Goal: Transaction & Acquisition: Purchase product/service

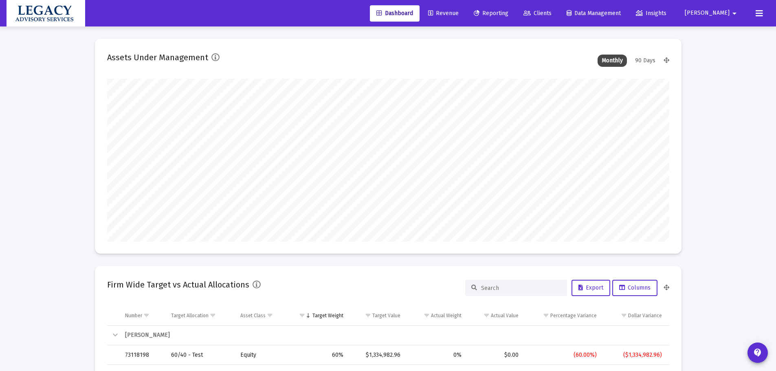
scroll to position [163, 303]
type input "[DATE]"
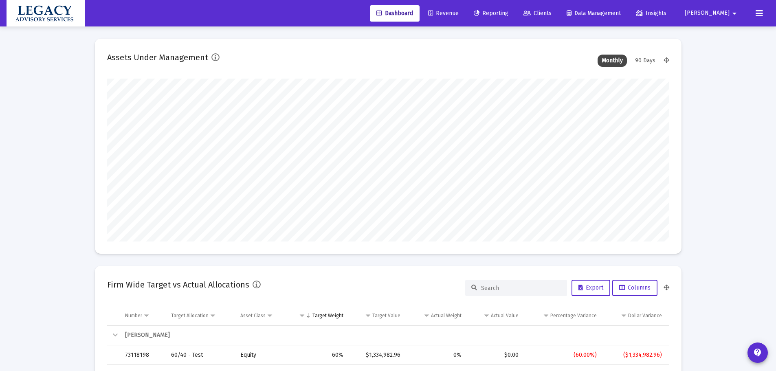
click at [459, 12] on span "Revenue" at bounding box center [443, 13] width 31 height 7
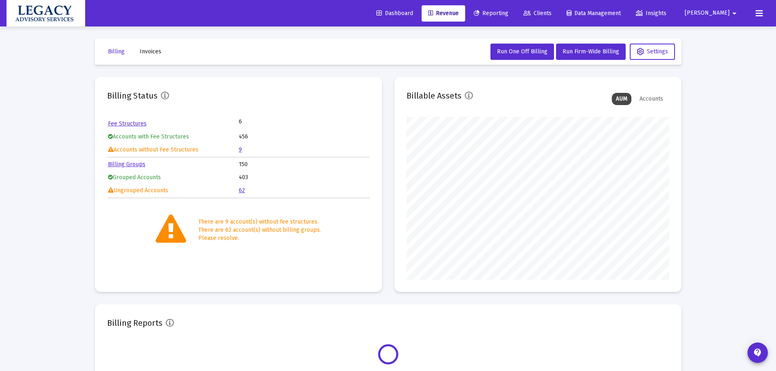
scroll to position [163, 263]
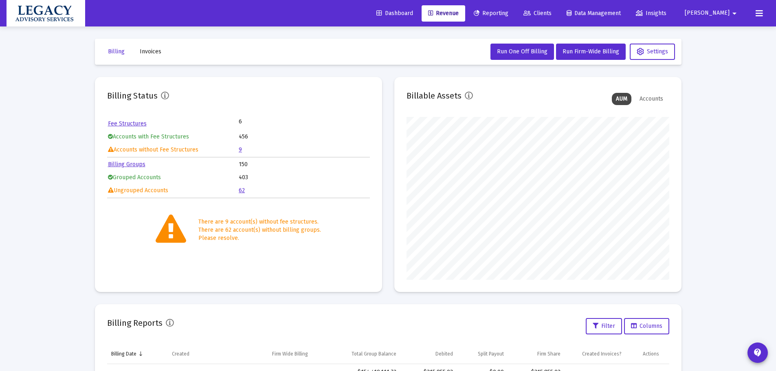
click at [240, 149] on link "9" at bounding box center [240, 149] width 3 height 7
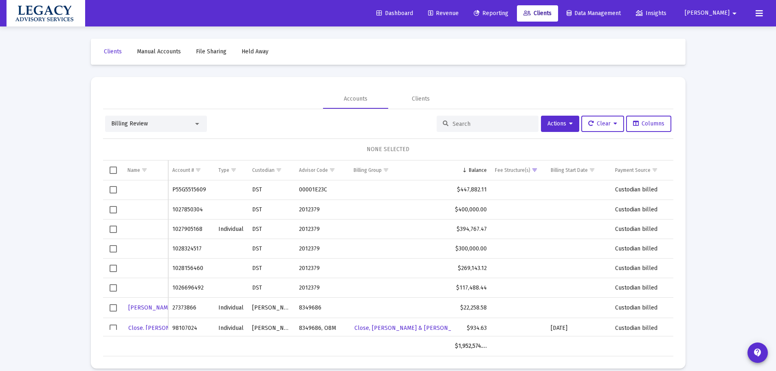
click at [151, 49] on span "Manual Accounts" at bounding box center [159, 51] width 44 height 7
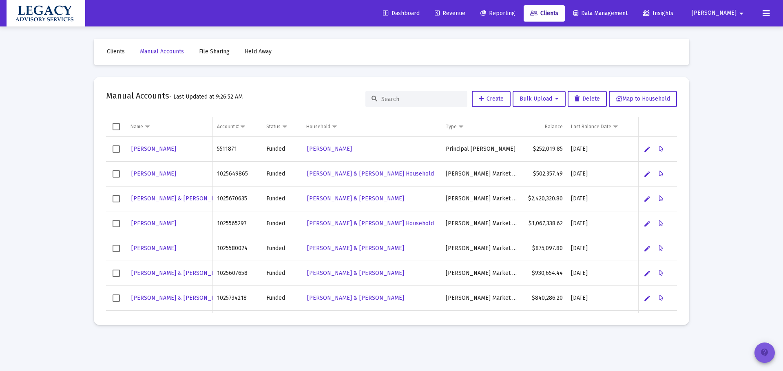
click at [767, 355] on mat-icon "contact_support" at bounding box center [764, 353] width 10 height 10
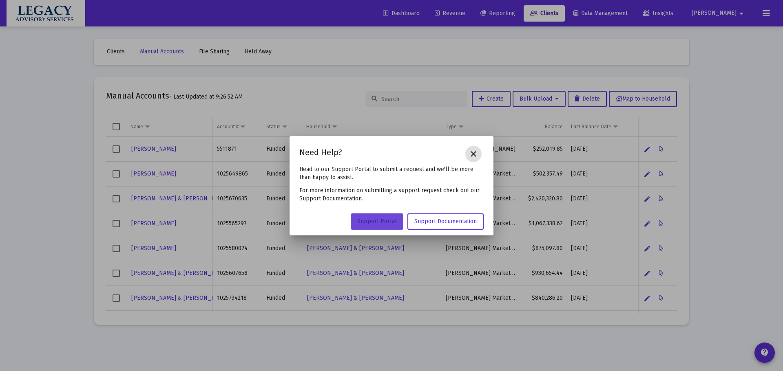
click at [368, 225] on span "Support Portal" at bounding box center [377, 221] width 40 height 7
click at [470, 154] on mat-icon "close" at bounding box center [473, 154] width 10 height 10
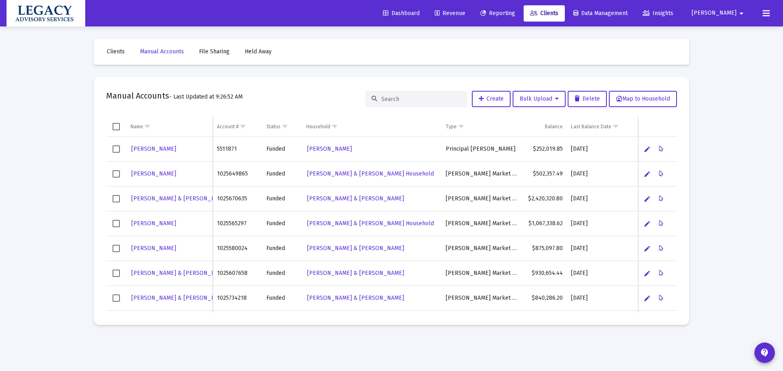
click at [558, 11] on span "Clients" at bounding box center [544, 13] width 28 height 7
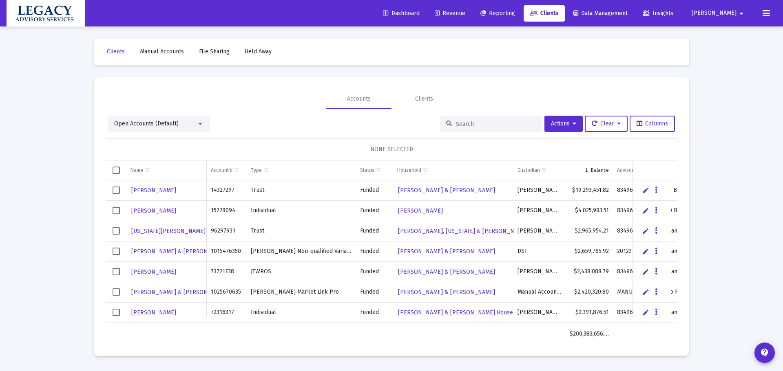
click at [458, 122] on input at bounding box center [496, 124] width 80 height 7
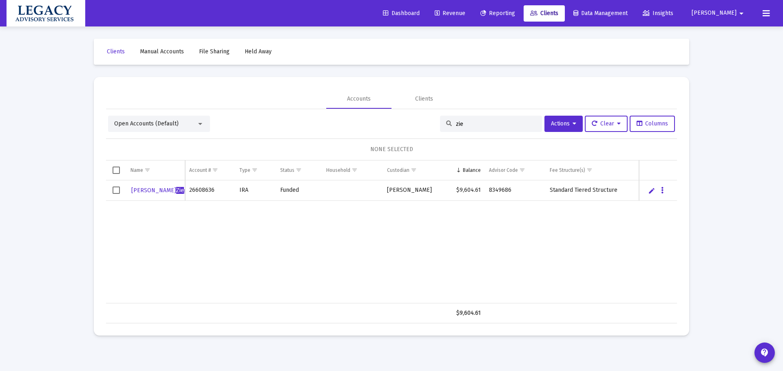
type input "zie"
click at [571, 260] on div "Geena Zie gler 26608636 IRA Funded Schwab $9,604.61 8349686 Standard Tiered Str…" at bounding box center [391, 242] width 571 height 123
click at [112, 55] on link "Clients" at bounding box center [115, 52] width 31 height 16
click at [491, 121] on input "zie" at bounding box center [496, 124] width 80 height 7
click at [465, 11] on span "Revenue" at bounding box center [449, 13] width 31 height 7
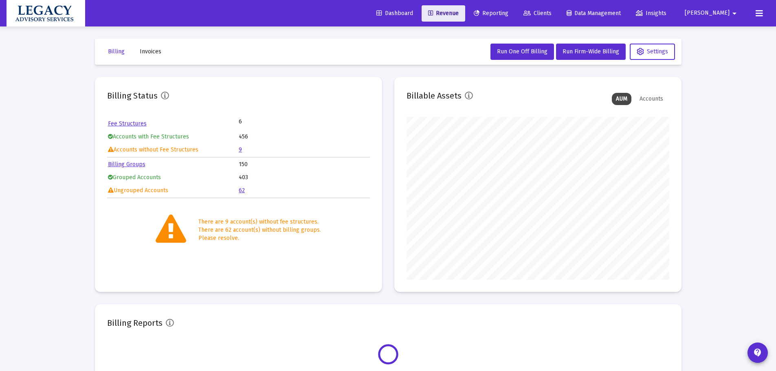
scroll to position [163, 263]
click at [552, 11] on span "Clients" at bounding box center [538, 13] width 28 height 7
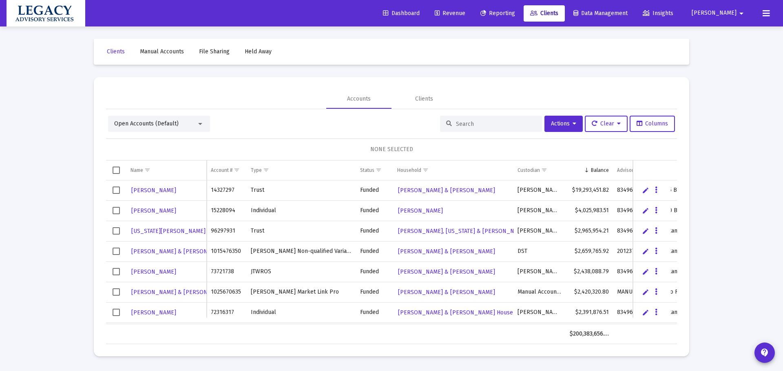
drag, startPoint x: 472, startPoint y: 126, endPoint x: 487, endPoint y: 126, distance: 15.1
click at [473, 125] on input at bounding box center [496, 124] width 80 height 7
paste input "1027850304"
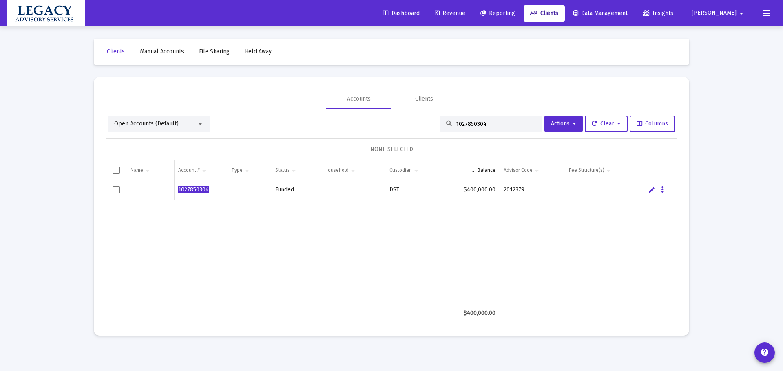
type input "1027850304"
click at [203, 232] on div "1027850304 Funded DST $400,000.00 2012379" at bounding box center [391, 242] width 571 height 123
click at [589, 236] on div "1027850304 Funded DST $400,000.00 2012379" at bounding box center [391, 242] width 571 height 123
click at [662, 192] on icon "Data grid" at bounding box center [662, 190] width 2 height 10
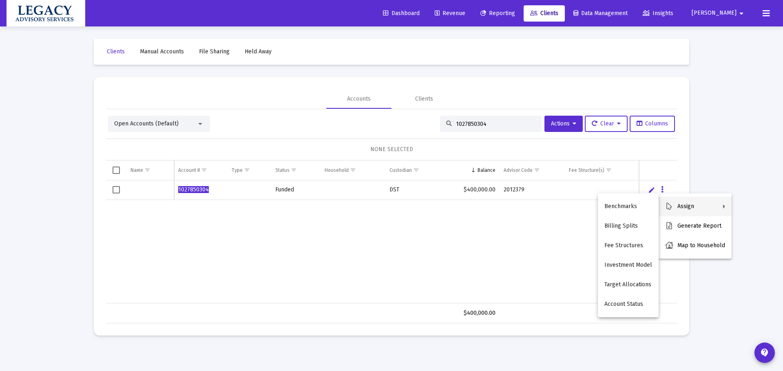
click at [512, 302] on div at bounding box center [391, 185] width 783 height 371
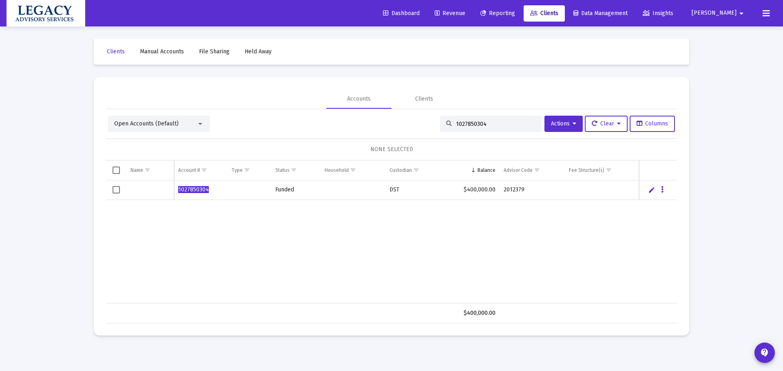
click at [465, 13] on span "Revenue" at bounding box center [449, 13] width 31 height 7
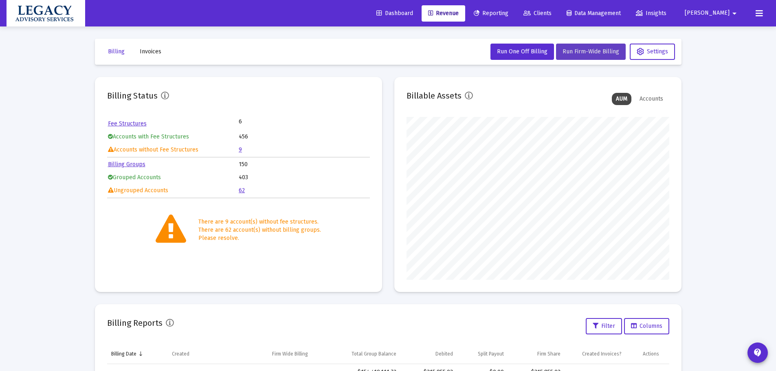
click at [591, 51] on span "Run Firm-Wide Billing" at bounding box center [591, 51] width 57 height 7
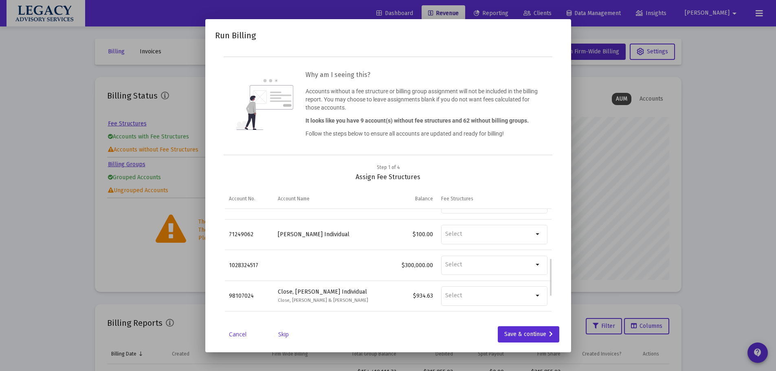
scroll to position [133, 0]
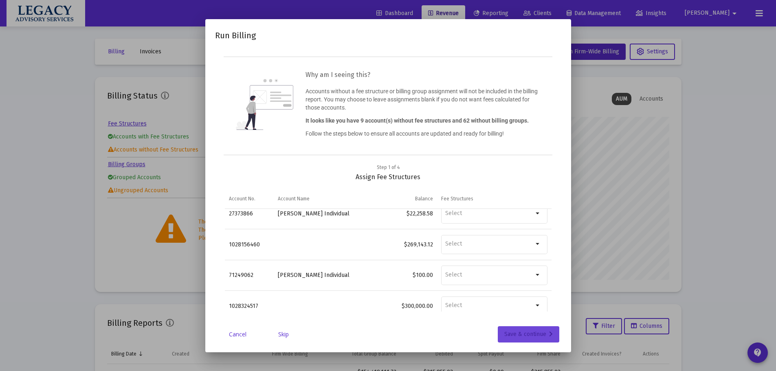
click at [516, 334] on div "Save & continue" at bounding box center [529, 334] width 49 height 16
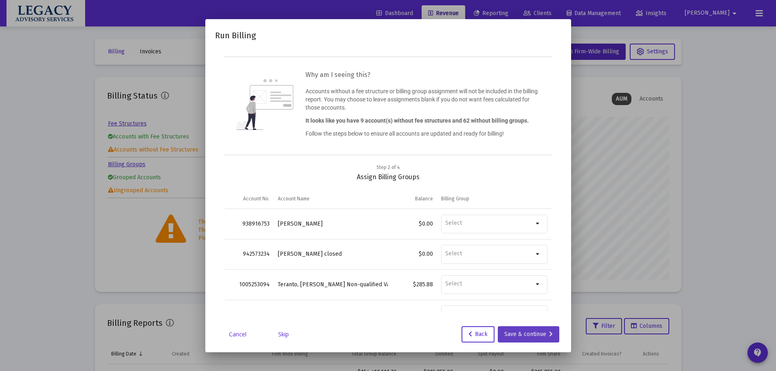
click at [527, 332] on div "Save & continue" at bounding box center [529, 334] width 49 height 16
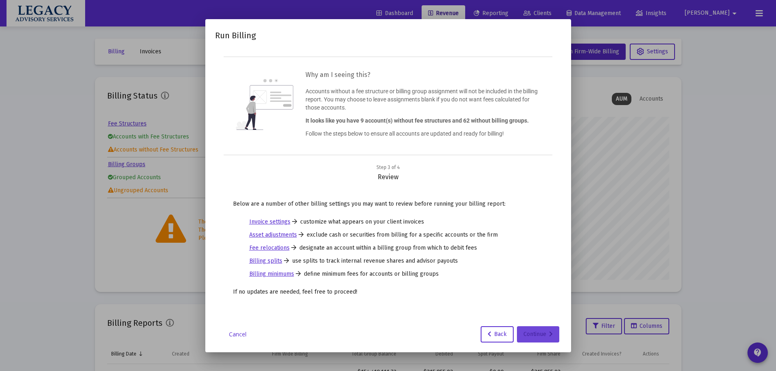
click at [543, 332] on div "Continue" at bounding box center [538, 334] width 29 height 16
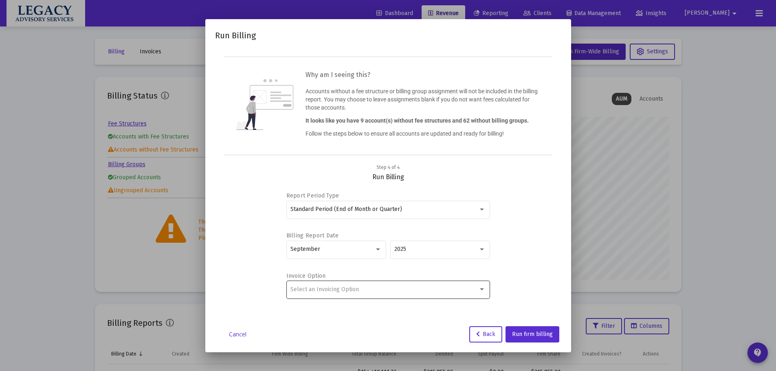
click at [398, 293] on div "Select an Invoicing Option" at bounding box center [388, 290] width 195 height 20
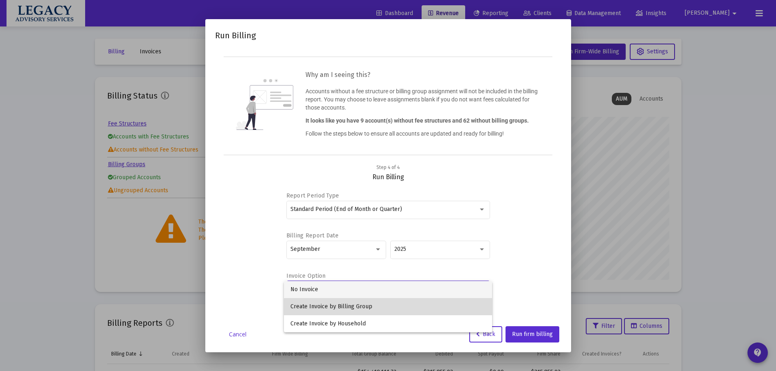
click at [391, 309] on span "Create Invoice by Billing Group" at bounding box center [388, 306] width 195 height 17
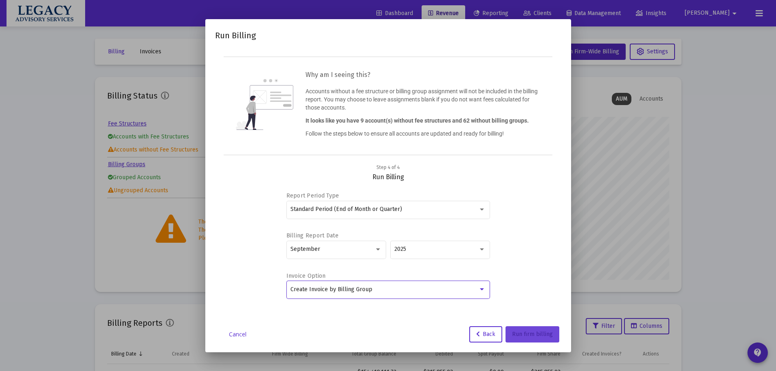
click at [540, 340] on button "Run firm billing" at bounding box center [533, 334] width 54 height 16
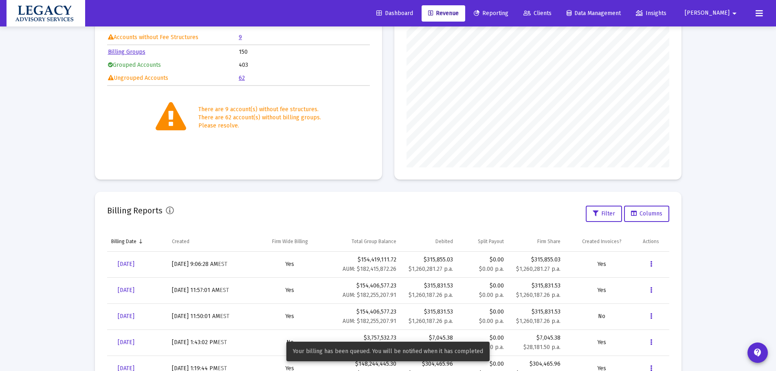
scroll to position [171, 0]
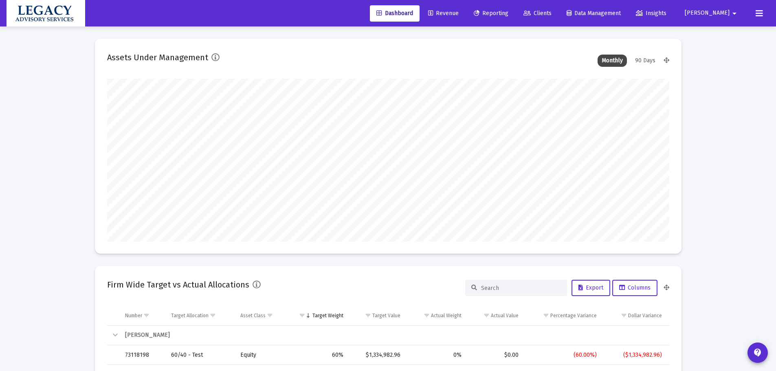
scroll to position [163, 263]
drag, startPoint x: 68, startPoint y: 153, endPoint x: 71, endPoint y: 149, distance: 5.2
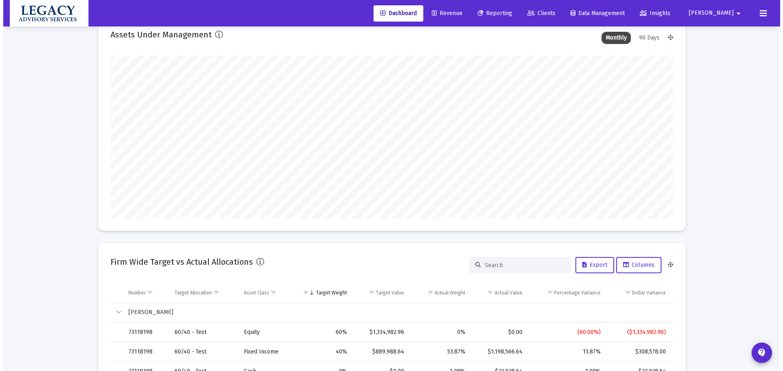
scroll to position [0, 0]
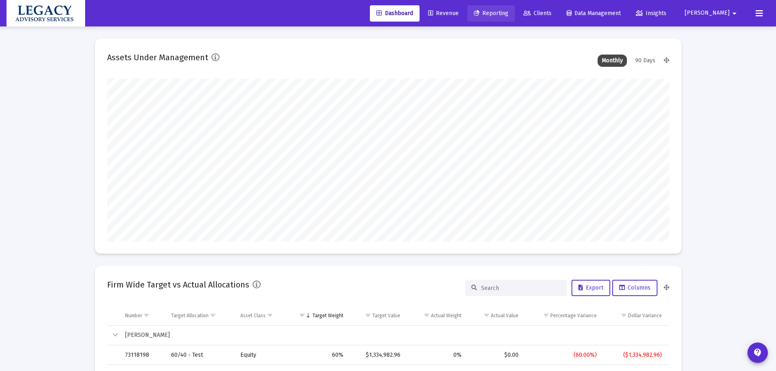
click at [509, 14] on span "Reporting" at bounding box center [491, 13] width 35 height 7
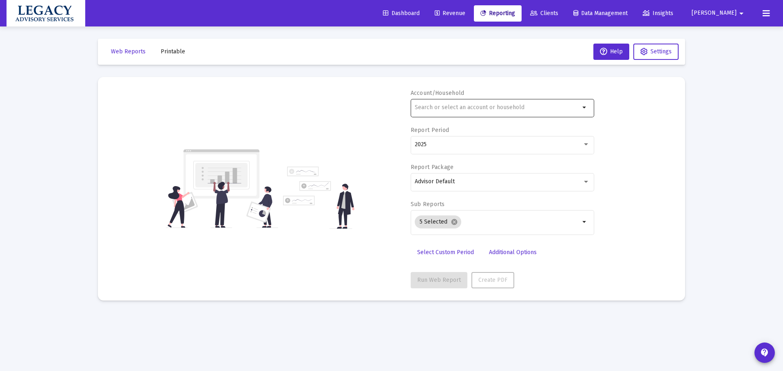
click at [492, 101] on div at bounding box center [497, 107] width 165 height 20
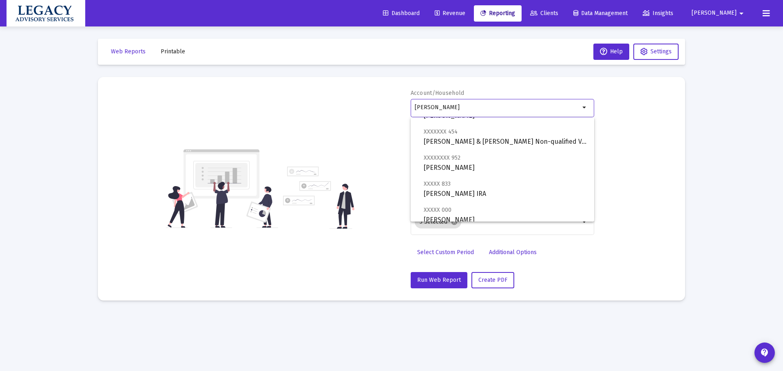
scroll to position [189, 0]
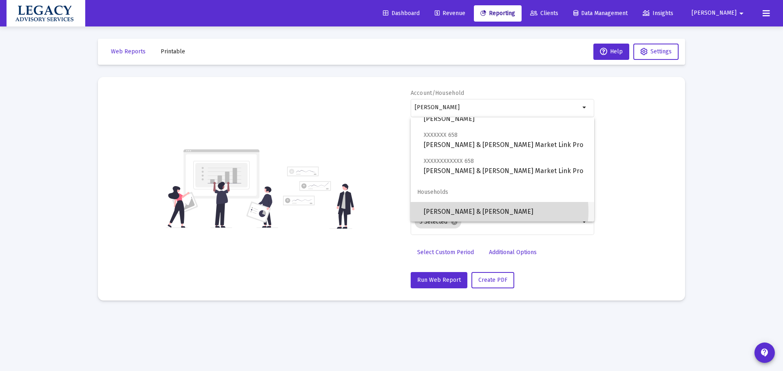
click at [491, 212] on span "Duffield, Robert & Patricia Household" at bounding box center [505, 212] width 164 height 20
type input "Duffield, Robert & Patricia Household"
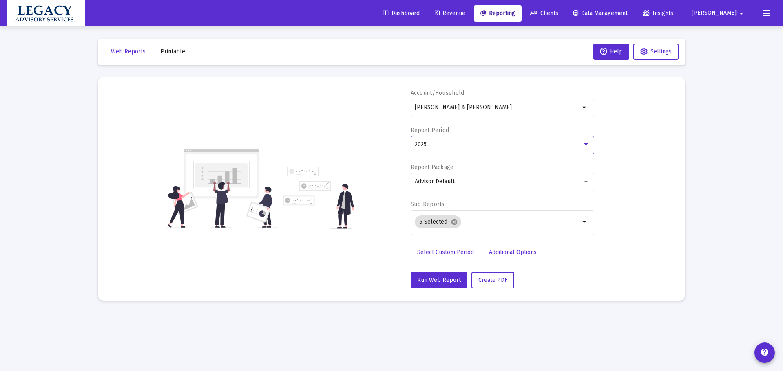
click at [509, 143] on div "2025" at bounding box center [499, 144] width 168 height 7
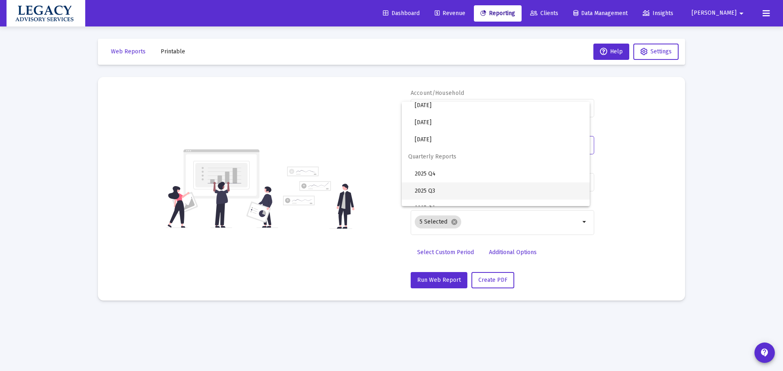
scroll to position [272, 0]
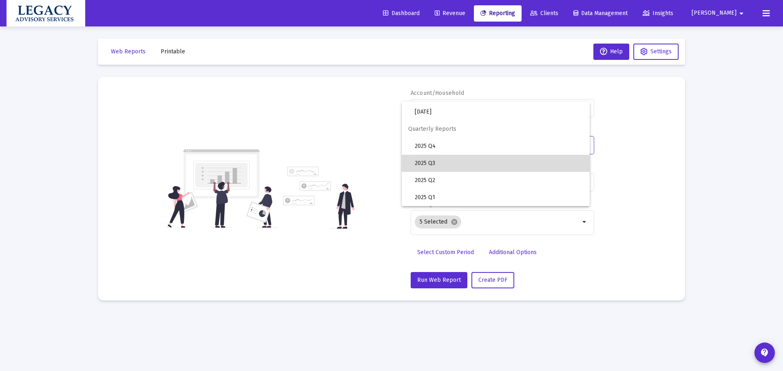
click at [510, 161] on span "2025 Q3" at bounding box center [499, 163] width 168 height 17
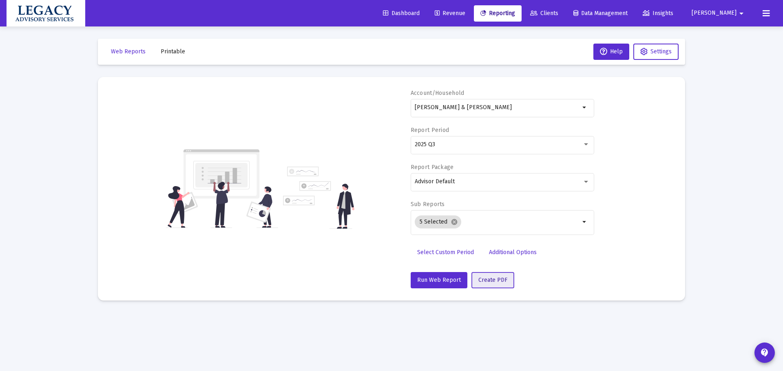
click at [499, 277] on span "Create PDF" at bounding box center [492, 280] width 29 height 7
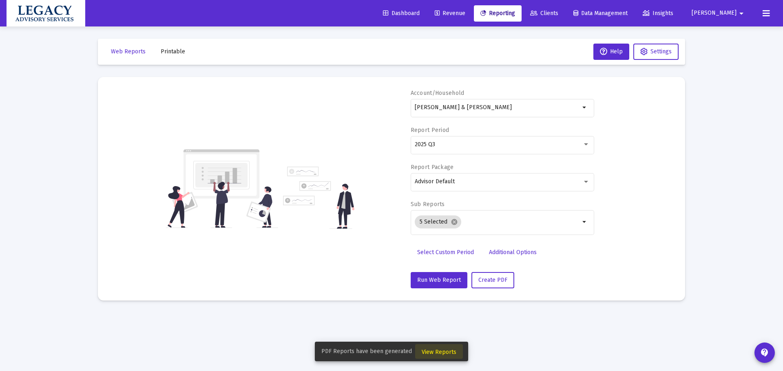
click at [452, 347] on button "View Reports" at bounding box center [439, 351] width 48 height 15
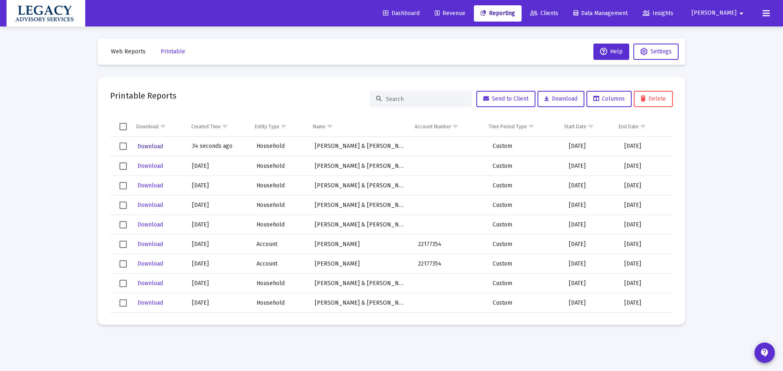
click at [152, 144] on span "Download" at bounding box center [150, 146] width 26 height 7
click at [420, 97] on input at bounding box center [426, 99] width 80 height 7
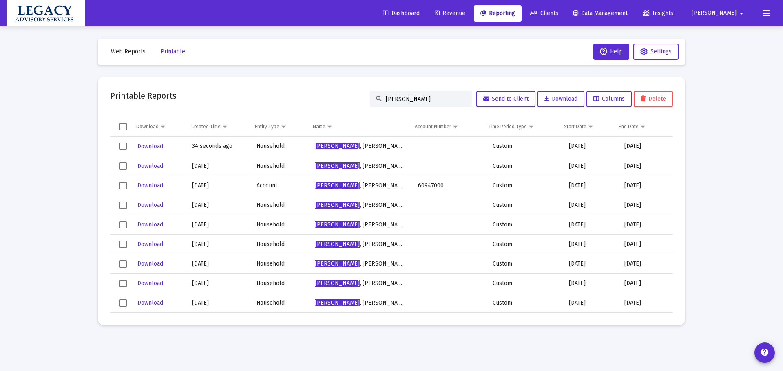
type input "duffield"
click at [558, 13] on span "Clients" at bounding box center [544, 13] width 28 height 7
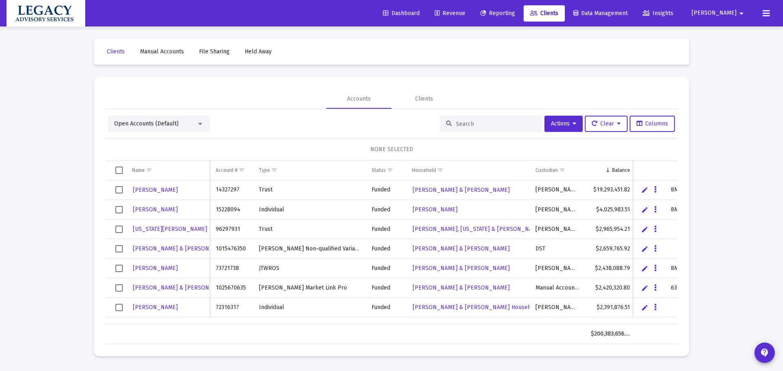
click at [478, 125] on input at bounding box center [496, 124] width 80 height 7
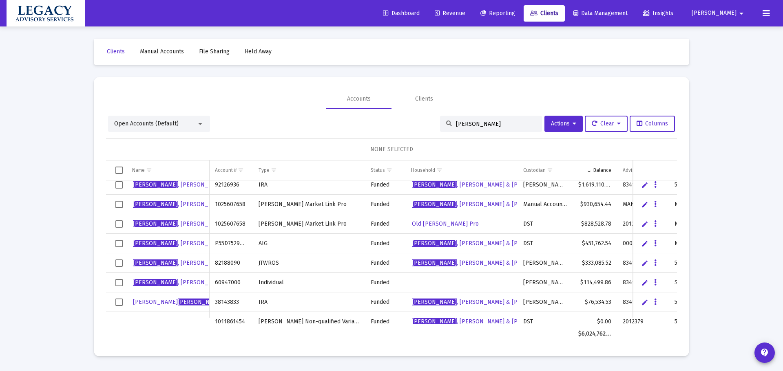
scroll to position [39, 0]
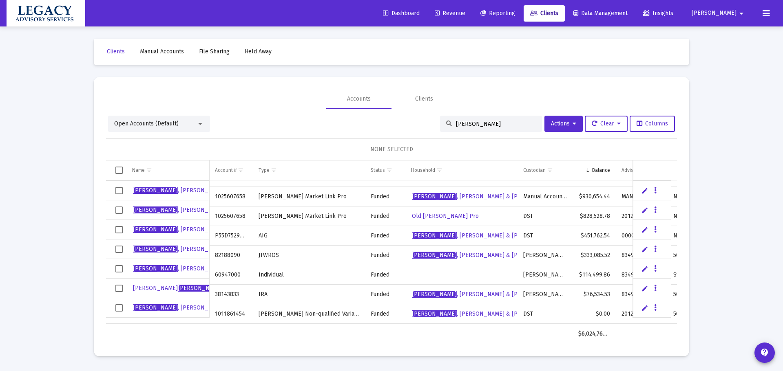
type input "duffield"
click at [654, 309] on icon "Data grid" at bounding box center [655, 308] width 2 height 10
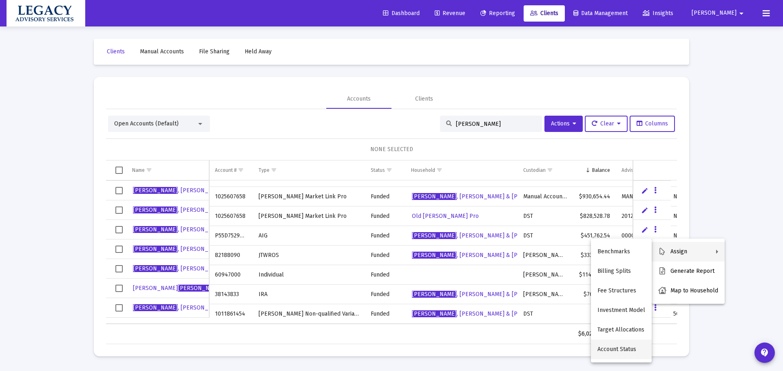
click at [612, 349] on button "Account Status" at bounding box center [621, 350] width 61 height 20
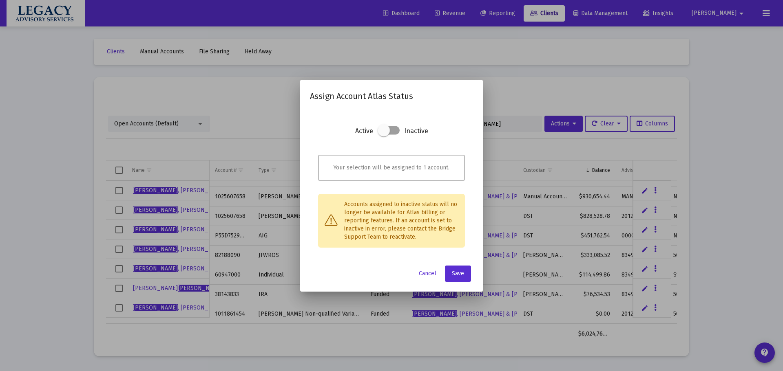
click at [397, 131] on span at bounding box center [388, 130] width 22 height 9
click at [384, 135] on input "checkbox" at bounding box center [383, 135] width 1 height 1
checkbox input "true"
click at [466, 278] on button "Save" at bounding box center [458, 274] width 26 height 16
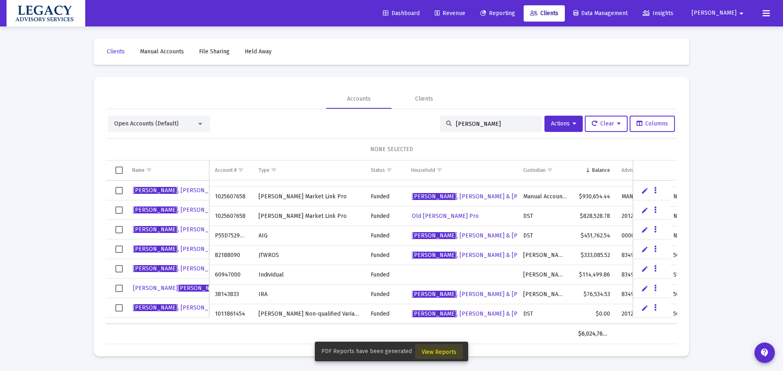
click at [447, 350] on span "View Reports" at bounding box center [438, 352] width 35 height 7
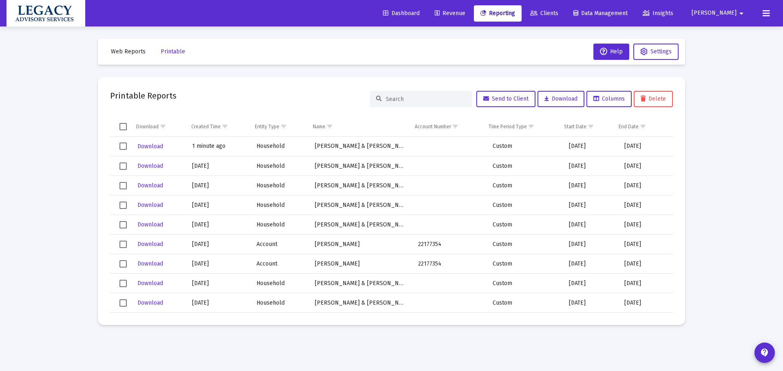
click at [564, 10] on link "Clients" at bounding box center [543, 13] width 41 height 16
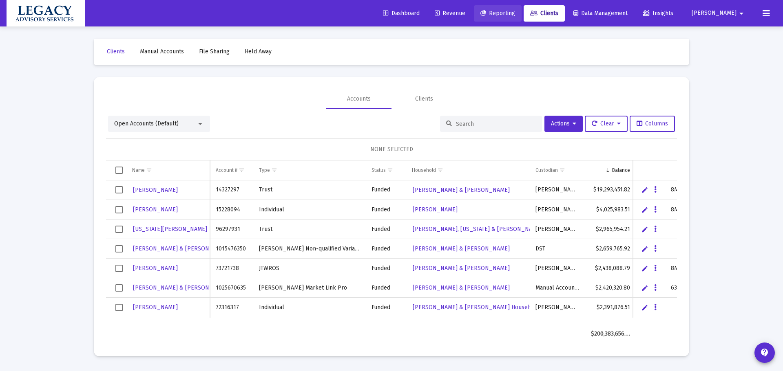
click at [515, 14] on span "Reporting" at bounding box center [497, 13] width 35 height 7
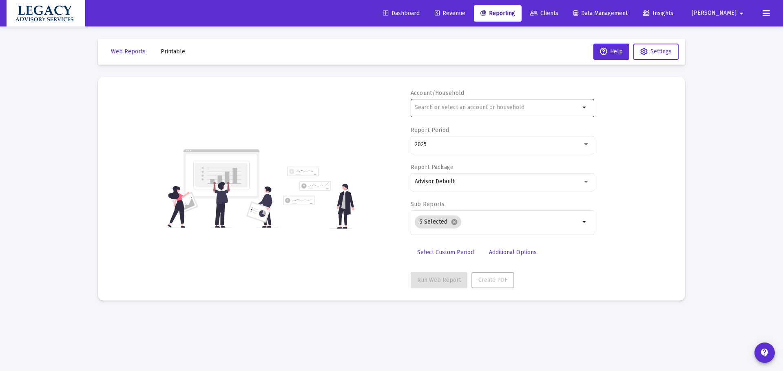
click at [483, 110] on input "text" at bounding box center [497, 107] width 165 height 7
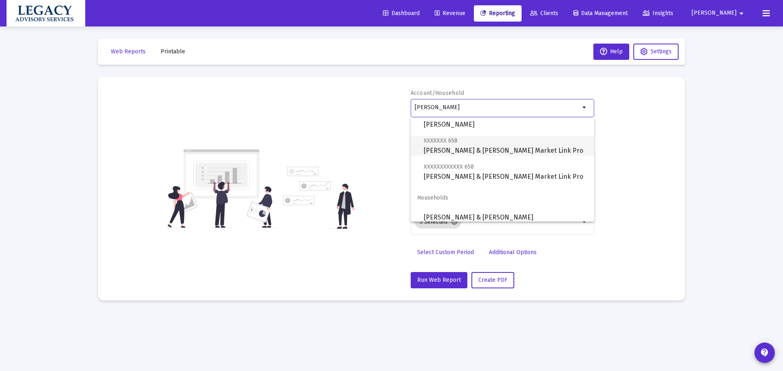
scroll to position [189, 0]
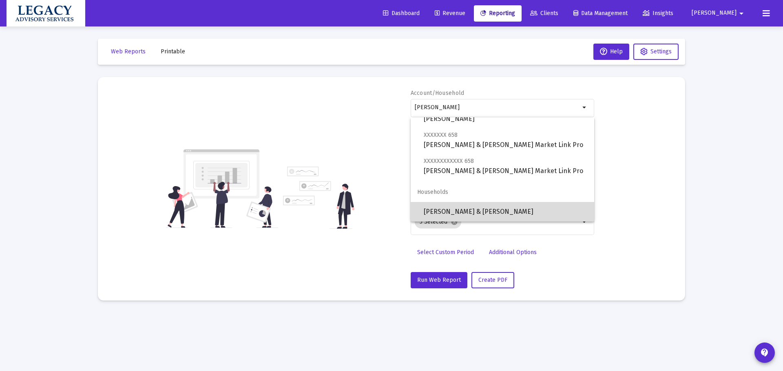
click at [521, 207] on span "Duffield, Robert & Patricia Household" at bounding box center [505, 212] width 164 height 20
type input "Duffield, Robert & Patricia Household"
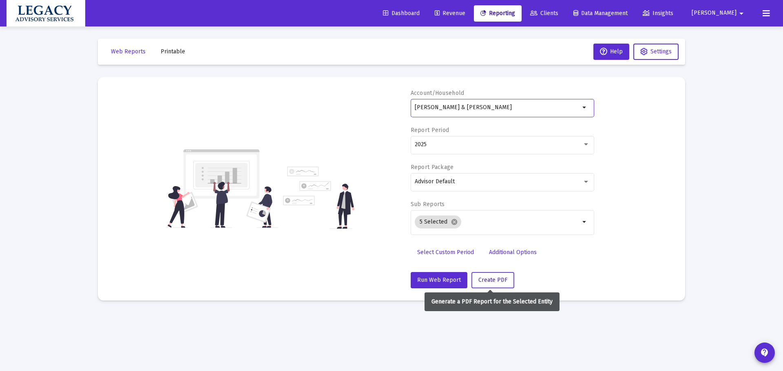
click at [497, 282] on span "Create PDF" at bounding box center [492, 280] width 29 height 7
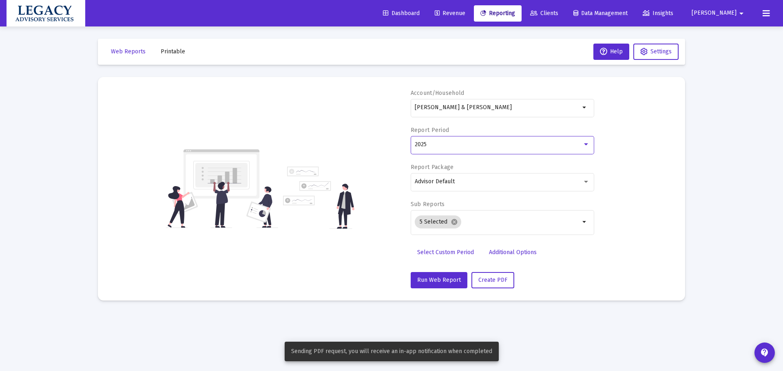
click at [507, 142] on div "2025" at bounding box center [499, 144] width 168 height 7
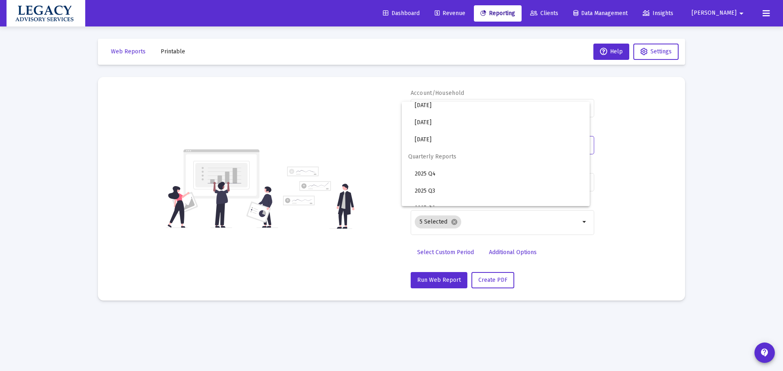
scroll to position [272, 0]
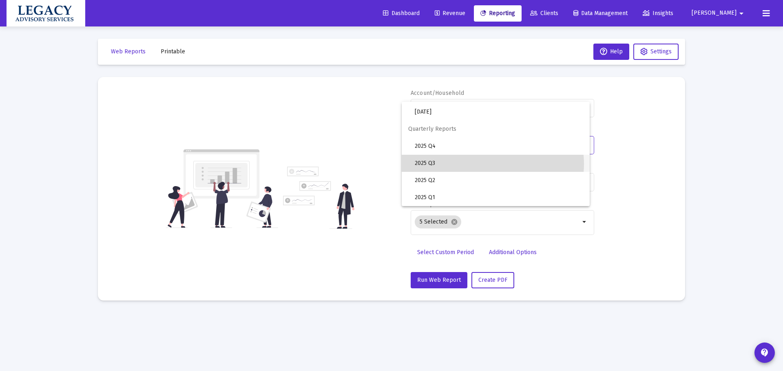
click at [491, 164] on span "2025 Q3" at bounding box center [499, 163] width 168 height 17
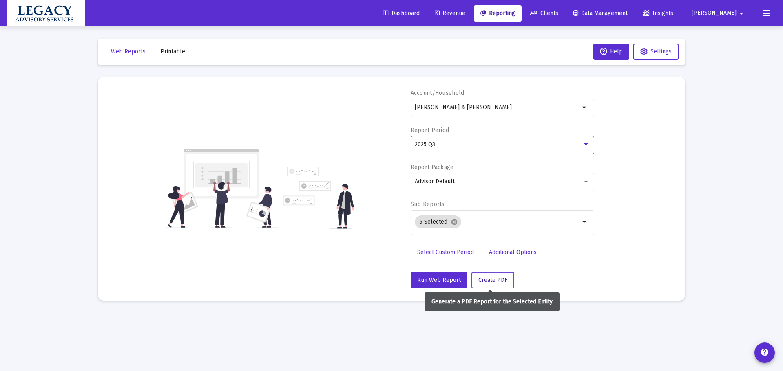
click at [490, 284] on button "Create PDF" at bounding box center [492, 280] width 43 height 16
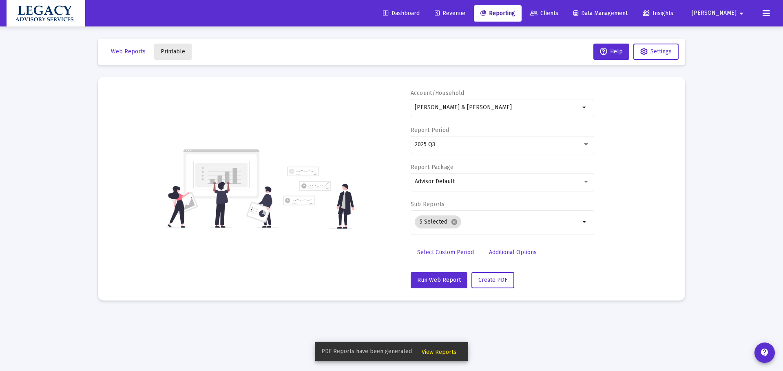
click at [173, 52] on span "Printable" at bounding box center [173, 51] width 24 height 7
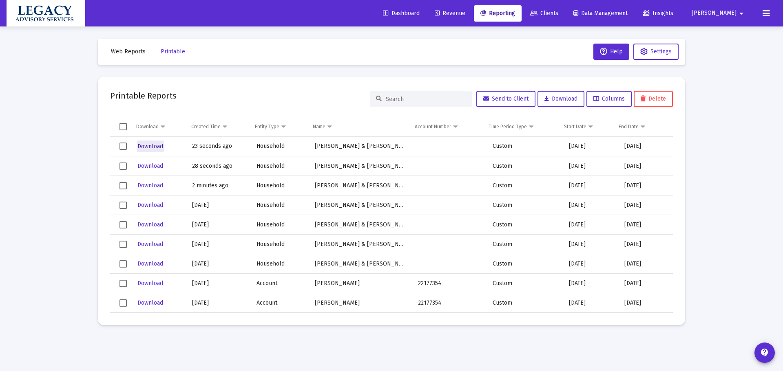
click at [150, 146] on span "Download" at bounding box center [150, 146] width 26 height 7
click at [47, 128] on div "Loading... Web Reports Printable Help Settings Printable Reports Send to Client…" at bounding box center [391, 185] width 783 height 371
click at [558, 10] on span "Clients" at bounding box center [544, 13] width 28 height 7
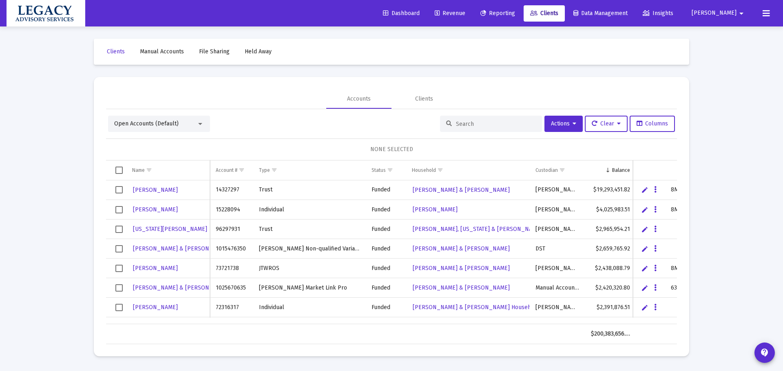
click at [479, 123] on input at bounding box center [496, 124] width 80 height 7
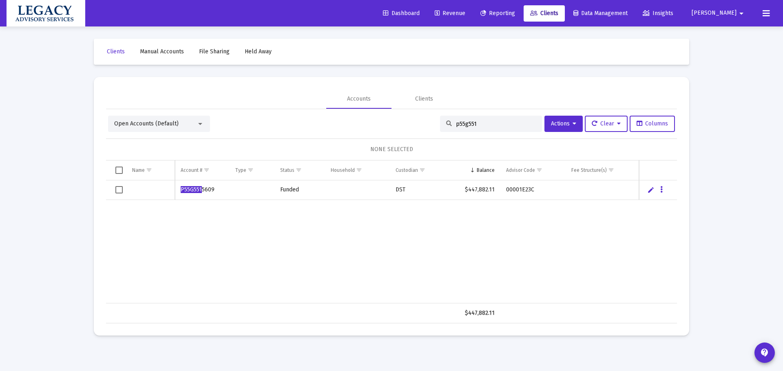
type input "p55g551"
click at [662, 187] on icon "Data grid" at bounding box center [661, 190] width 2 height 10
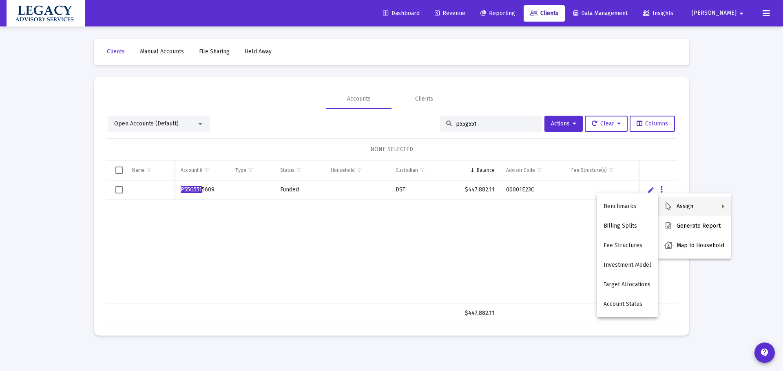
click at [278, 268] on div at bounding box center [391, 185] width 783 height 371
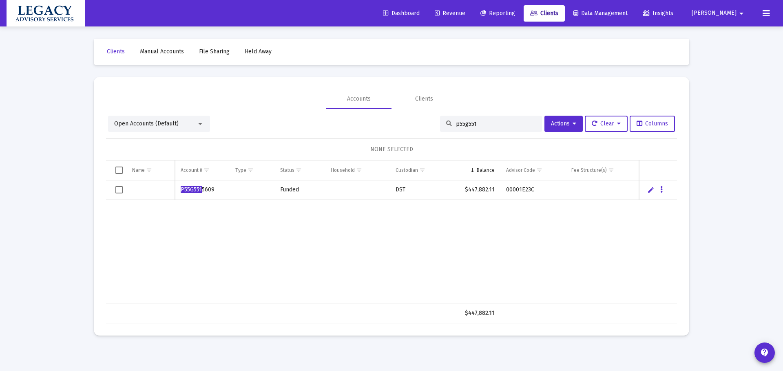
click at [649, 190] on link "Edit" at bounding box center [650, 189] width 7 height 7
click at [146, 192] on input "Data grid" at bounding box center [150, 191] width 48 height 20
type input "Duffield, Robert"
click at [246, 195] on input "Data grid" at bounding box center [251, 191] width 45 height 20
type input "AIG"
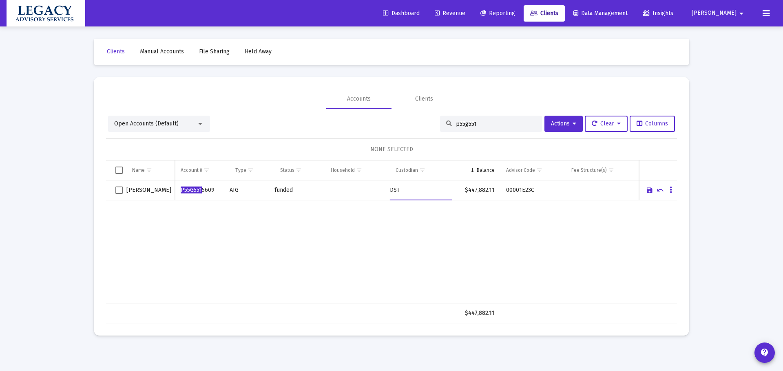
click at [247, 191] on input "AIG" at bounding box center [251, 191] width 45 height 20
click at [430, 234] on div "P55G551 5609 AIG funded DST $447,882.11 00001E23C" at bounding box center [391, 242] width 571 height 123
click at [648, 192] on link "Save" at bounding box center [649, 190] width 7 height 7
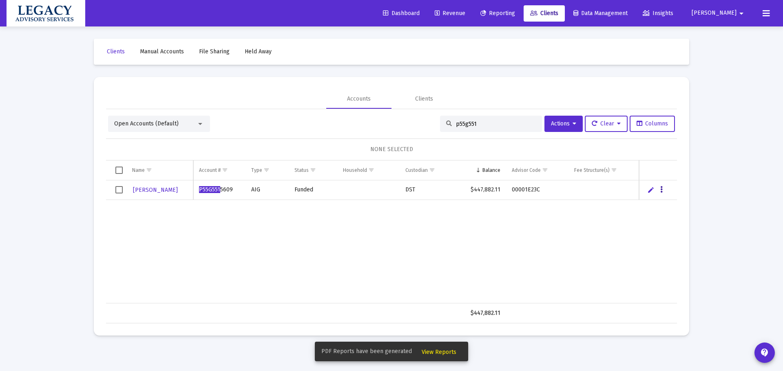
click at [662, 190] on button "Data grid" at bounding box center [660, 189] width 7 height 7
click at [694, 247] on button "Map to Household" at bounding box center [693, 246] width 73 height 20
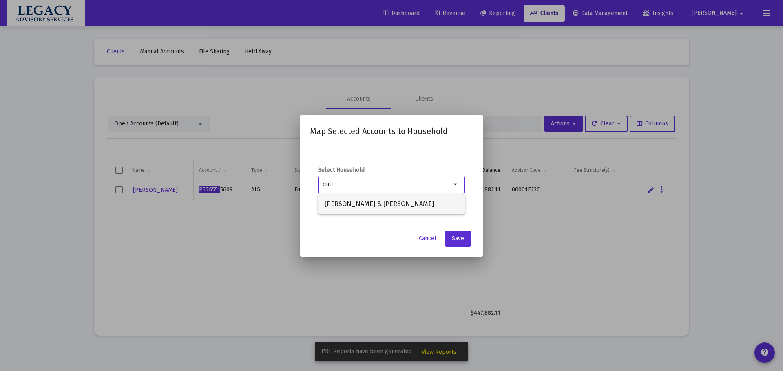
click at [400, 205] on span "Duffield, Robert & Patricia Household" at bounding box center [391, 204] width 134 height 20
type input "Duffield, Robert & Patricia Household"
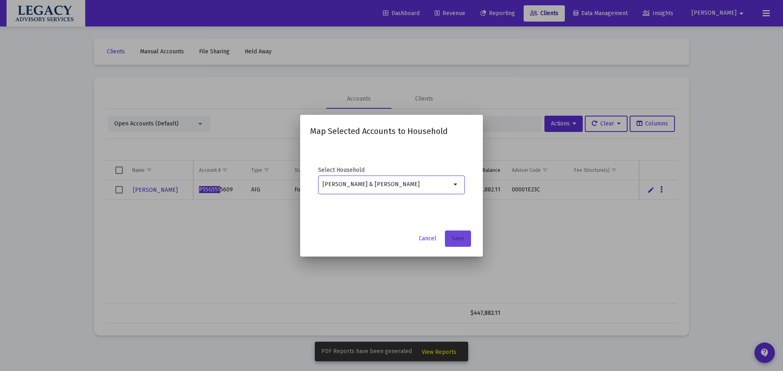
click at [457, 240] on span "Save" at bounding box center [458, 238] width 12 height 7
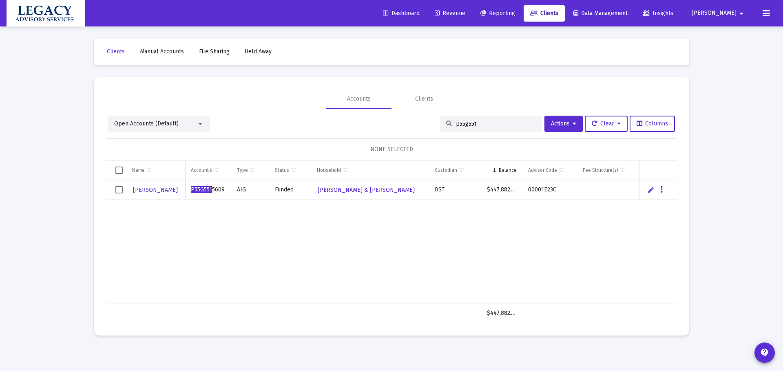
click at [457, 240] on div "Duffield, Robert P55G551 5609 AIG Funded Duffield, Robert & Patricia Household …" at bounding box center [391, 242] width 571 height 123
drag, startPoint x: 502, startPoint y: 127, endPoint x: 409, endPoint y: 148, distance: 94.8
click at [409, 148] on div "Open Accounts (Default) p55g551 Actions Clear Columns NONE SELECTED Name Name A…" at bounding box center [391, 220] width 571 height 208
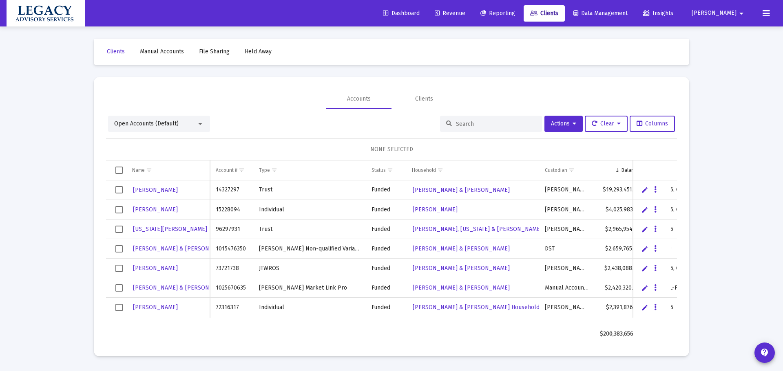
click at [515, 14] on span "Reporting" at bounding box center [497, 13] width 35 height 7
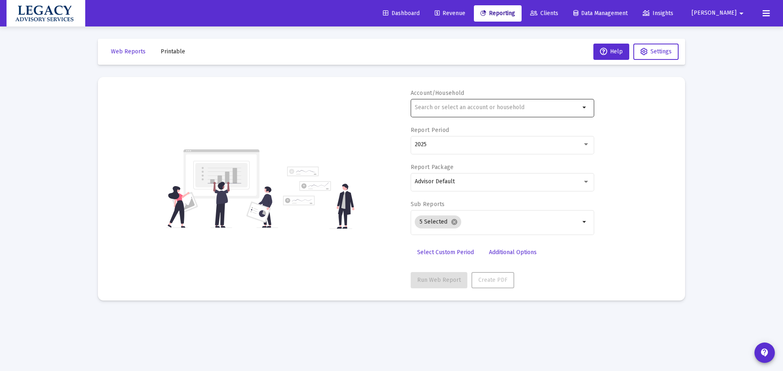
click at [497, 108] on input "text" at bounding box center [497, 107] width 165 height 7
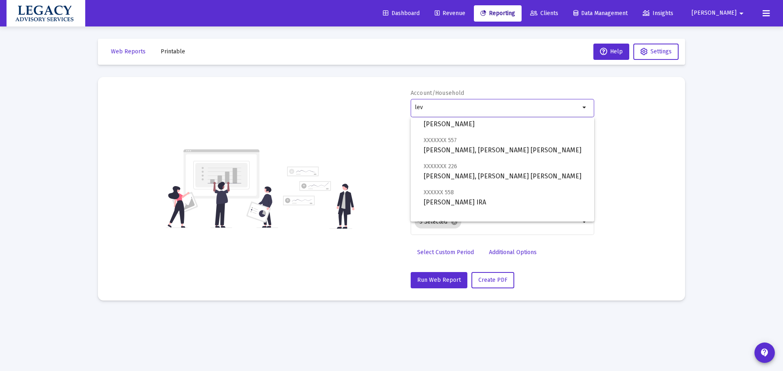
scroll to position [85, 0]
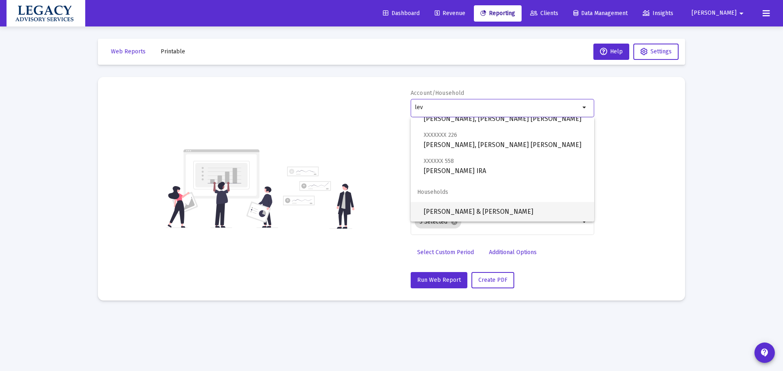
click at [501, 212] on span "Levine, Dennis & Judith Household" at bounding box center [505, 212] width 164 height 20
type input "Levine, Dennis & Judith Household"
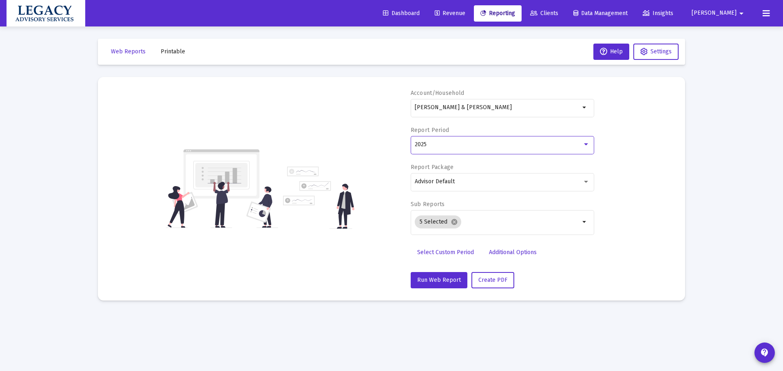
click at [490, 143] on div "2025" at bounding box center [499, 144] width 168 height 7
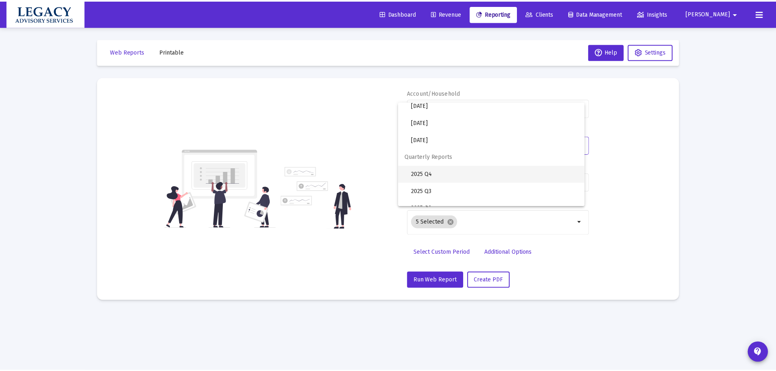
scroll to position [272, 0]
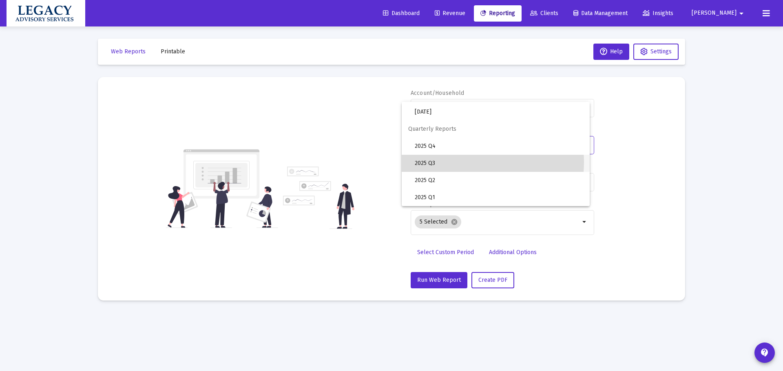
click at [469, 162] on span "2025 Q3" at bounding box center [499, 163] width 168 height 17
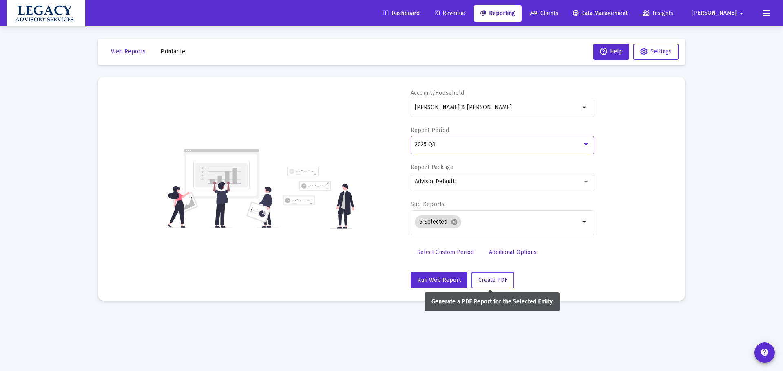
click at [504, 278] on button "Create PDF" at bounding box center [492, 280] width 43 height 16
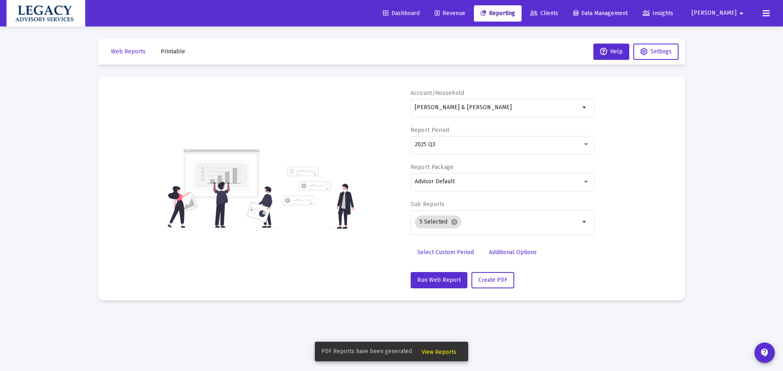
click at [444, 349] on span "View Reports" at bounding box center [438, 352] width 35 height 7
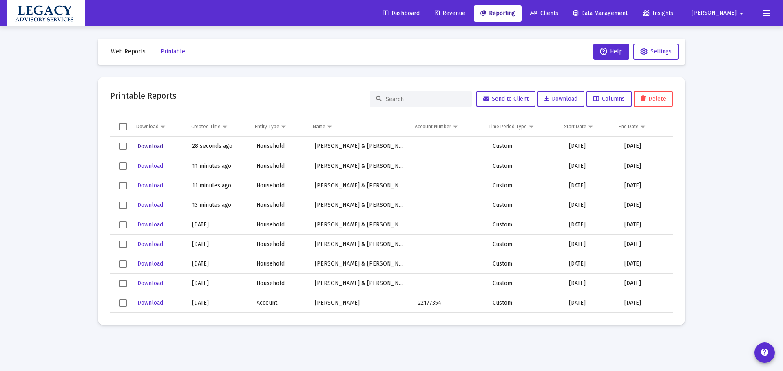
click at [146, 143] on span "Download" at bounding box center [150, 146] width 26 height 7
drag, startPoint x: 227, startPoint y: 75, endPoint x: 359, endPoint y: 84, distance: 132.0
click at [228, 75] on div "Web Reports Printable Help Settings Printable Reports Send to Client Download C…" at bounding box center [391, 181] width 611 height 311
click at [439, 97] on input at bounding box center [426, 99] width 80 height 7
click at [564, 18] on link "Clients" at bounding box center [543, 13] width 41 height 16
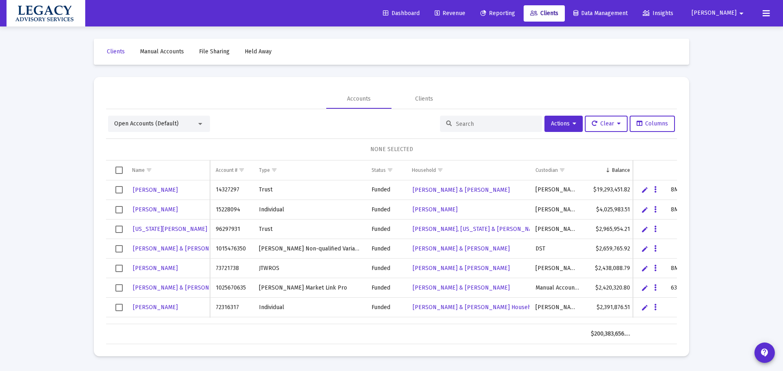
click at [470, 128] on div at bounding box center [491, 124] width 102 height 16
click at [468, 126] on input at bounding box center [496, 124] width 80 height 7
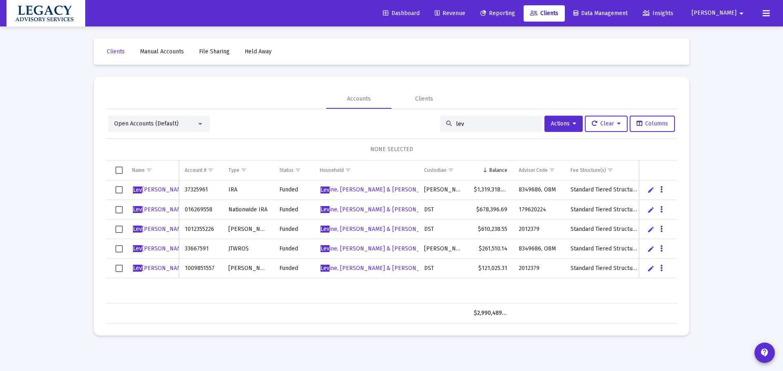
type input "lev"
click at [203, 268] on td "1009851557" at bounding box center [200, 269] width 43 height 20
click at [374, 269] on span "Lev ine, Dennis & Judith Household" at bounding box center [378, 268] width 117 height 7
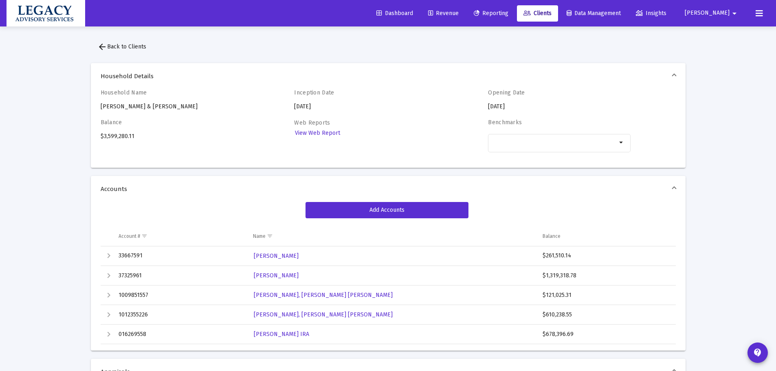
scroll to position [41, 0]
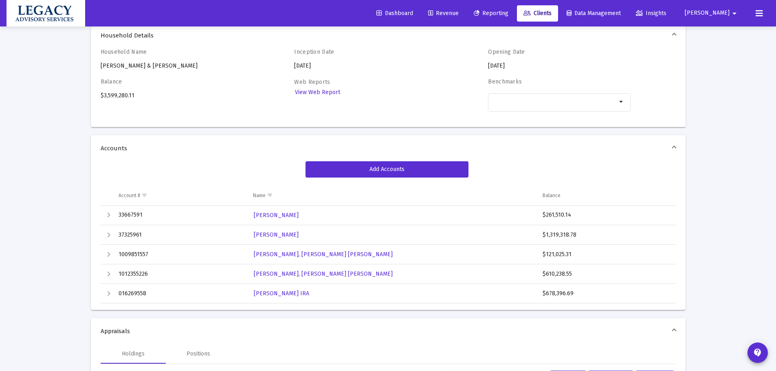
click at [111, 253] on div "Expand" at bounding box center [109, 255] width 10 height 10
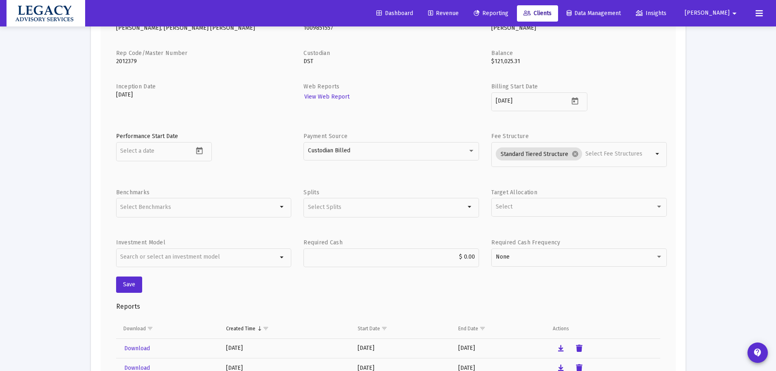
scroll to position [367, 0]
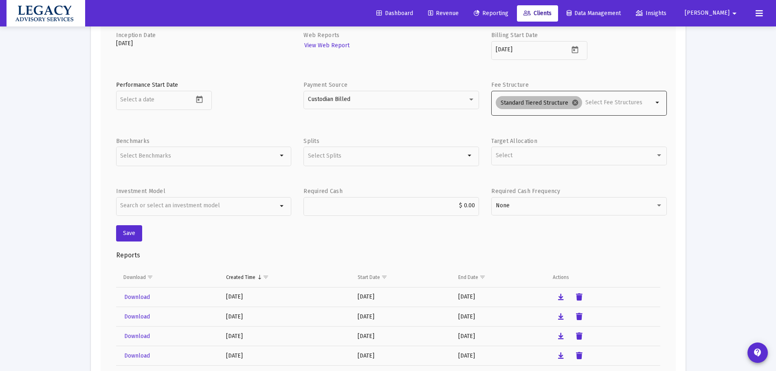
click at [576, 101] on mat-icon "cancel" at bounding box center [575, 102] width 7 height 7
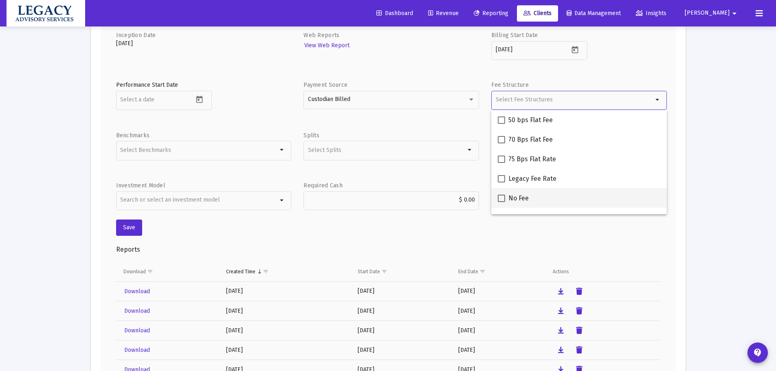
click at [515, 202] on span "No Fee" at bounding box center [519, 199] width 20 height 10
click at [502, 202] on input "No Fee" at bounding box center [501, 202] width 0 height 0
checkbox input "true"
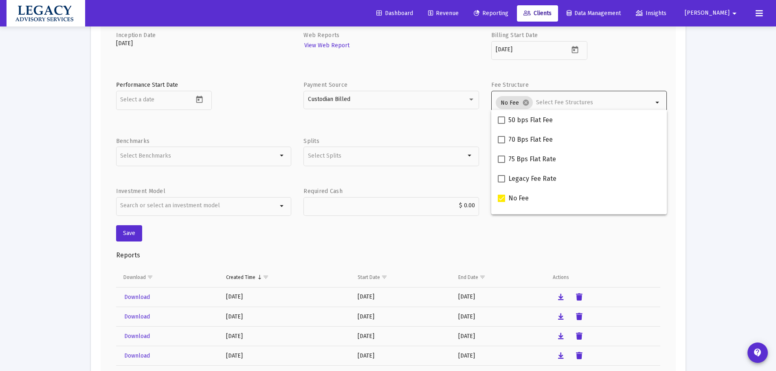
click at [386, 253] on h3 "Reports" at bounding box center [388, 255] width 545 height 11
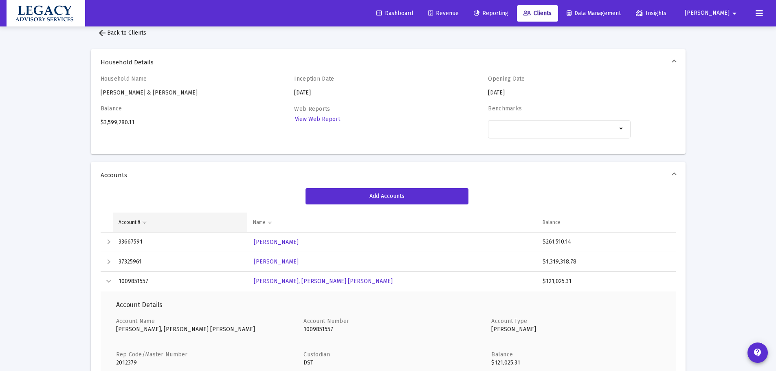
scroll to position [0, 0]
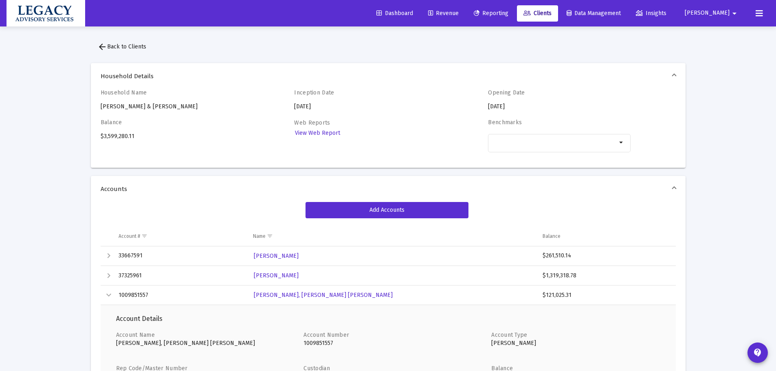
click at [112, 294] on div "Collapse" at bounding box center [109, 296] width 10 height 10
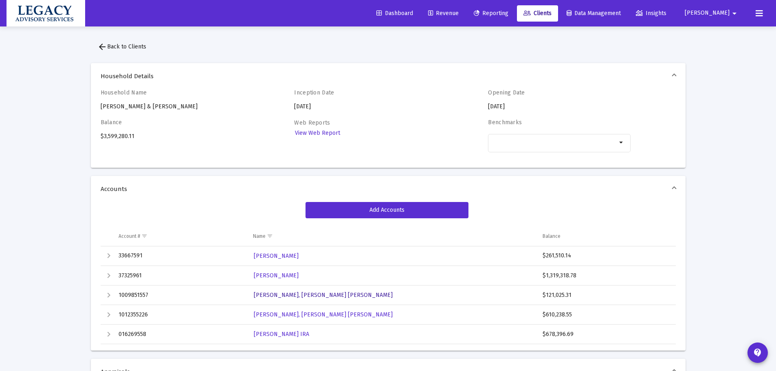
click at [270, 298] on span "Levine, Dennis Jackson IRA" at bounding box center [323, 295] width 139 height 7
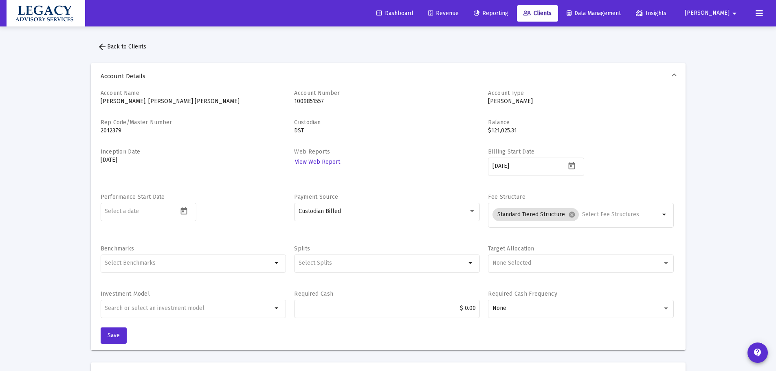
click at [558, 8] on link "Clients" at bounding box center [537, 13] width 41 height 16
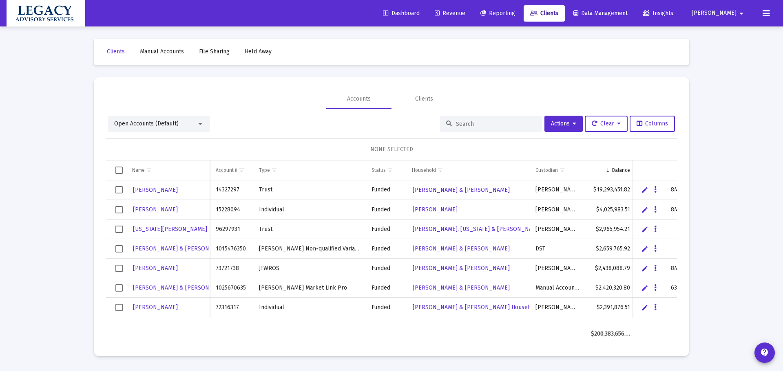
click at [477, 121] on input at bounding box center [496, 124] width 80 height 7
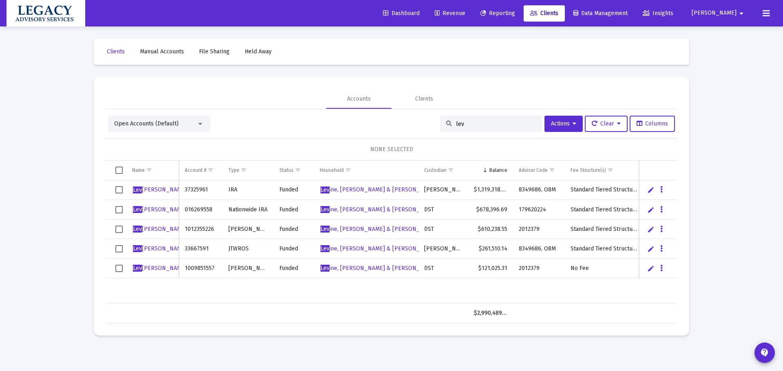
type input "lev"
click at [661, 269] on icon "Data grid" at bounding box center [661, 269] width 2 height 10
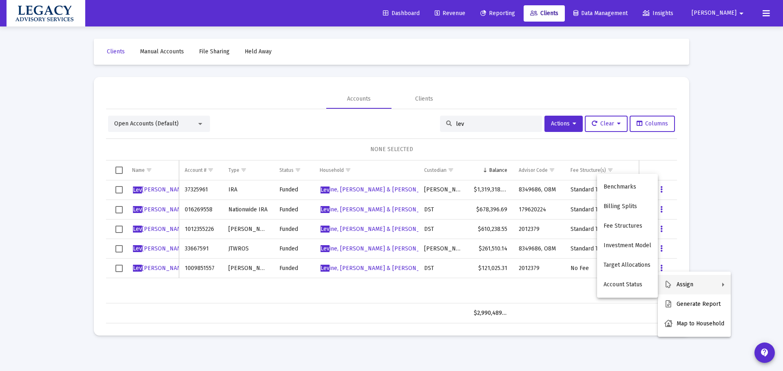
click at [595, 351] on div at bounding box center [391, 185] width 783 height 371
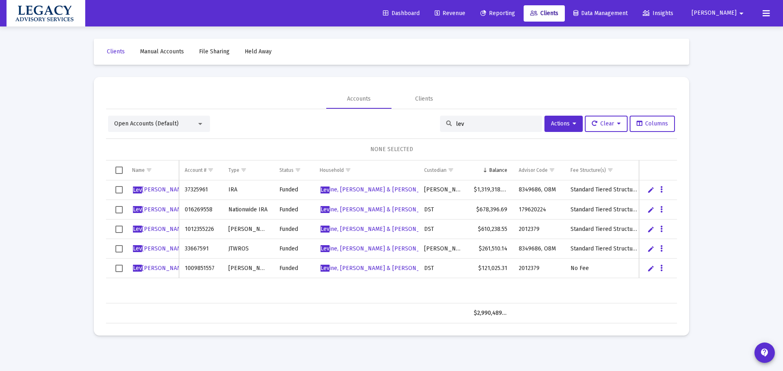
drag, startPoint x: 214, startPoint y: 285, endPoint x: 210, endPoint y: 281, distance: 4.9
click at [213, 284] on div "Lev ine, Dennis 37325961 IRA Funded Lev ine, Dennis & Judith Household Schwab $…" at bounding box center [393, 242] width 575 height 123
click at [205, 272] on td "1009851557" at bounding box center [200, 269] width 43 height 20
copy td "1009851557"
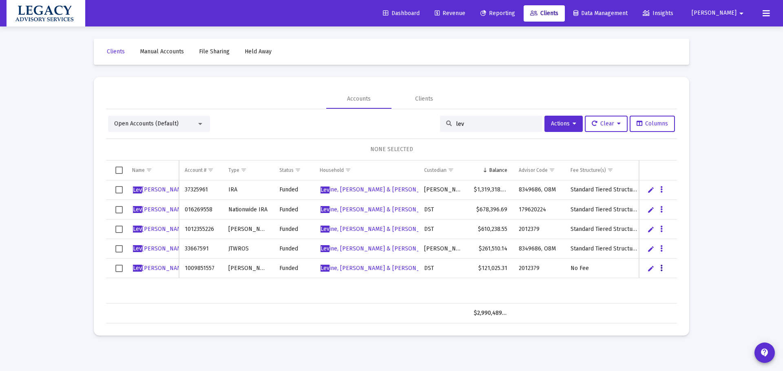
click at [662, 270] on icon "Data grid" at bounding box center [661, 269] width 2 height 10
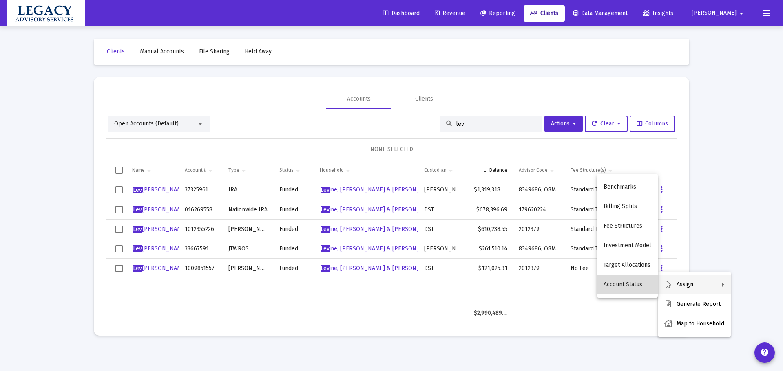
click at [632, 287] on button "Account Status" at bounding box center [627, 285] width 61 height 20
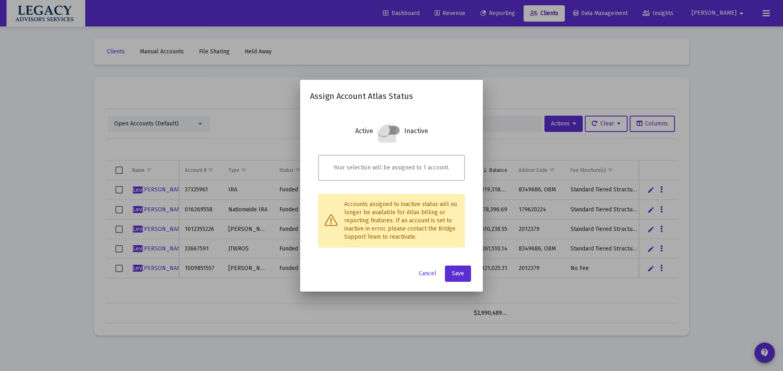
click at [399, 128] on label at bounding box center [388, 130] width 22 height 15
click at [384, 135] on input "checkbox" at bounding box center [383, 135] width 1 height 1
checkbox input "true"
click at [465, 272] on button "Save" at bounding box center [458, 274] width 26 height 16
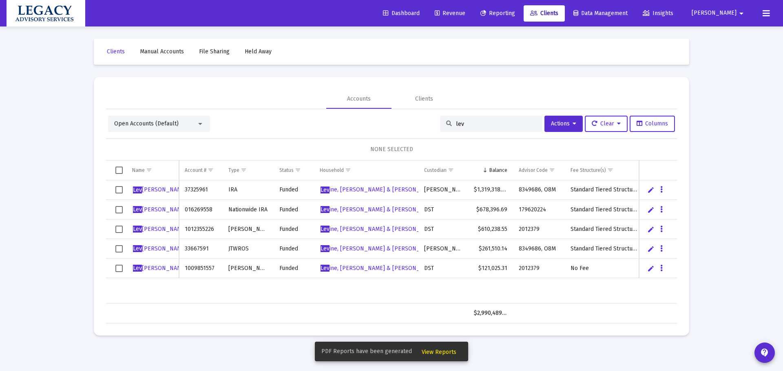
click at [50, 238] on div "Loading... Clients Manual Accounts File Sharing Held Away Accounts Clients Open…" at bounding box center [391, 185] width 783 height 371
click at [419, 12] on span "Dashboard" at bounding box center [401, 13] width 37 height 7
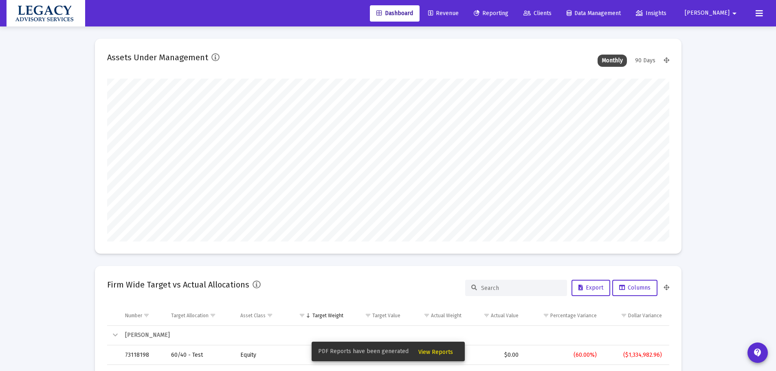
scroll to position [163, 303]
click at [459, 15] on span "Revenue" at bounding box center [443, 13] width 31 height 7
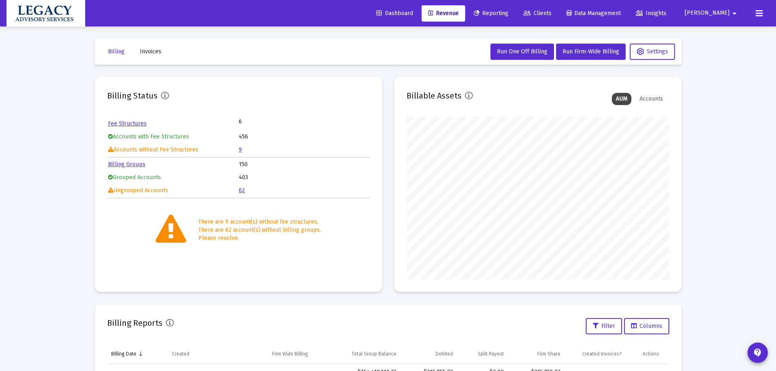
click at [240, 151] on link "9" at bounding box center [240, 149] width 3 height 7
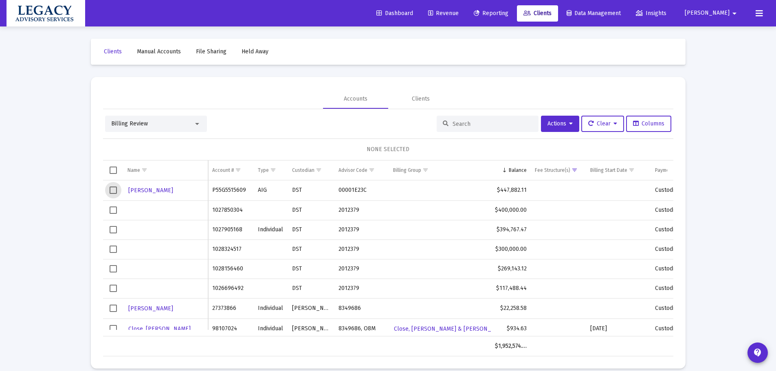
drag, startPoint x: 112, startPoint y: 190, endPoint x: 116, endPoint y: 190, distance: 4.5
click at [113, 191] on span "Select row" at bounding box center [113, 190] width 7 height 7
click at [200, 189] on div "Duffield, Robert" at bounding box center [166, 191] width 76 height 12
click at [567, 111] on div "Billing Review Actions Clear Columns 1 ACCOUNT SELECTED Name Name Account # Typ…" at bounding box center [388, 232] width 571 height 247
click at [564, 120] on span "Actions" at bounding box center [560, 123] width 25 height 7
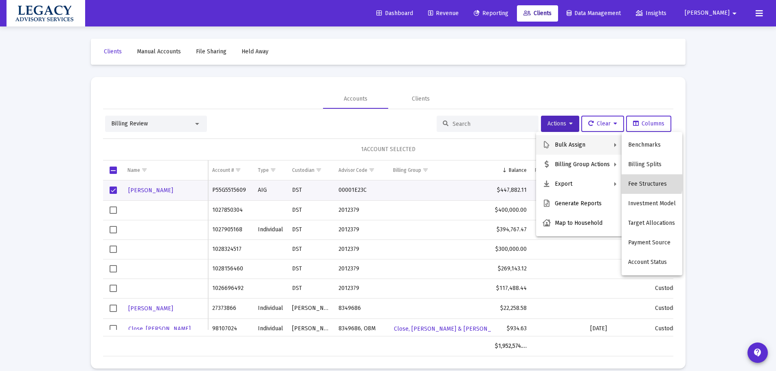
click at [646, 183] on button "Fee Structures" at bounding box center [652, 184] width 61 height 20
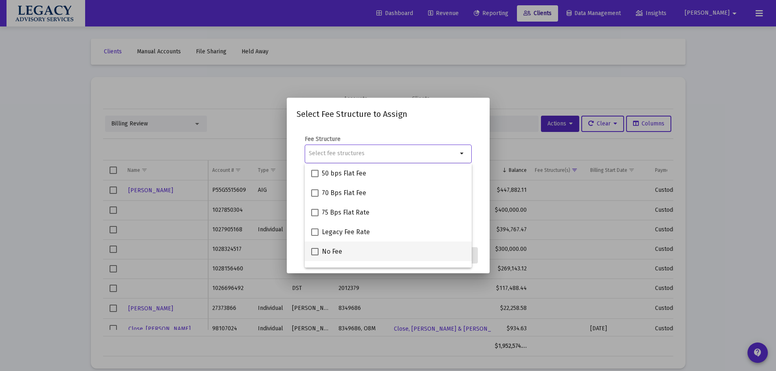
click at [348, 257] on div "No Fee" at bounding box center [388, 252] width 154 height 20
checkbox input "true"
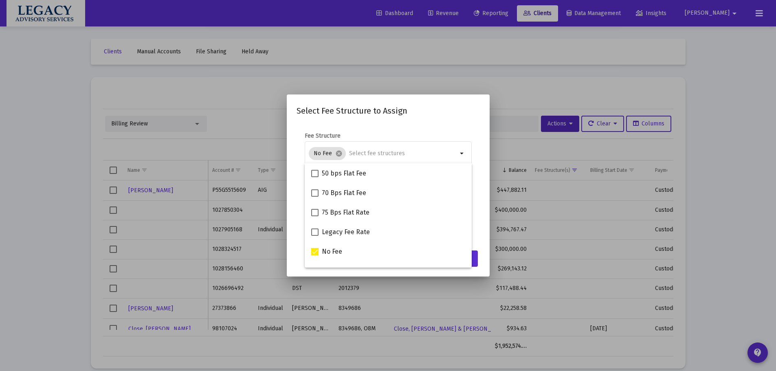
click at [432, 116] on h2 "Select Fee Structure to Assign" at bounding box center [388, 110] width 183 height 13
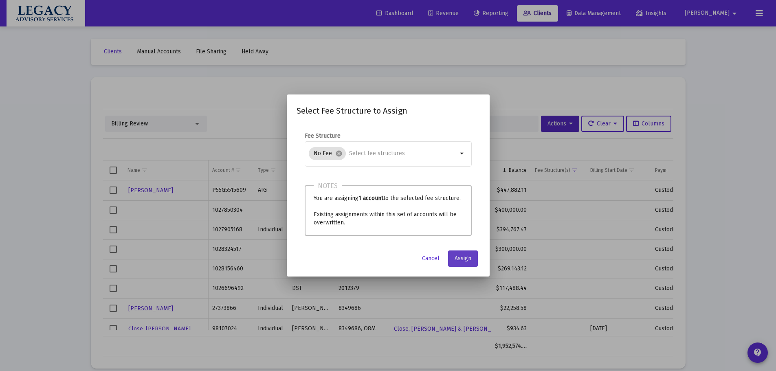
click at [465, 259] on span "Assign" at bounding box center [463, 258] width 17 height 7
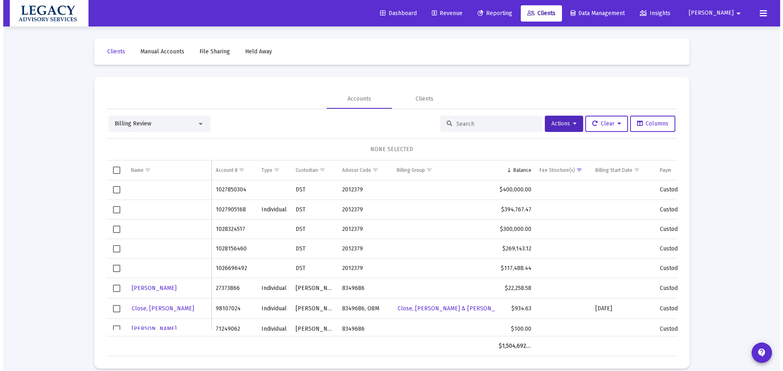
scroll to position [9, 0]
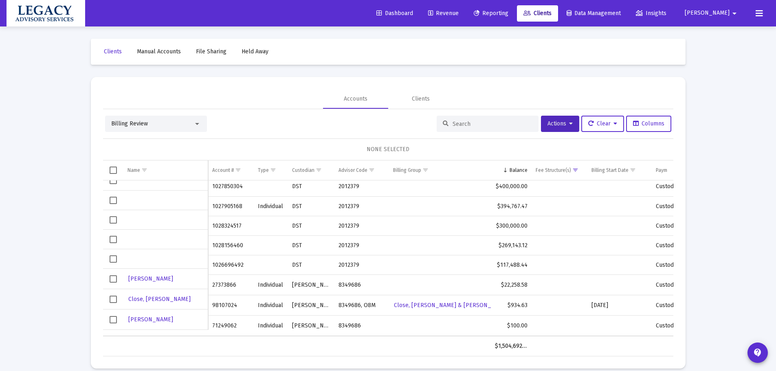
click at [114, 318] on span "Select row" at bounding box center [113, 319] width 7 height 7
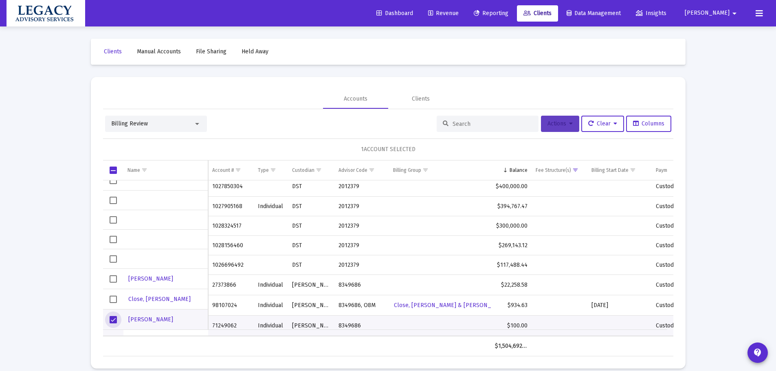
click at [559, 121] on span "Actions" at bounding box center [560, 123] width 25 height 7
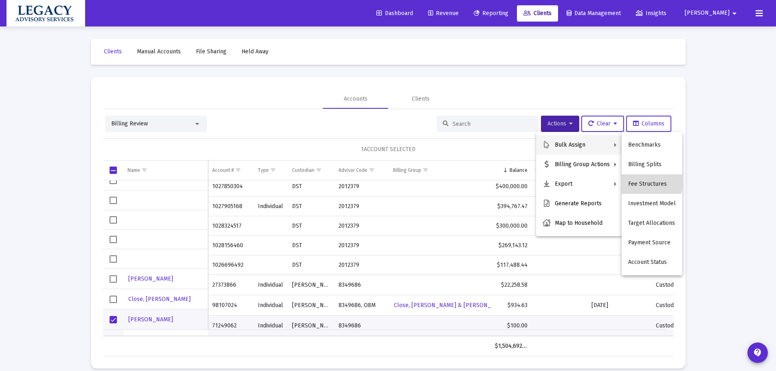
click at [646, 181] on button "Fee Structures" at bounding box center [652, 184] width 61 height 20
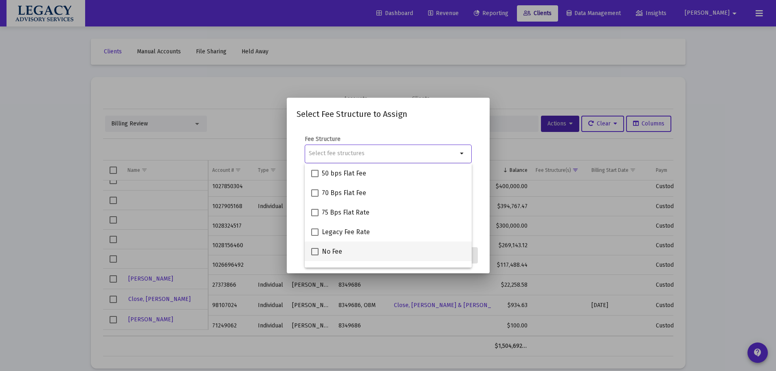
click at [357, 250] on div "No Fee" at bounding box center [388, 252] width 154 height 20
checkbox input "true"
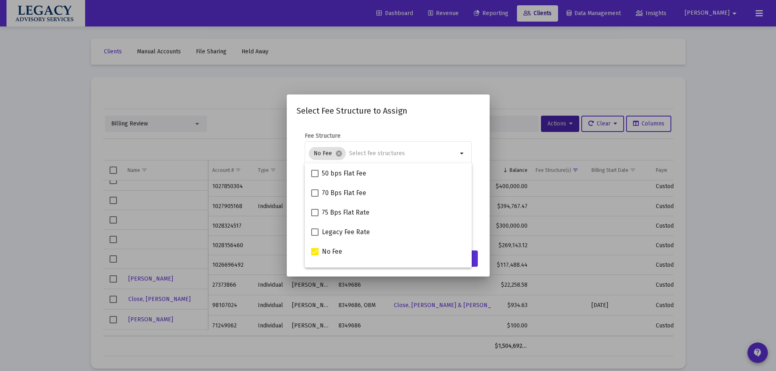
click at [481, 238] on mat-dialog-content "Fee Structure No Fee cancel arrow_drop_down Notes You are assigning 1 account t…" at bounding box center [388, 185] width 203 height 122
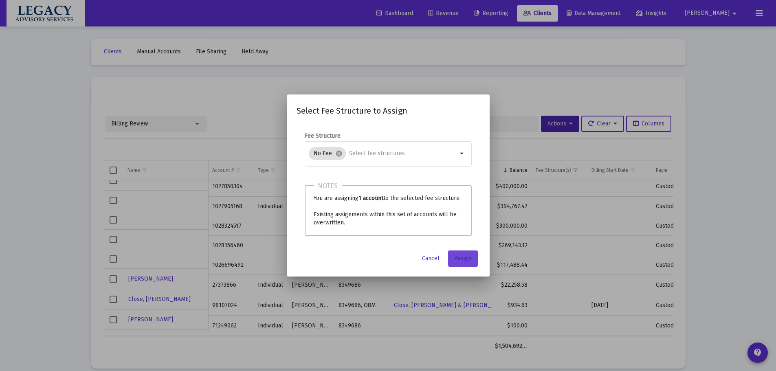
click at [467, 254] on button "Assign" at bounding box center [463, 259] width 30 height 16
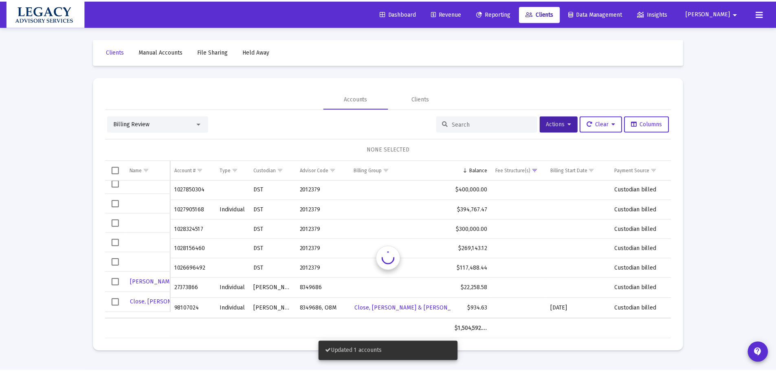
scroll to position [0, 0]
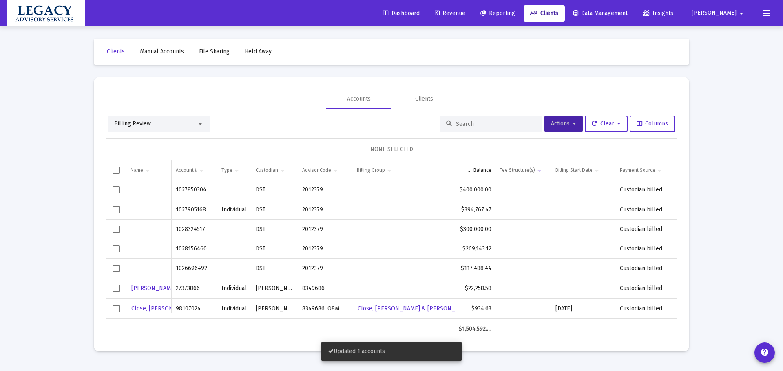
click at [108, 287] on td "Data grid" at bounding box center [116, 288] width 20 height 20
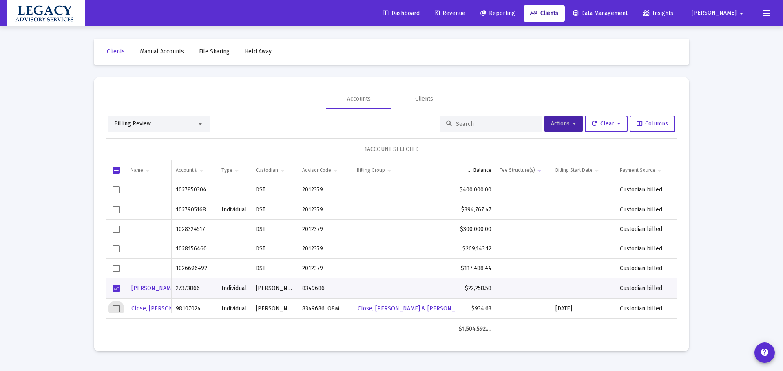
click at [115, 311] on span "Select row" at bounding box center [115, 308] width 7 height 7
click at [118, 308] on span "Select row" at bounding box center [115, 308] width 7 height 7
click at [569, 116] on button "Actions" at bounding box center [563, 124] width 38 height 16
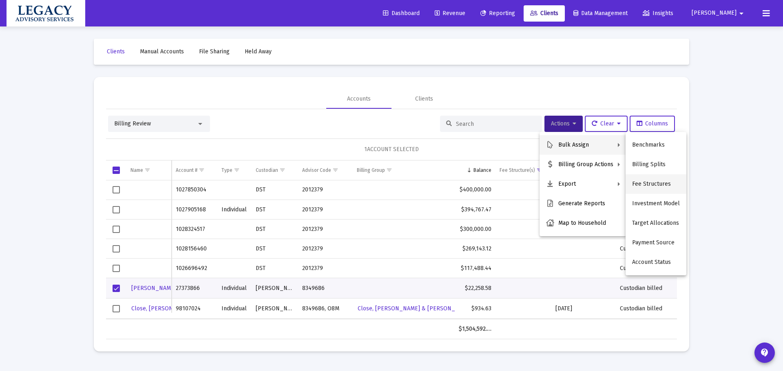
click at [643, 181] on button "Fee Structures" at bounding box center [655, 184] width 61 height 20
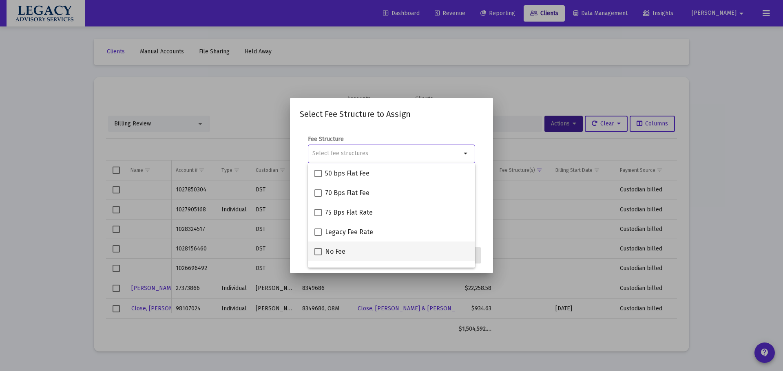
click at [325, 253] on span "No Fee" at bounding box center [335, 252] width 20 height 10
click at [318, 256] on input "No Fee" at bounding box center [318, 256] width 0 height 0
checkbox input "true"
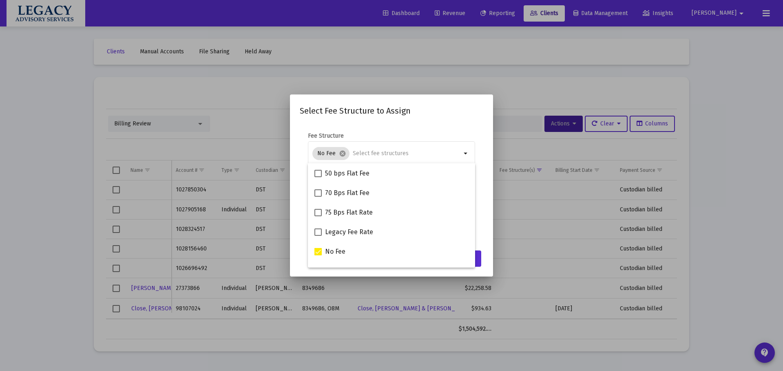
click at [491, 212] on mat-dialog-content "Fee Structure No Fee cancel arrow_drop_down Notes You are assigning 1 account t…" at bounding box center [391, 185] width 203 height 122
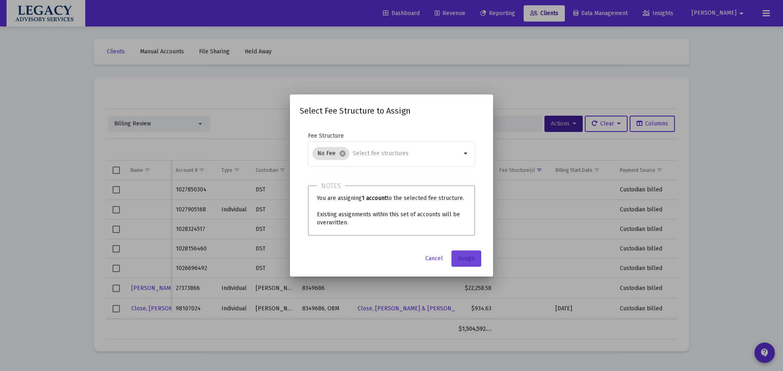
click at [466, 260] on span "Assign" at bounding box center [466, 258] width 17 height 7
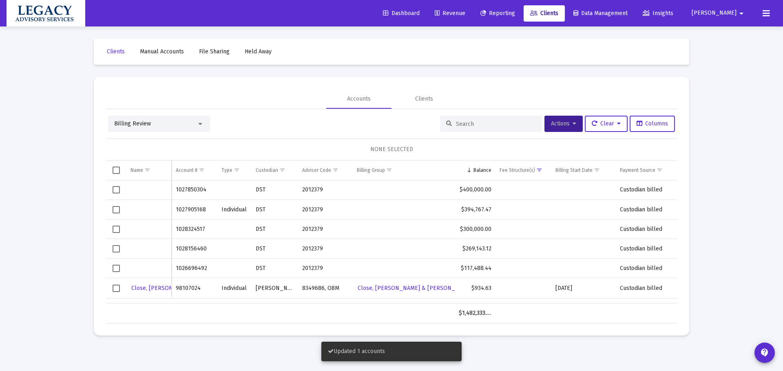
drag, startPoint x: 65, startPoint y: 254, endPoint x: 77, endPoint y: 263, distance: 15.7
click at [66, 254] on div "Loading... Clients Manual Accounts File Sharing Held Away Accounts Clients Bill…" at bounding box center [391, 185] width 783 height 371
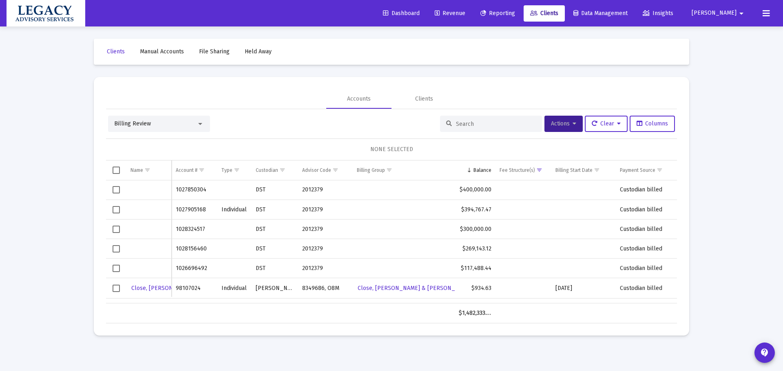
click at [465, 12] on span "Revenue" at bounding box center [449, 13] width 31 height 7
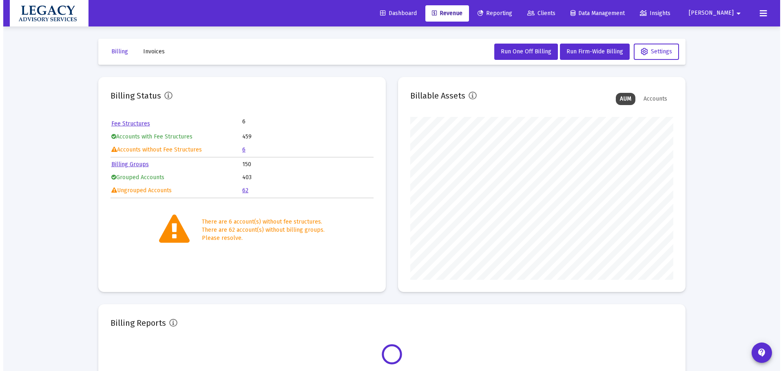
scroll to position [163, 263]
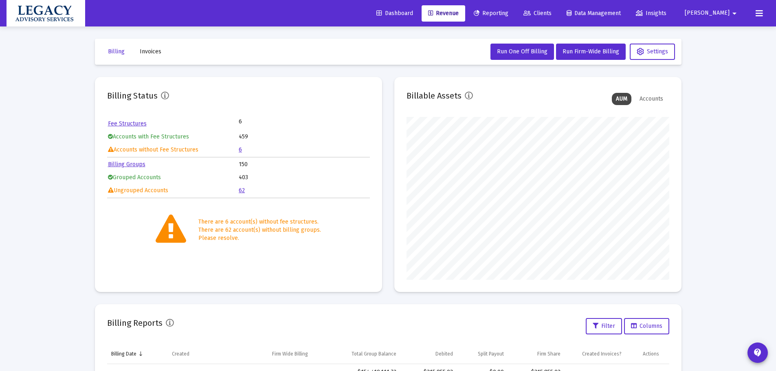
click at [509, 12] on span "Reporting" at bounding box center [491, 13] width 35 height 7
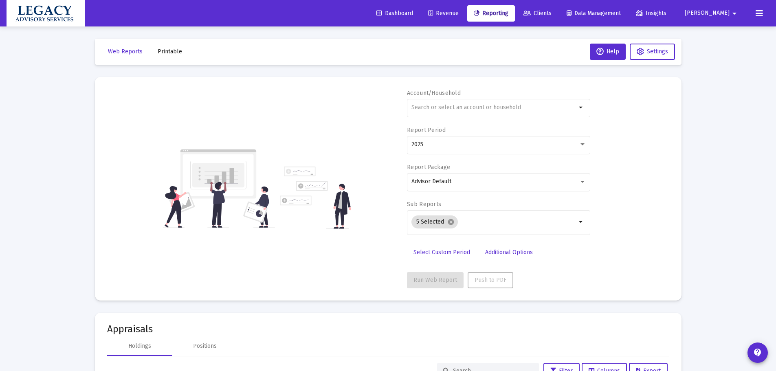
click at [552, 15] on span "Clients" at bounding box center [538, 13] width 28 height 7
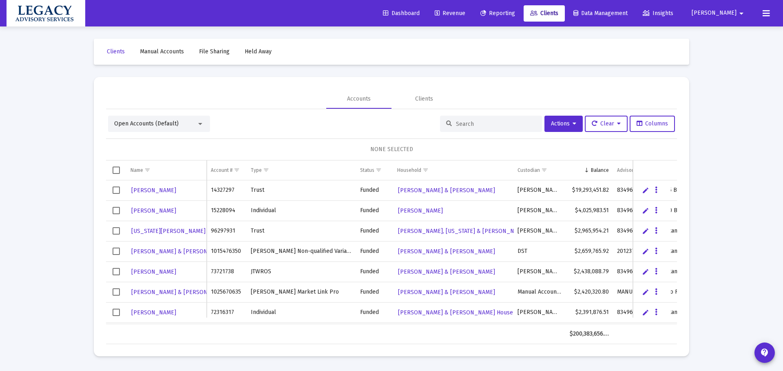
click at [463, 127] on input at bounding box center [496, 124] width 80 height 7
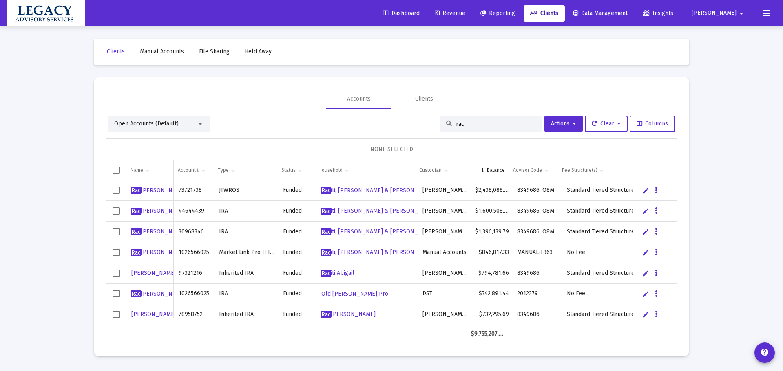
drag, startPoint x: 481, startPoint y: 123, endPoint x: 375, endPoint y: 148, distance: 108.1
click at [375, 148] on div "Open Accounts (Default) rac Actions Clear Columns NONE SELECTED Name Name Accou…" at bounding box center [391, 230] width 571 height 229
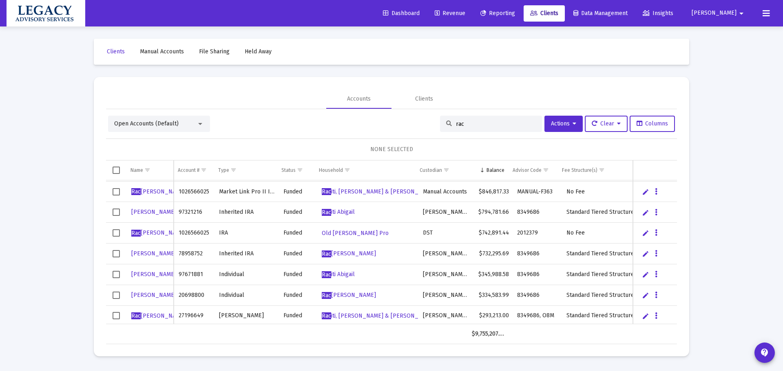
scroll to position [43, 0]
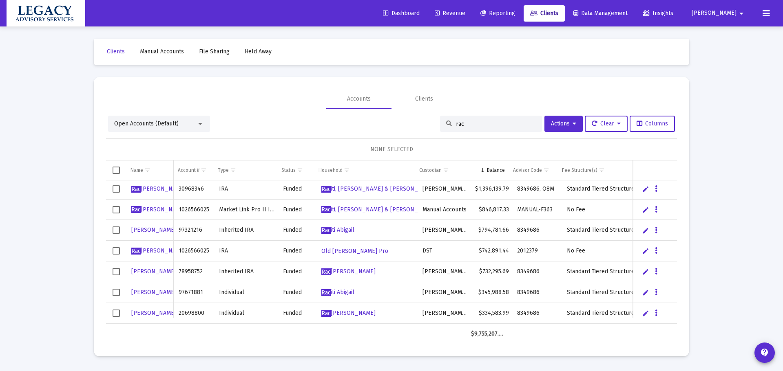
type input "rac"
click at [657, 251] on icon "Data grid" at bounding box center [656, 251] width 2 height 10
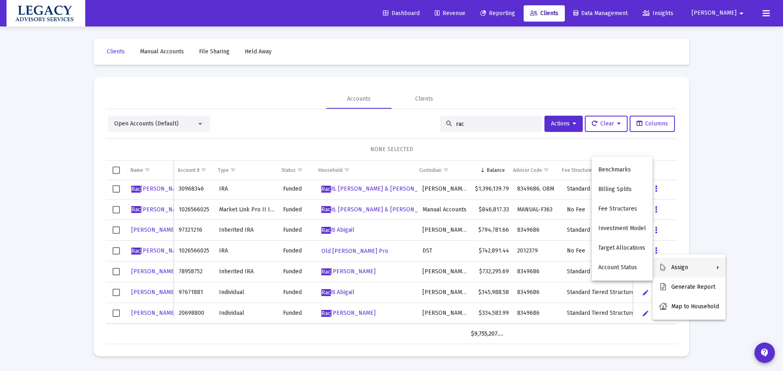
click at [371, 261] on div at bounding box center [391, 185] width 783 height 371
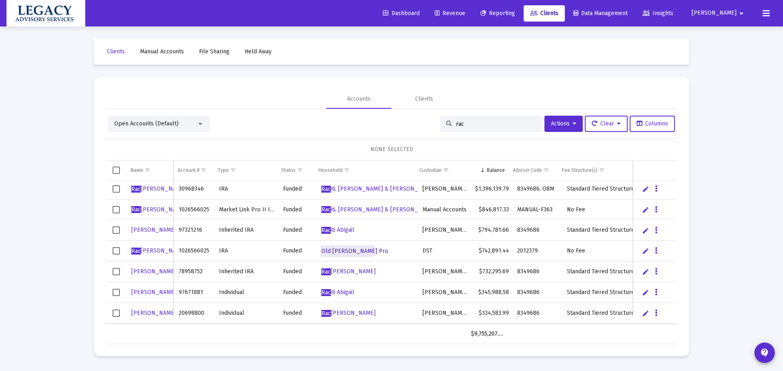
click at [345, 250] on span "Old Jackson Pro" at bounding box center [354, 251] width 67 height 7
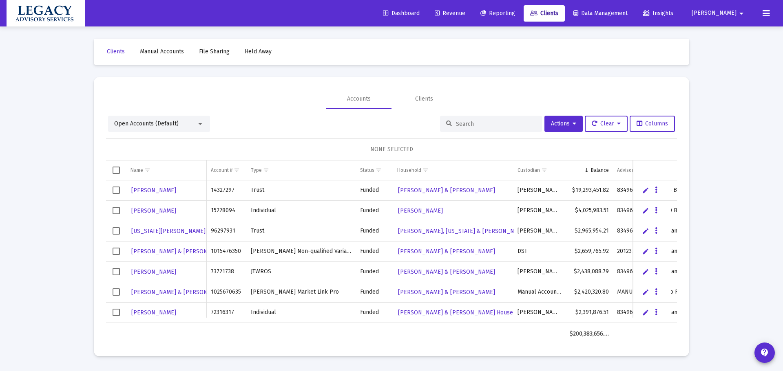
click at [496, 120] on div at bounding box center [491, 124] width 102 height 16
click at [498, 123] on input at bounding box center [496, 124] width 80 height 7
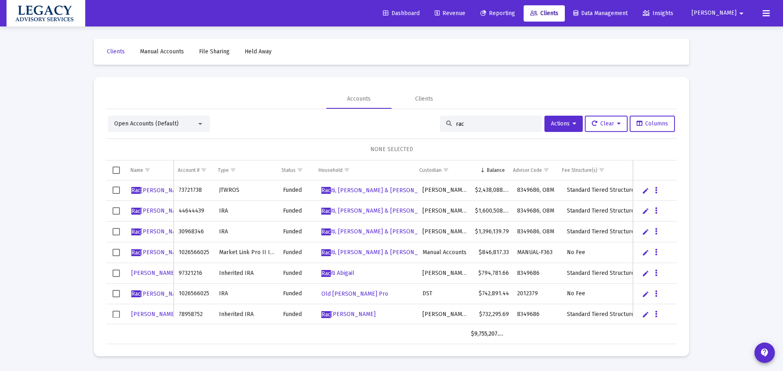
type input "rac"
click at [384, 192] on span "Rac iti, Joseph & Kristin Household" at bounding box center [378, 190] width 114 height 7
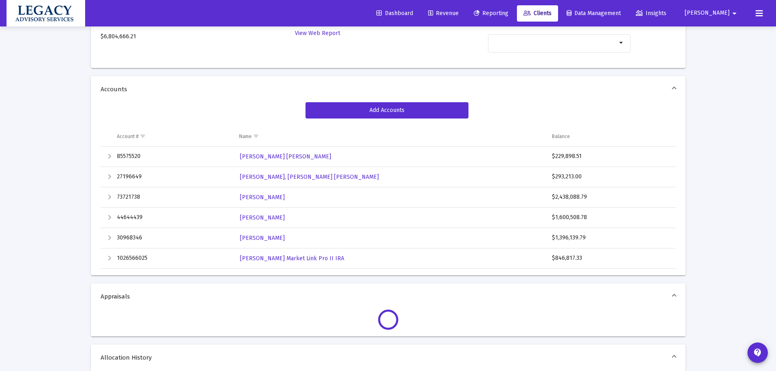
scroll to position [122, 0]
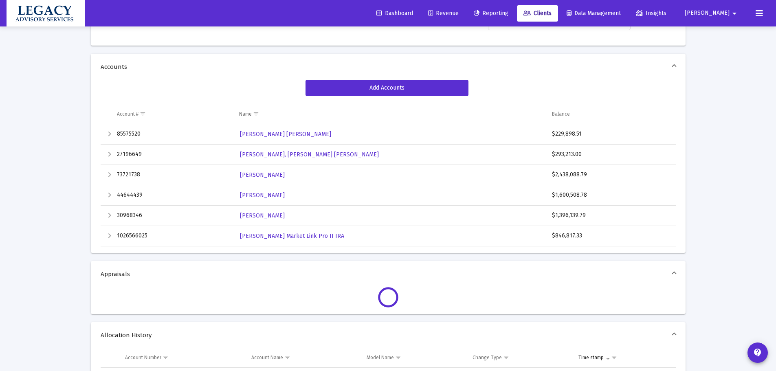
click at [112, 238] on div "Expand" at bounding box center [110, 236] width 10 height 10
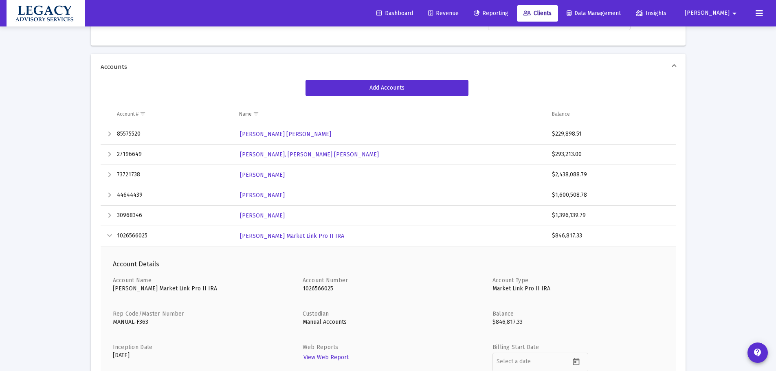
click at [107, 233] on div "Collapse" at bounding box center [110, 236] width 10 height 10
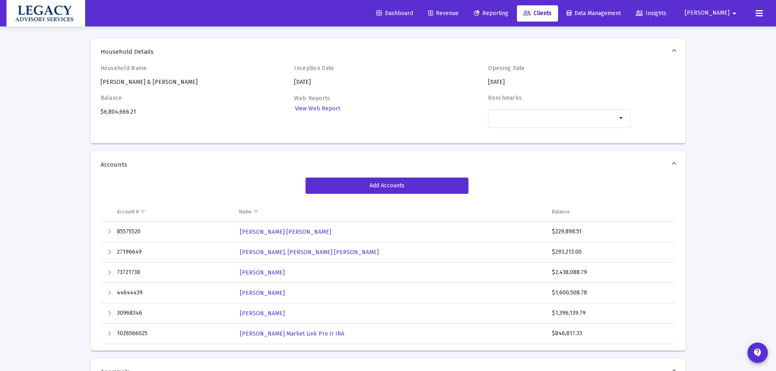
scroll to position [0, 0]
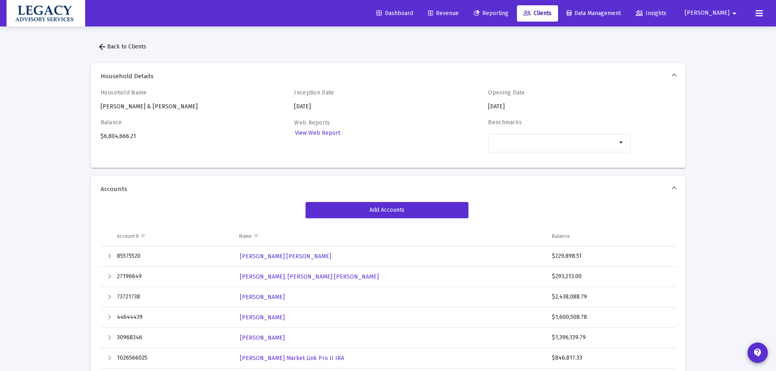
click at [459, 12] on span "Revenue" at bounding box center [443, 13] width 31 height 7
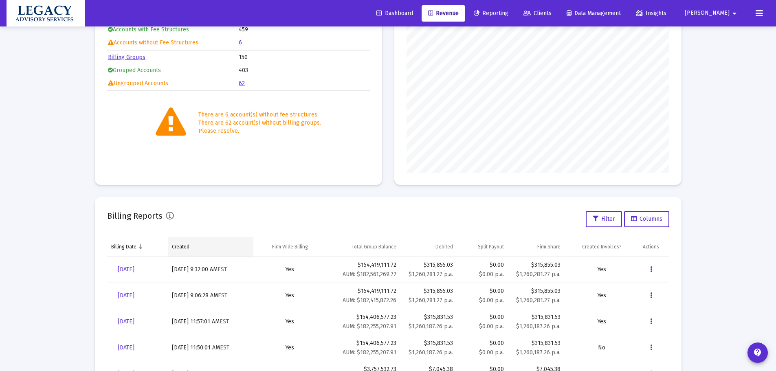
scroll to position [171, 0]
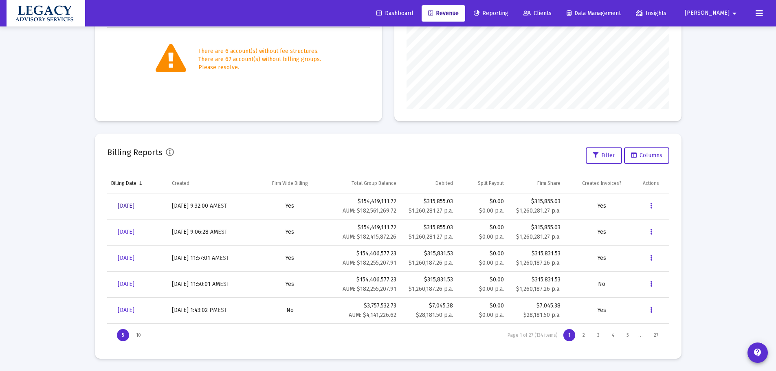
click at [135, 205] on span "[DATE]" at bounding box center [126, 206] width 17 height 7
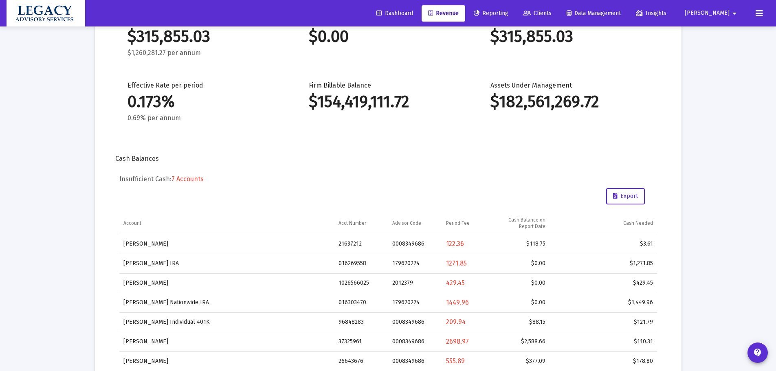
scroll to position [190, 0]
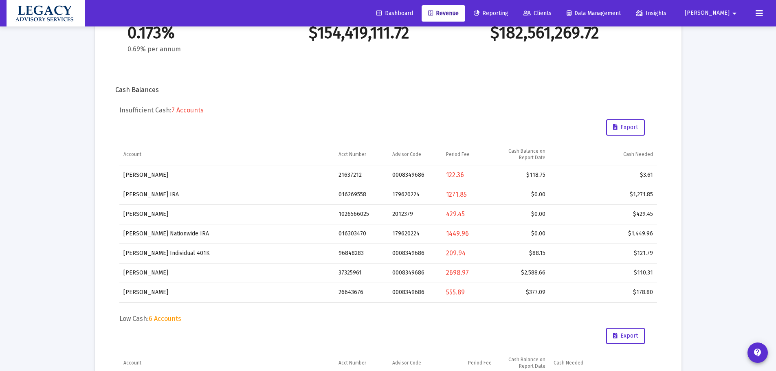
click at [450, 217] on div "429.45" at bounding box center [469, 214] width 46 height 8
click at [408, 213] on td "2012379" at bounding box center [415, 215] width 54 height 20
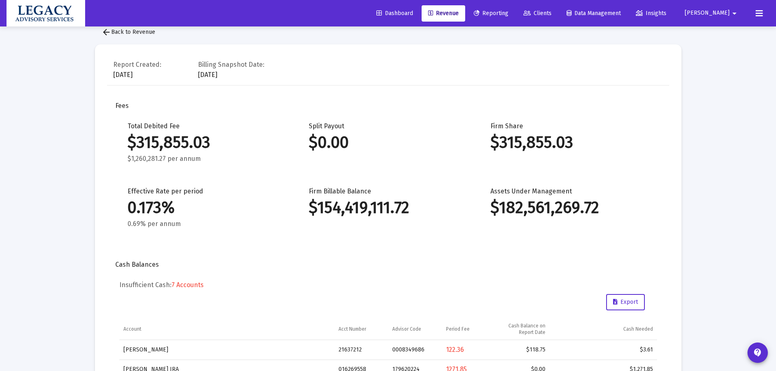
scroll to position [0, 0]
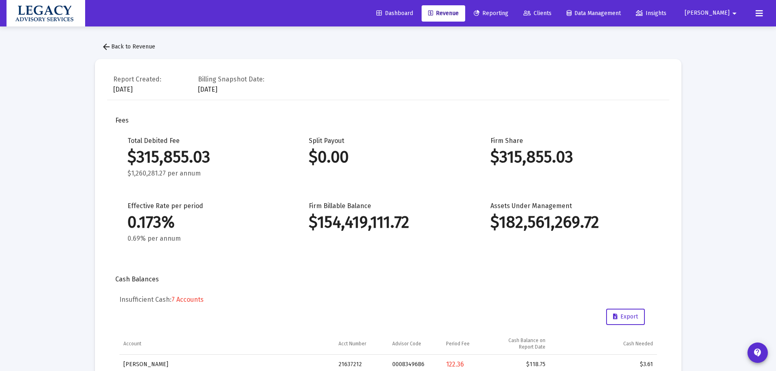
drag, startPoint x: 515, startPoint y: 12, endPoint x: 530, endPoint y: 15, distance: 15.8
click at [509, 12] on span "Reporting" at bounding box center [491, 13] width 35 height 7
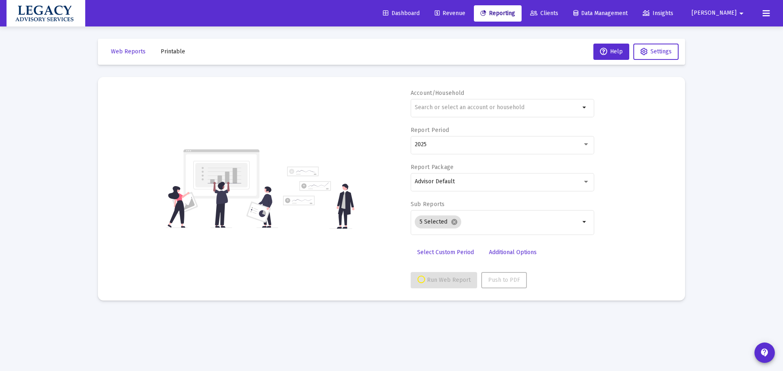
click at [465, 12] on span "Revenue" at bounding box center [449, 13] width 31 height 7
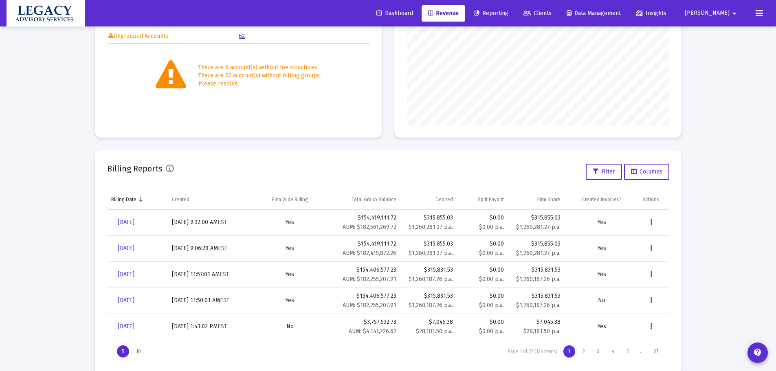
scroll to position [163, 0]
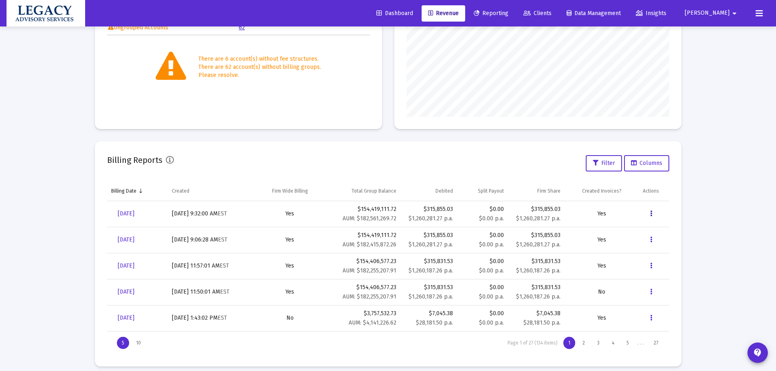
click at [652, 211] on icon "Data grid" at bounding box center [651, 214] width 2 height 10
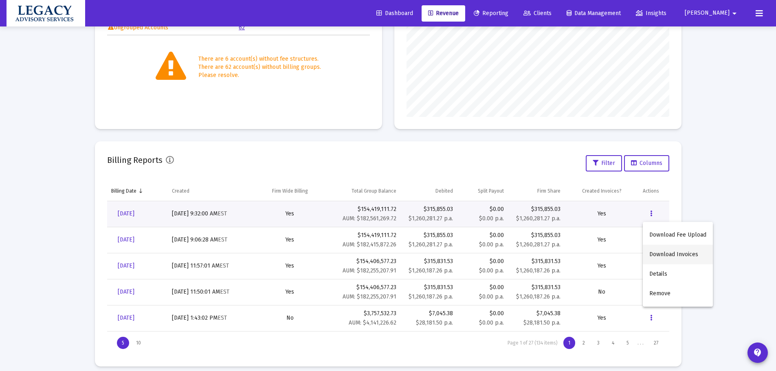
click at [690, 256] on button "Download Invoices" at bounding box center [678, 255] width 70 height 20
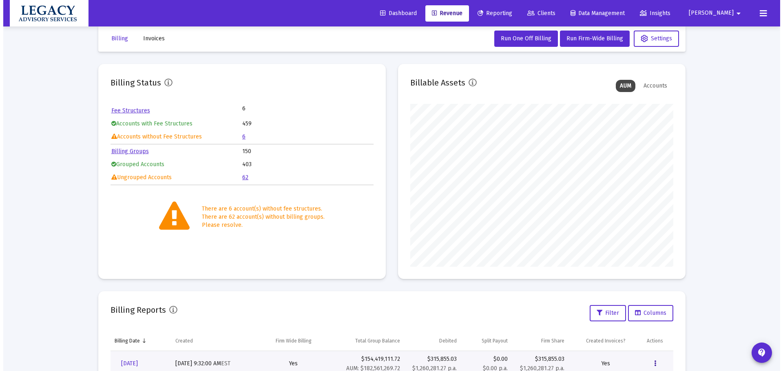
scroll to position [0, 0]
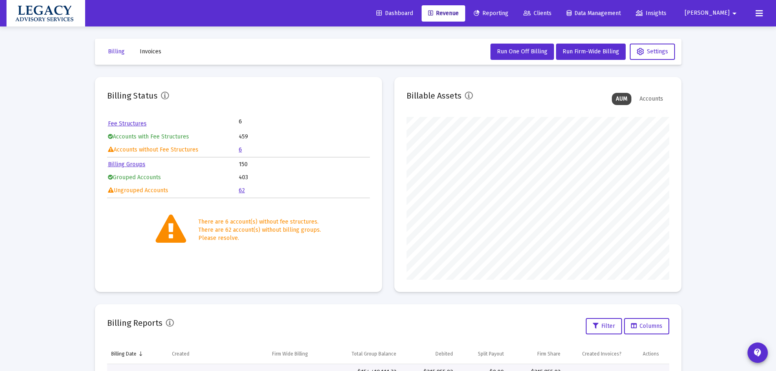
click at [515, 19] on link "Reporting" at bounding box center [491, 13] width 48 height 16
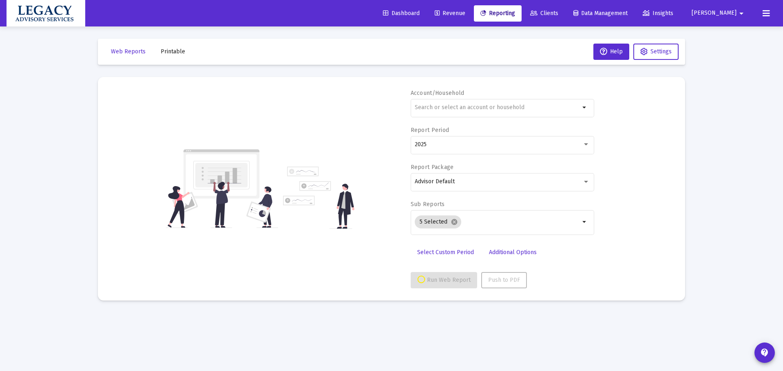
click at [558, 10] on span "Clients" at bounding box center [544, 13] width 28 height 7
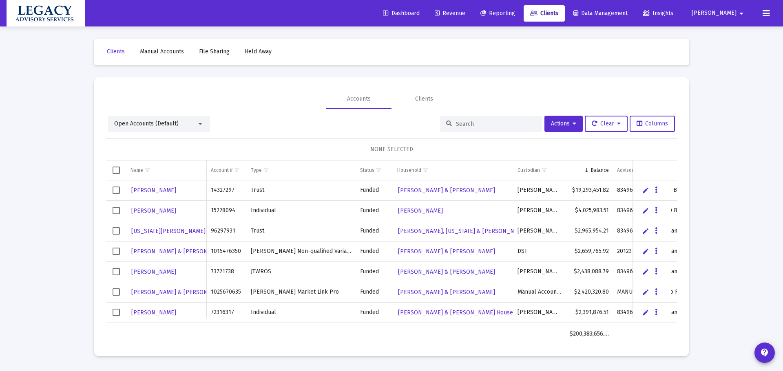
click at [474, 121] on input at bounding box center [496, 124] width 80 height 7
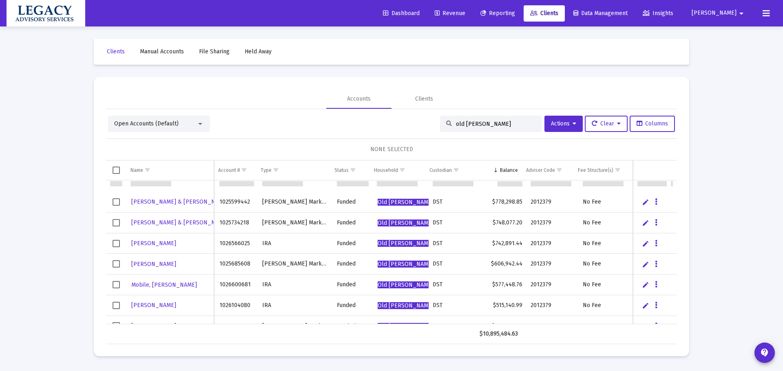
scroll to position [122, 0]
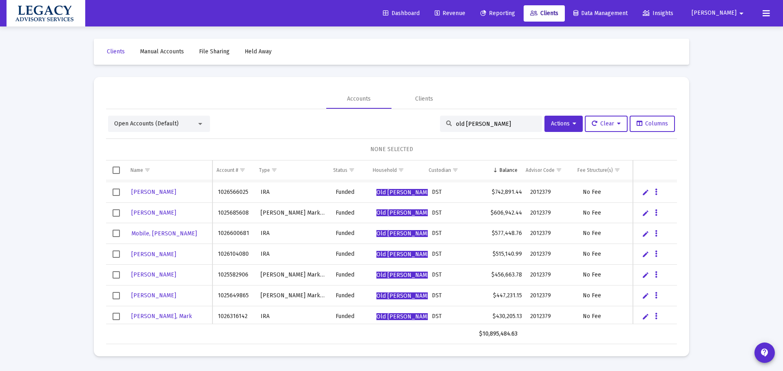
type input "old jackson"
click at [655, 193] on icon "Data grid" at bounding box center [656, 192] width 2 height 10
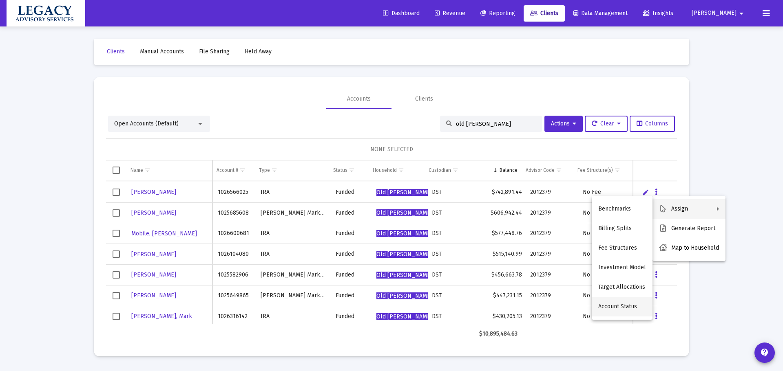
click at [607, 301] on button "Account Status" at bounding box center [621, 307] width 61 height 20
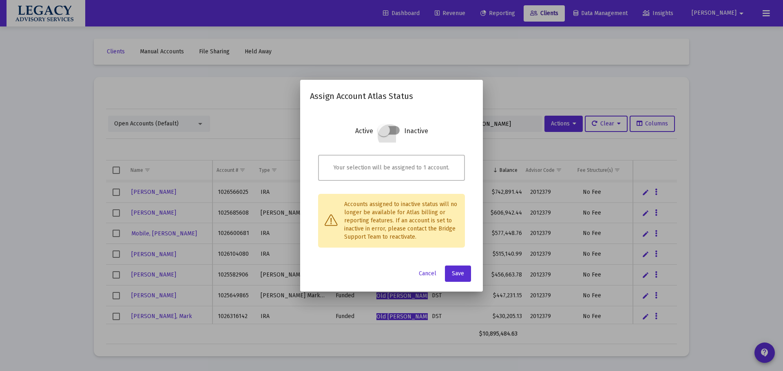
click at [392, 132] on span at bounding box center [388, 130] width 22 height 9
click at [384, 135] on input "checkbox" at bounding box center [383, 135] width 1 height 1
checkbox input "true"
click at [464, 275] on button "Save" at bounding box center [458, 274] width 26 height 16
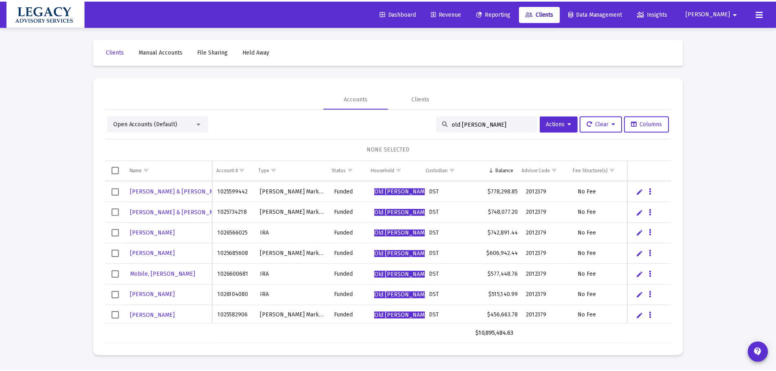
scroll to position [0, 0]
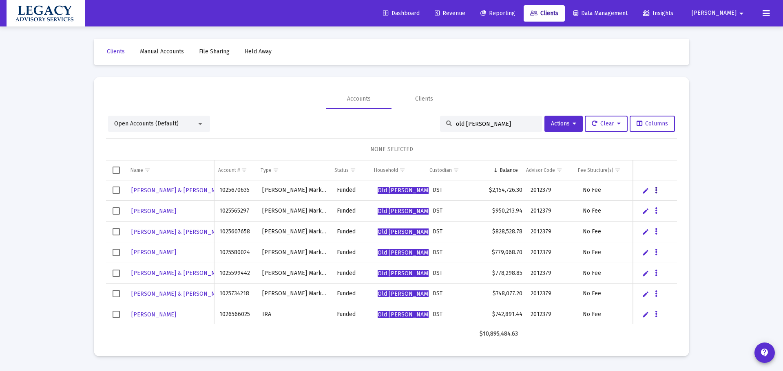
click at [656, 191] on icon "Data grid" at bounding box center [656, 191] width 2 height 10
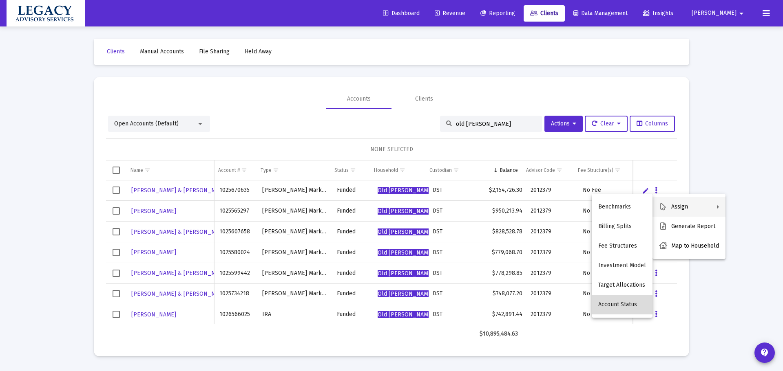
click at [625, 298] on button "Account Status" at bounding box center [621, 305] width 61 height 20
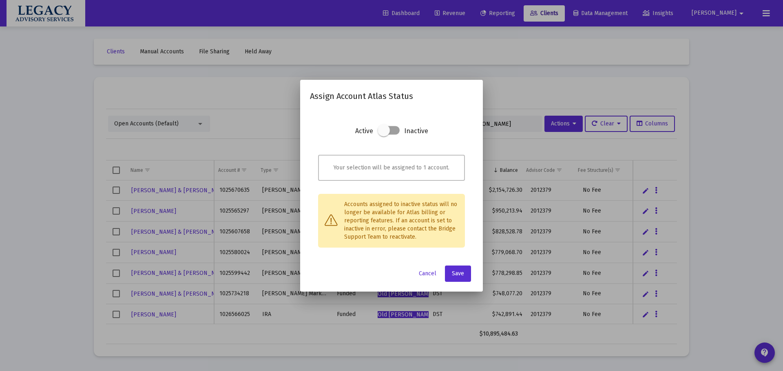
click at [393, 132] on span at bounding box center [388, 130] width 22 height 9
click at [384, 135] on input "checkbox" at bounding box center [383, 135] width 1 height 1
checkbox input "true"
click at [454, 276] on span "Save" at bounding box center [458, 273] width 12 height 7
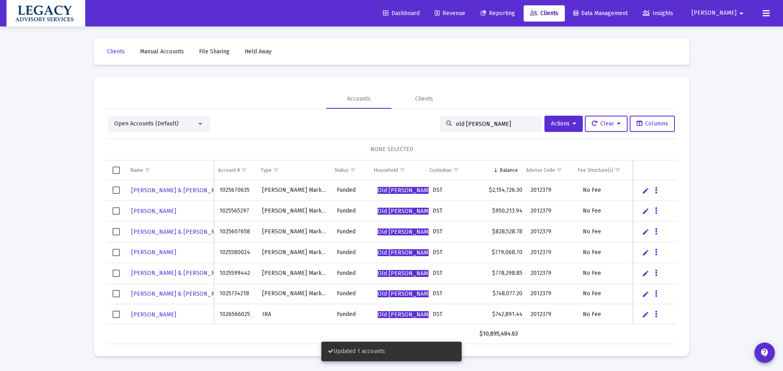
click at [465, 12] on span "Revenue" at bounding box center [449, 13] width 31 height 7
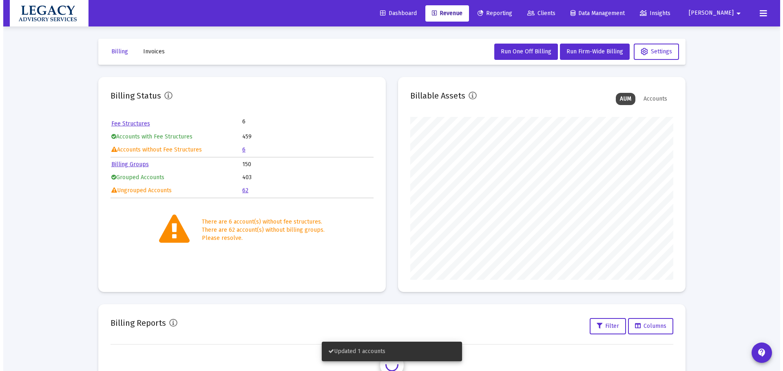
scroll to position [163, 263]
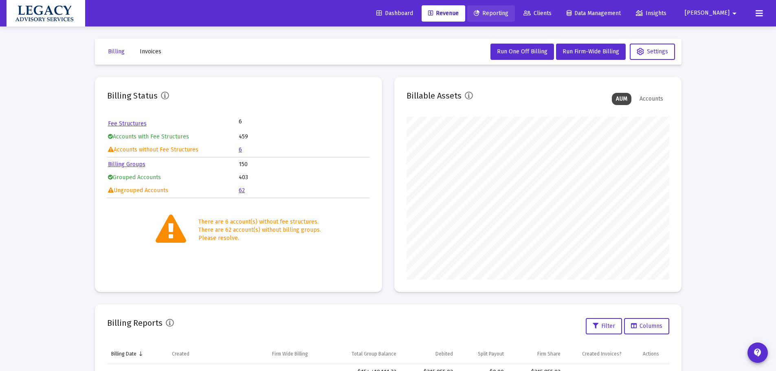
click at [509, 15] on span "Reporting" at bounding box center [491, 13] width 35 height 7
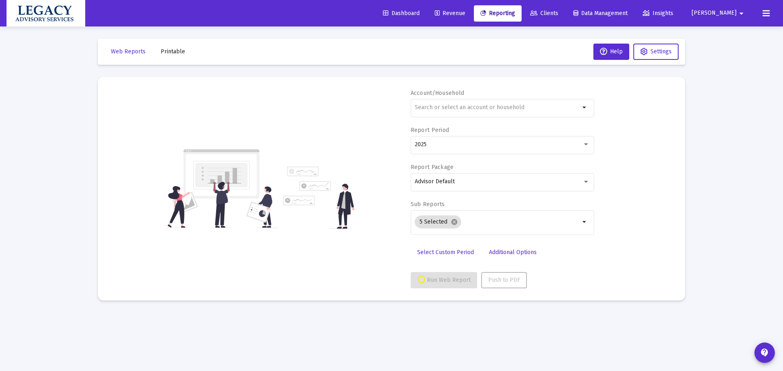
click at [558, 13] on span "Clients" at bounding box center [544, 13] width 28 height 7
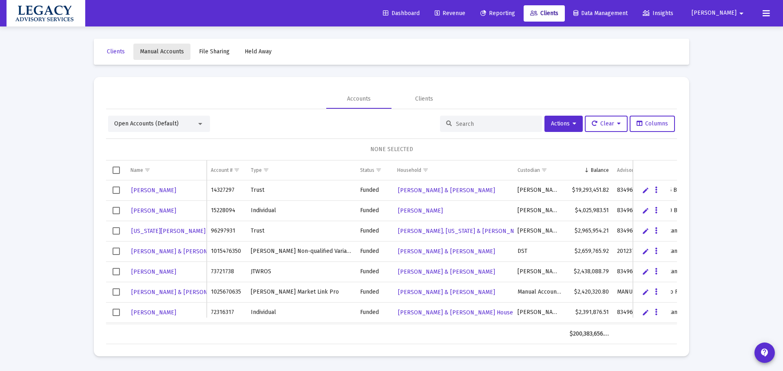
click at [165, 58] on link "Manual Accounts" at bounding box center [161, 52] width 57 height 16
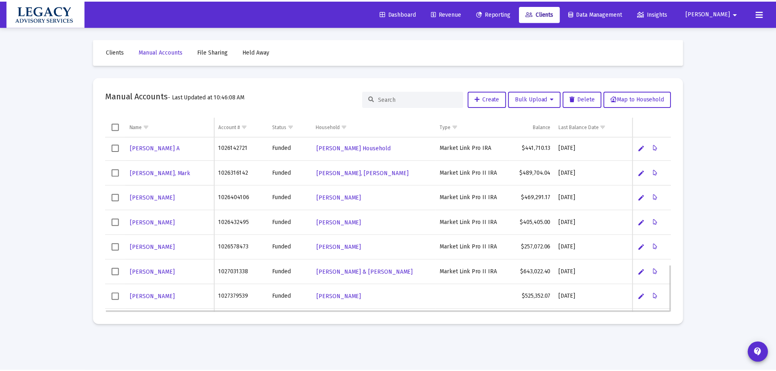
scroll to position [470, 0]
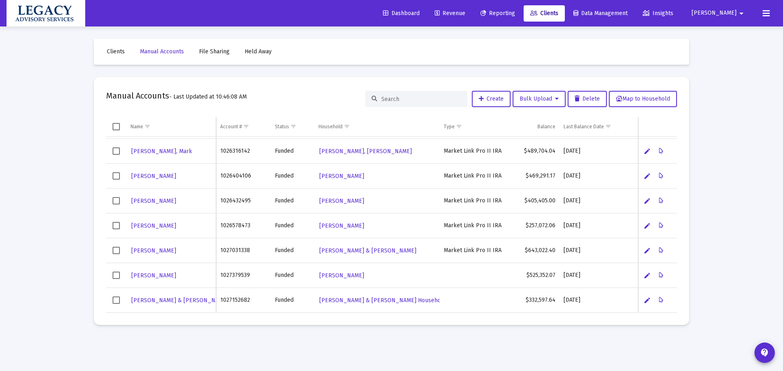
drag, startPoint x: 522, startPoint y: 12, endPoint x: 523, endPoint y: 24, distance: 11.5
click at [515, 12] on span "Reporting" at bounding box center [497, 13] width 35 height 7
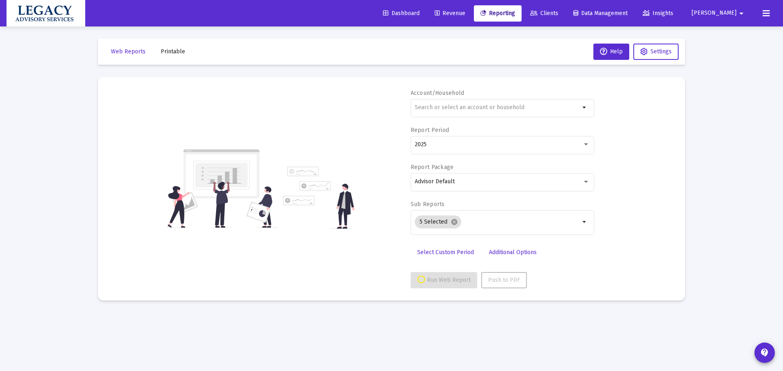
click at [564, 7] on link "Clients" at bounding box center [543, 13] width 41 height 16
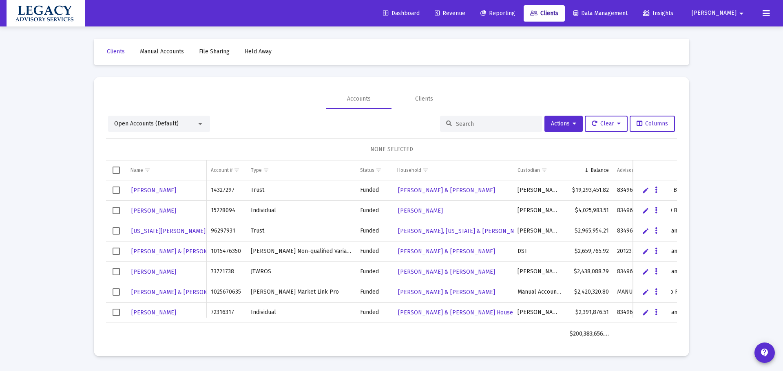
click at [501, 118] on div at bounding box center [491, 124] width 102 height 16
click at [498, 122] on input at bounding box center [496, 124] width 80 height 7
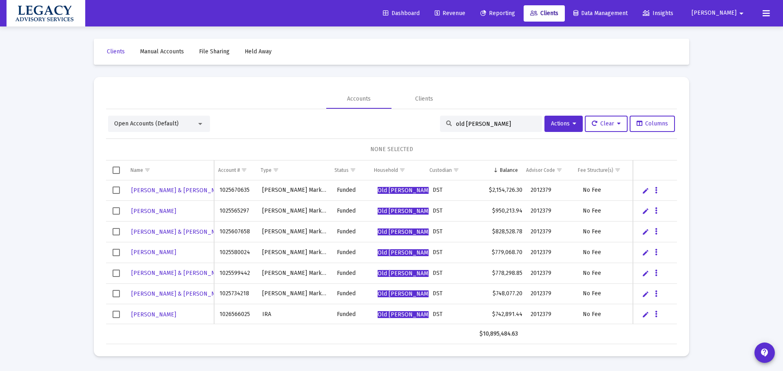
type input "old jackson"
click at [407, 192] on span "Old Jackson Pro" at bounding box center [409, 190] width 65 height 7
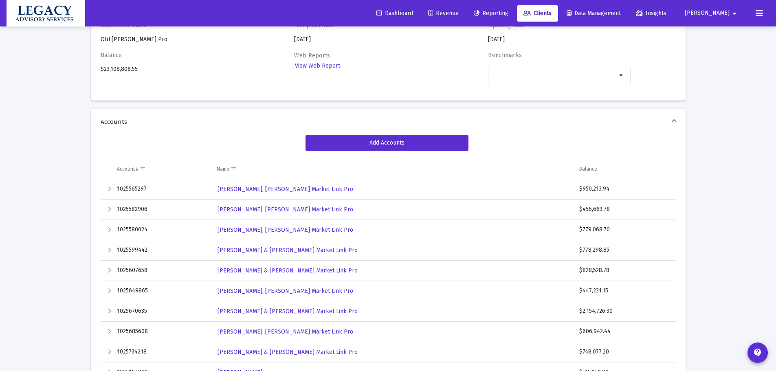
scroll to position [163, 0]
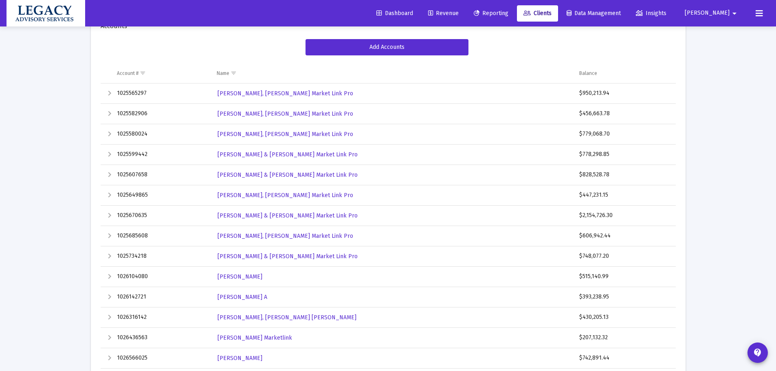
click at [109, 93] on div "Expand" at bounding box center [110, 93] width 10 height 10
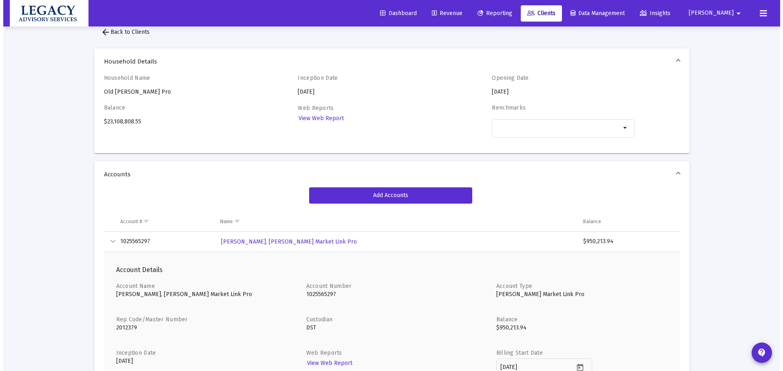
scroll to position [0, 0]
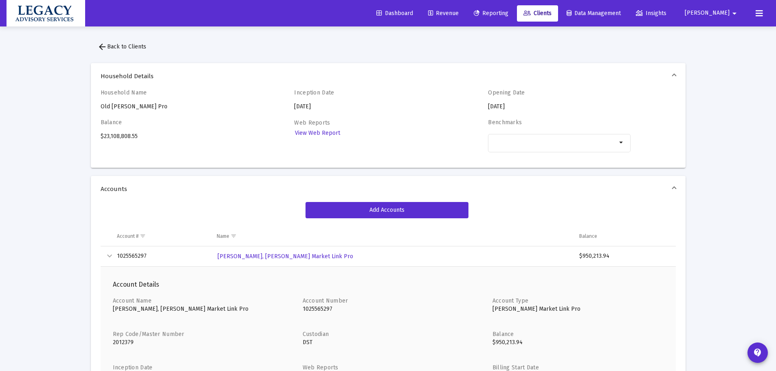
click at [135, 44] on span "arrow_back Back to Clients" at bounding box center [121, 46] width 49 height 7
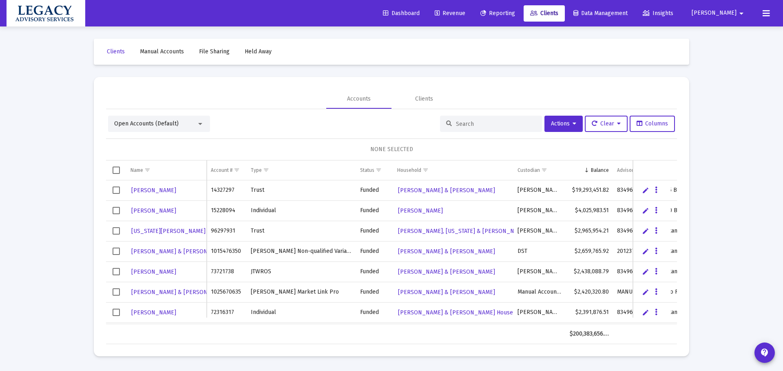
click at [471, 123] on input at bounding box center [496, 124] width 80 height 7
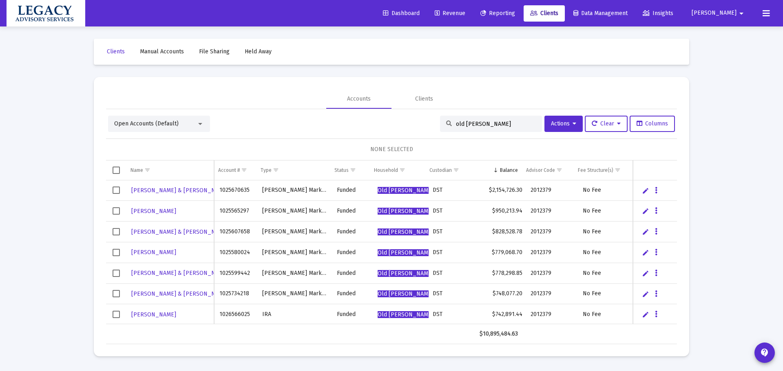
type input "old jackson"
click at [657, 213] on icon "Data grid" at bounding box center [656, 211] width 2 height 10
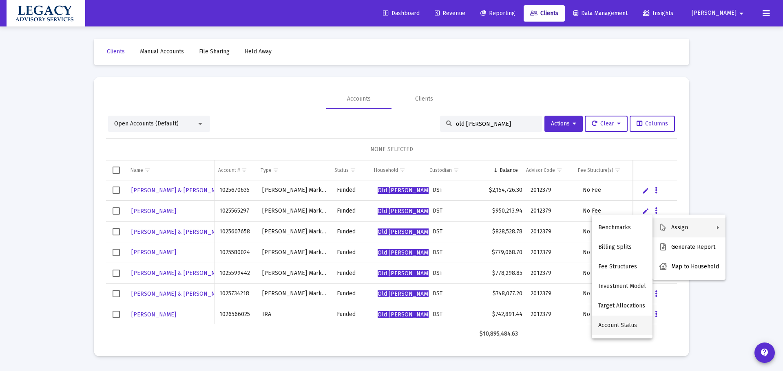
click at [626, 324] on button "Account Status" at bounding box center [621, 326] width 61 height 20
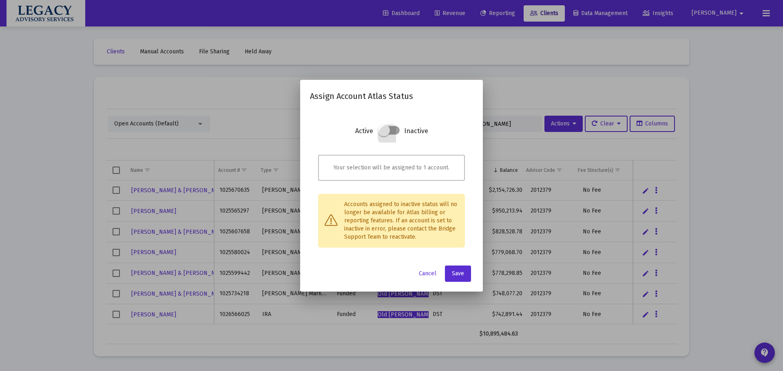
click at [394, 131] on span at bounding box center [388, 130] width 22 height 9
click at [384, 135] on input "checkbox" at bounding box center [383, 135] width 1 height 1
checkbox input "true"
click at [463, 278] on button "Save" at bounding box center [458, 274] width 26 height 16
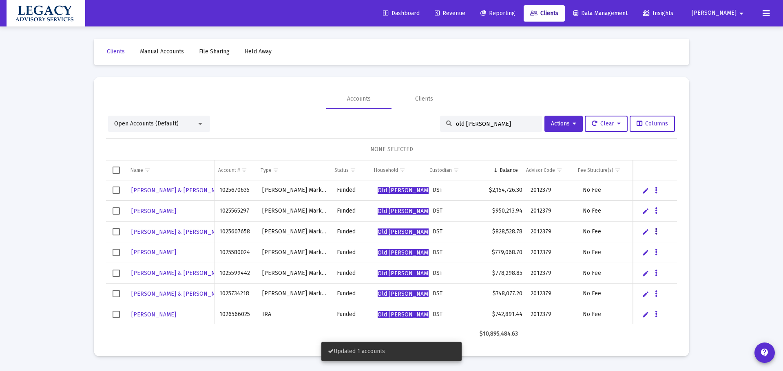
click at [656, 234] on icon "Data grid" at bounding box center [656, 232] width 2 height 10
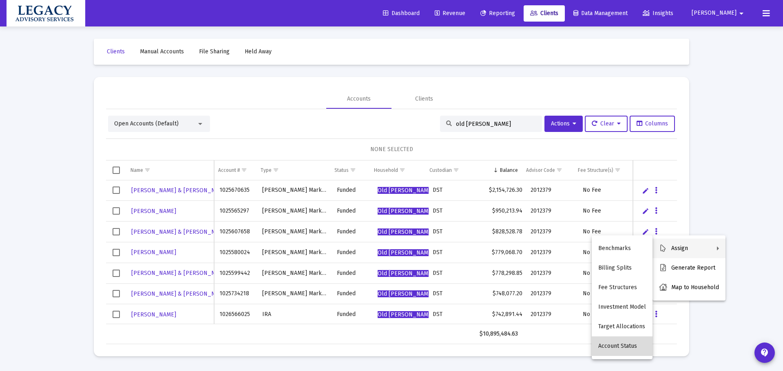
click at [632, 345] on button "Account Status" at bounding box center [621, 347] width 61 height 20
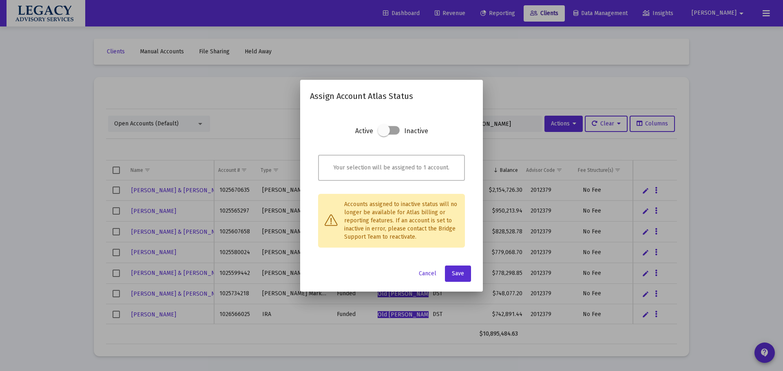
click at [401, 132] on section "Active Inactive" at bounding box center [391, 138] width 147 height 24
click at [391, 129] on span at bounding box center [388, 130] width 22 height 9
click at [384, 135] on input "checkbox" at bounding box center [383, 135] width 1 height 1
checkbox input "true"
click at [462, 269] on button "Save" at bounding box center [458, 274] width 26 height 16
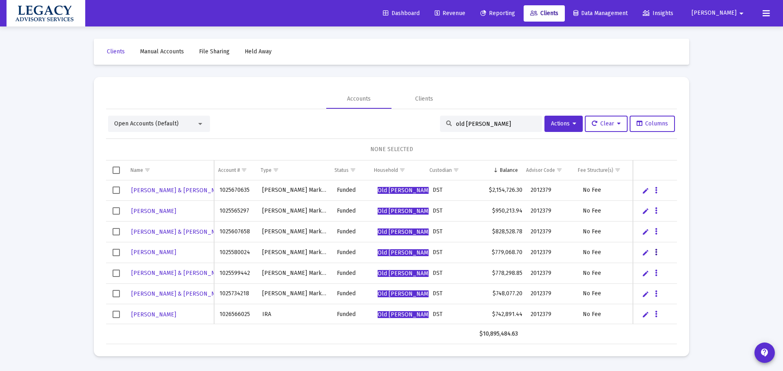
click at [658, 252] on button "Data grid" at bounding box center [655, 252] width 7 height 7
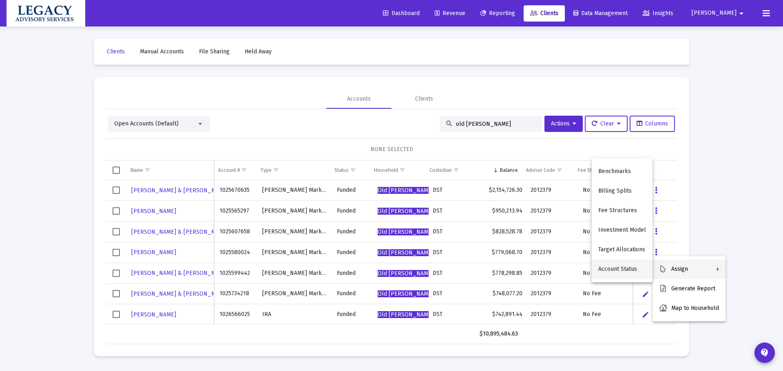
click at [619, 263] on button "Account Status" at bounding box center [621, 270] width 61 height 20
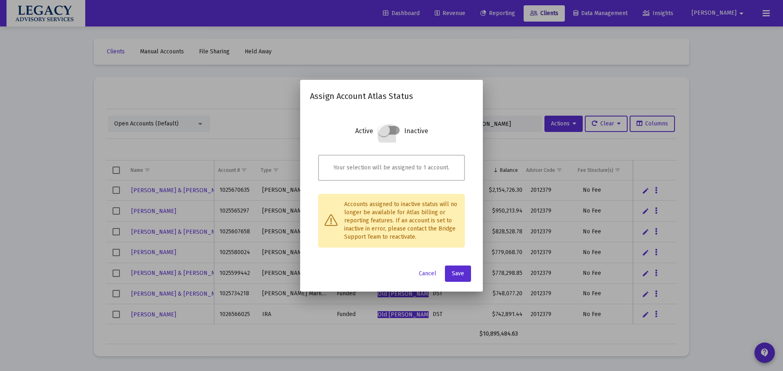
click at [399, 130] on span at bounding box center [388, 130] width 22 height 9
click at [384, 135] on input "checkbox" at bounding box center [383, 135] width 1 height 1
checkbox input "true"
click at [462, 272] on span "Save" at bounding box center [458, 273] width 12 height 7
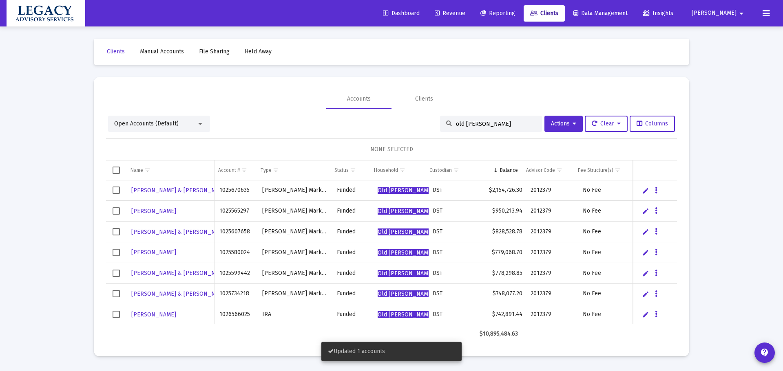
scroll to position [41, 0]
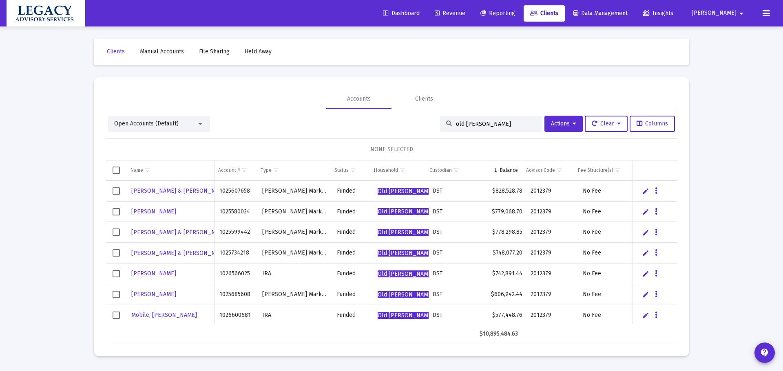
click at [655, 214] on icon "Data grid" at bounding box center [656, 212] width 2 height 10
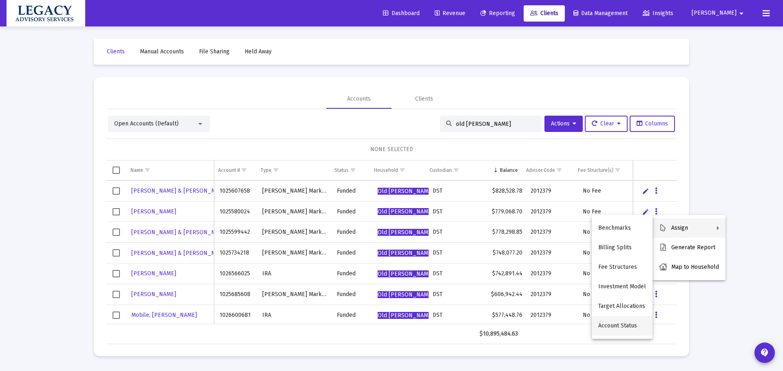
click at [623, 330] on button "Account Status" at bounding box center [621, 326] width 61 height 20
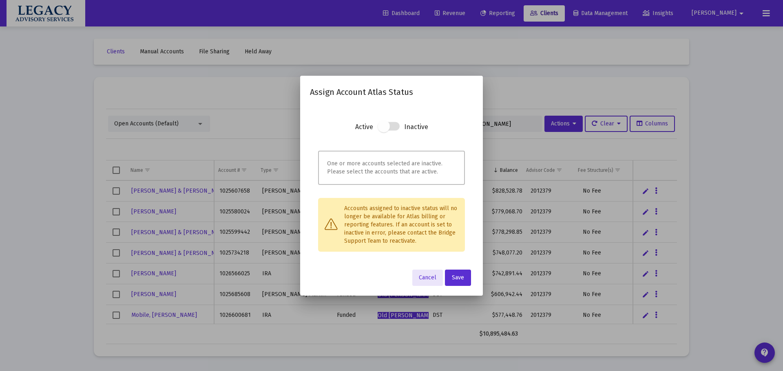
drag, startPoint x: 396, startPoint y: 127, endPoint x: 410, endPoint y: 162, distance: 37.8
click at [396, 127] on span at bounding box center [388, 126] width 22 height 9
click at [395, 126] on span at bounding box center [388, 126] width 22 height 9
drag, startPoint x: 395, startPoint y: 126, endPoint x: 389, endPoint y: 126, distance: 5.3
click at [393, 126] on span at bounding box center [388, 126] width 22 height 9
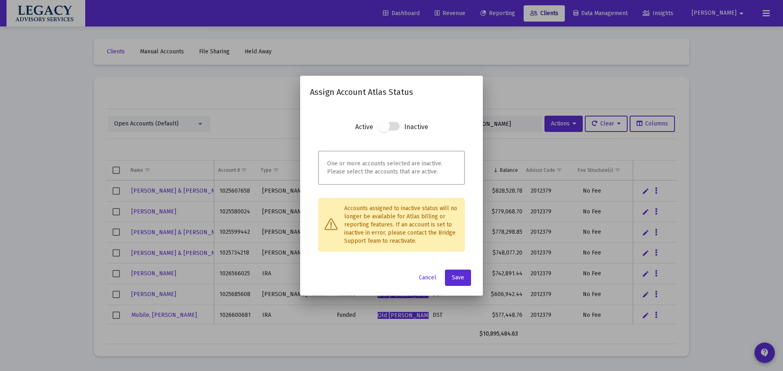
drag, startPoint x: 388, startPoint y: 126, endPoint x: 381, endPoint y: 126, distance: 6.9
click at [384, 126] on span at bounding box center [383, 126] width 12 height 12
drag, startPoint x: 381, startPoint y: 126, endPoint x: 389, endPoint y: 123, distance: 8.3
click at [381, 126] on span at bounding box center [383, 126] width 12 height 12
drag, startPoint x: 389, startPoint y: 123, endPoint x: 394, endPoint y: 123, distance: 5.3
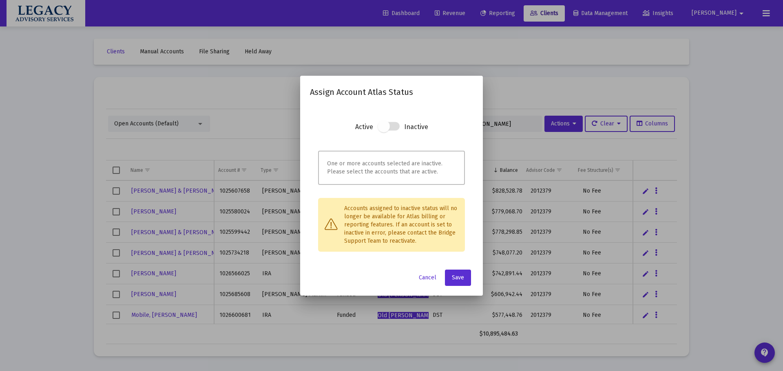
click at [394, 123] on span at bounding box center [388, 126] width 22 height 9
click at [399, 123] on label at bounding box center [388, 126] width 22 height 15
click at [466, 278] on button "Save" at bounding box center [458, 278] width 26 height 16
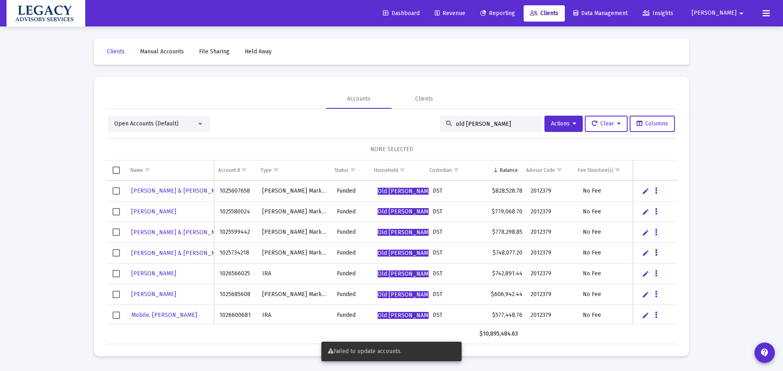
click at [658, 251] on button "Data grid" at bounding box center [655, 252] width 7 height 7
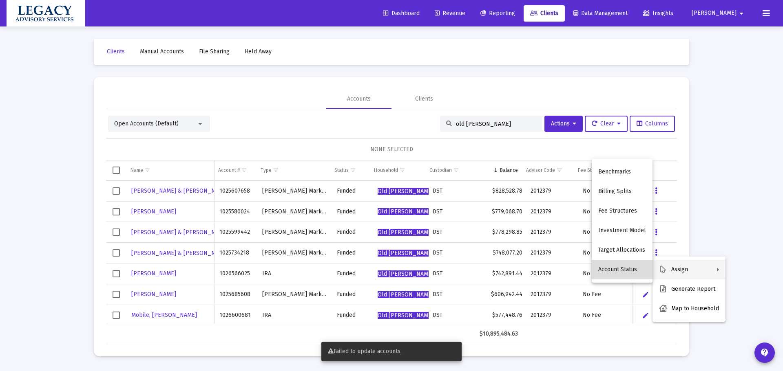
click at [626, 272] on button "Account Status" at bounding box center [621, 270] width 61 height 20
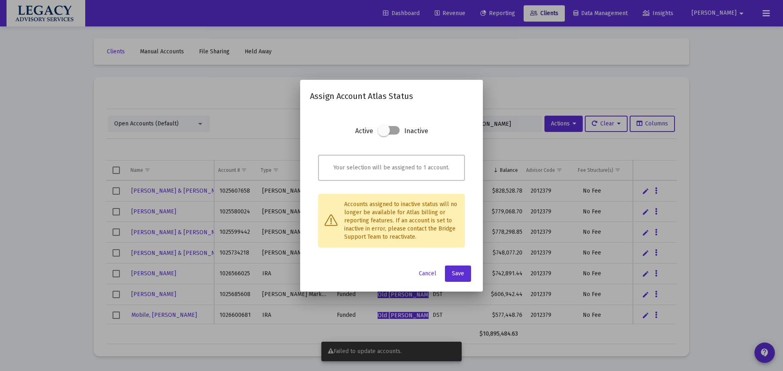
click at [394, 130] on span at bounding box center [388, 130] width 22 height 9
click at [384, 135] on input "checkbox" at bounding box center [383, 135] width 1 height 1
click at [394, 130] on span at bounding box center [388, 130] width 22 height 9
click at [384, 135] on input "checkbox" at bounding box center [383, 135] width 1 height 1
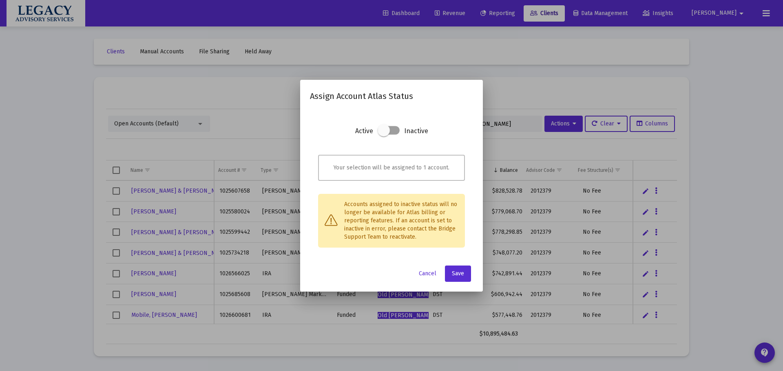
click at [400, 127] on section "Active Inactive" at bounding box center [391, 138] width 147 height 24
click at [396, 130] on span at bounding box center [388, 130] width 22 height 9
click at [384, 135] on input "checkbox" at bounding box center [383, 135] width 1 height 1
checkbox input "true"
click at [467, 272] on button "Save" at bounding box center [458, 274] width 26 height 16
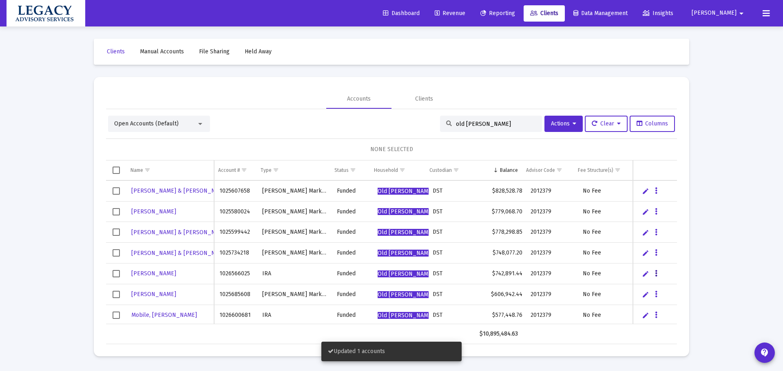
click at [657, 271] on icon "Data grid" at bounding box center [656, 274] width 2 height 10
click at [606, 283] on div at bounding box center [391, 185] width 783 height 371
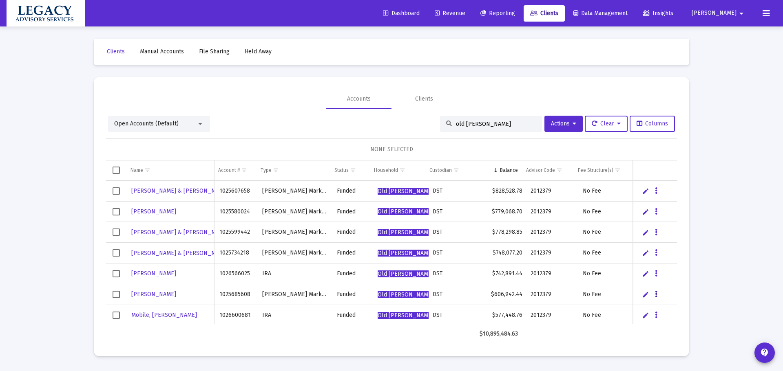
click at [657, 296] on icon "Data grid" at bounding box center [656, 295] width 2 height 10
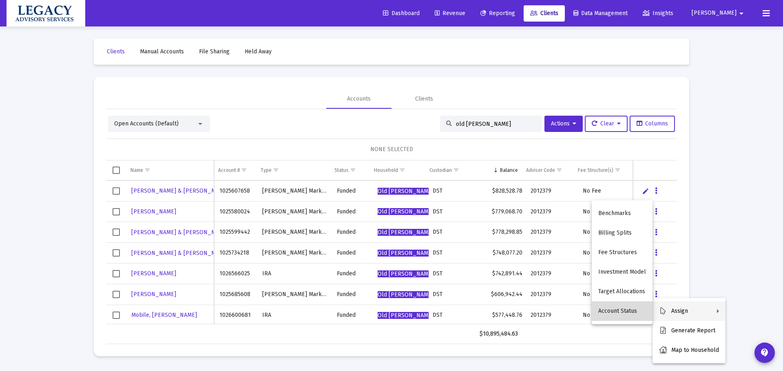
click at [636, 311] on button "Account Status" at bounding box center [621, 312] width 61 height 20
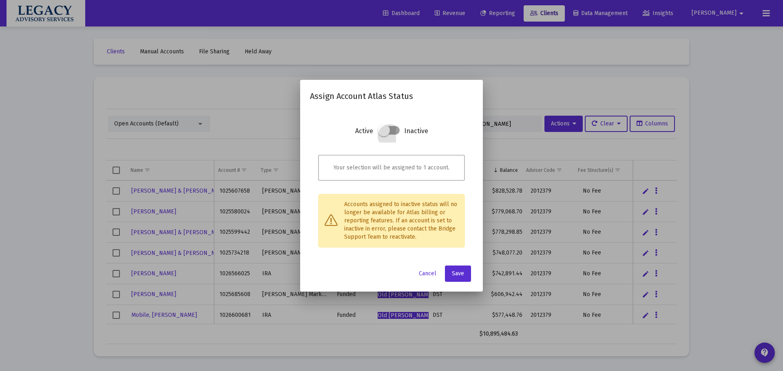
click at [393, 130] on span at bounding box center [388, 130] width 22 height 9
click at [384, 135] on input "checkbox" at bounding box center [383, 135] width 1 height 1
checkbox input "true"
click at [464, 274] on button "Save" at bounding box center [458, 274] width 26 height 16
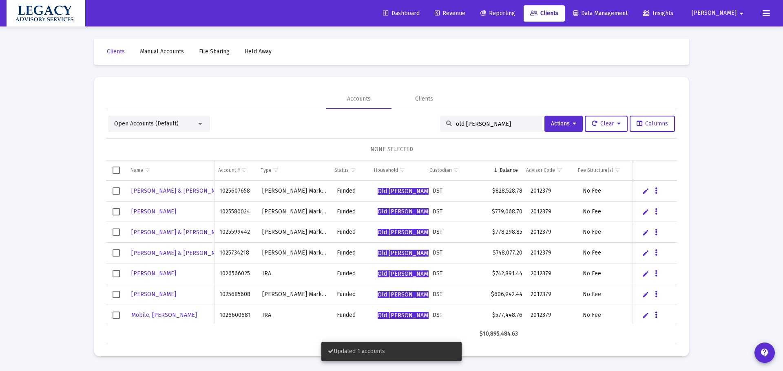
click at [656, 317] on icon "Data grid" at bounding box center [656, 316] width 2 height 10
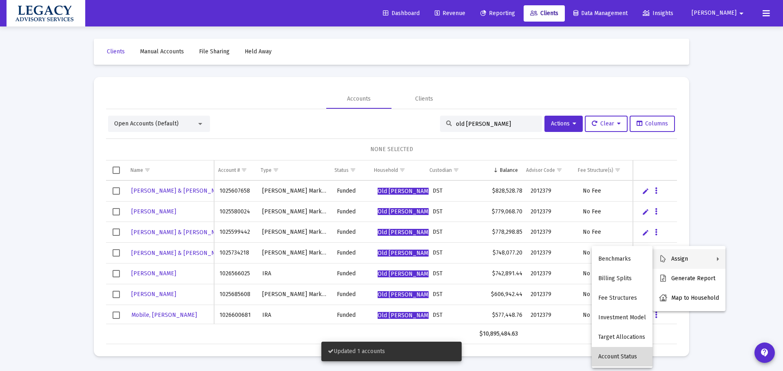
click at [628, 353] on button "Account Status" at bounding box center [621, 357] width 61 height 20
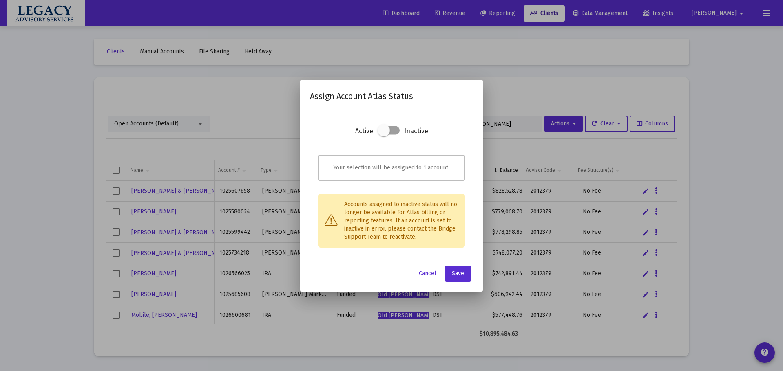
click at [396, 127] on span at bounding box center [388, 130] width 22 height 9
click at [384, 135] on input "checkbox" at bounding box center [383, 135] width 1 height 1
checkbox input "true"
click at [464, 275] on button "Save" at bounding box center [458, 274] width 26 height 16
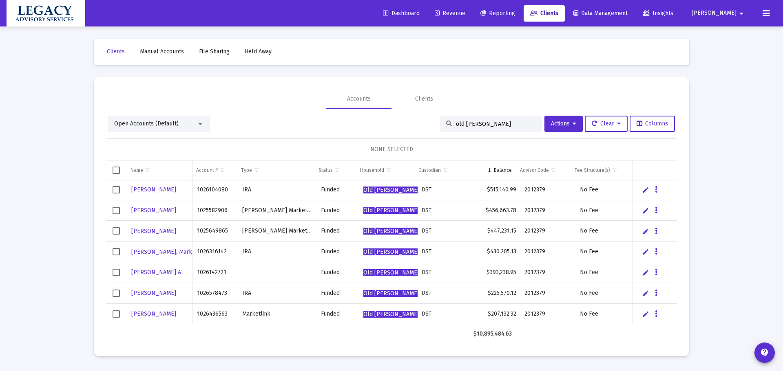
scroll to position [188, 0]
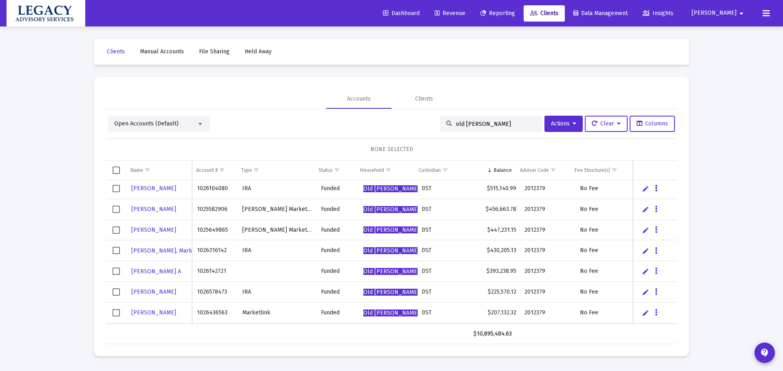
click at [656, 188] on icon "Data grid" at bounding box center [656, 189] width 2 height 10
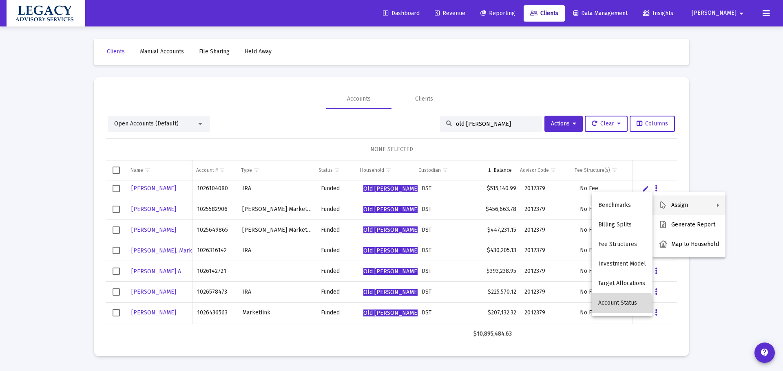
click at [612, 307] on button "Account Status" at bounding box center [621, 303] width 61 height 20
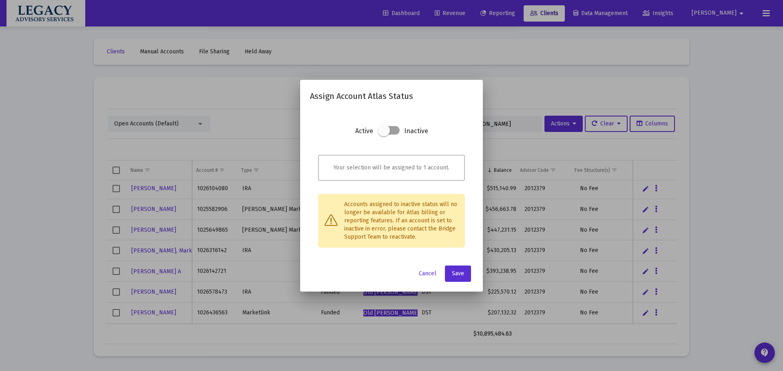
click at [392, 128] on span at bounding box center [388, 130] width 22 height 9
click at [384, 135] on input "checkbox" at bounding box center [383, 135] width 1 height 1
checkbox input "true"
click at [467, 273] on button "Save" at bounding box center [458, 274] width 26 height 16
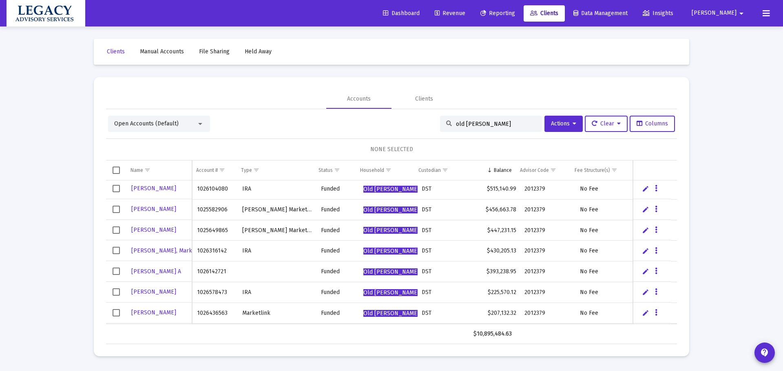
scroll to position [187, 0]
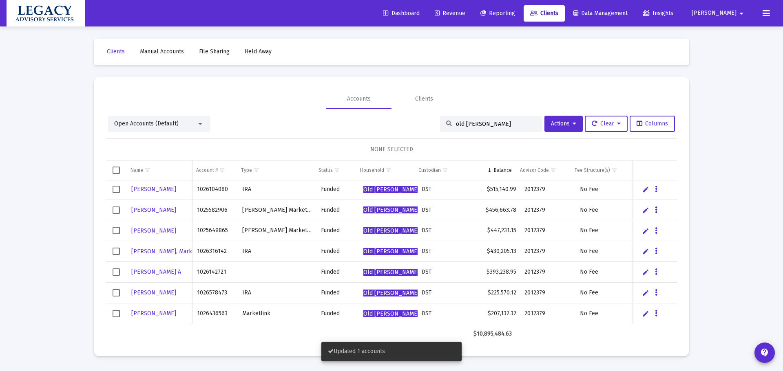
click at [655, 207] on icon "Data grid" at bounding box center [656, 210] width 2 height 10
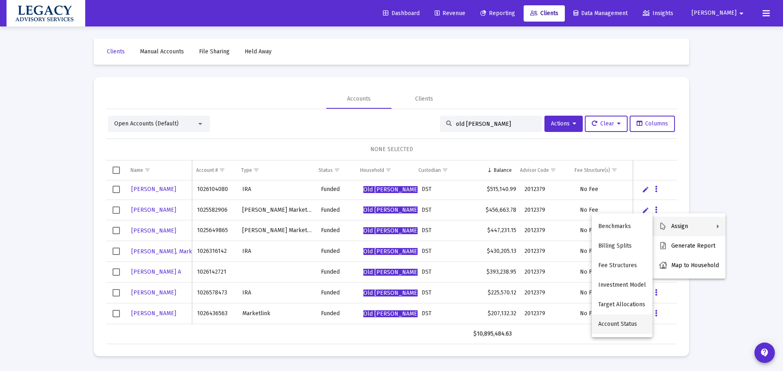
click at [619, 324] on button "Account Status" at bounding box center [621, 325] width 61 height 20
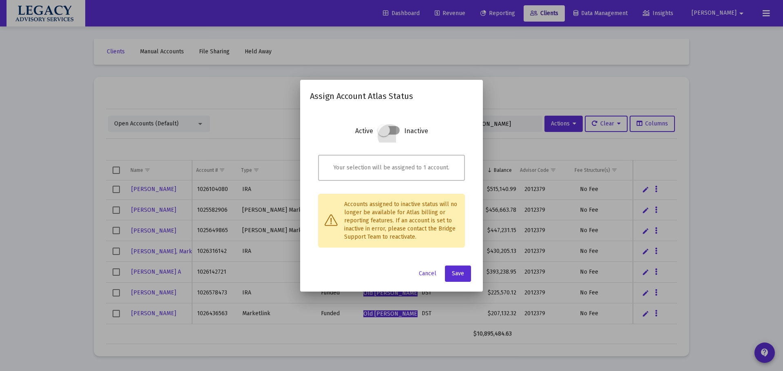
drag, startPoint x: 394, startPoint y: 128, endPoint x: 411, endPoint y: 182, distance: 56.5
click at [394, 128] on span at bounding box center [388, 130] width 22 height 9
click at [384, 135] on input "checkbox" at bounding box center [383, 135] width 1 height 1
checkbox input "true"
click at [465, 277] on button "Save" at bounding box center [458, 274] width 26 height 16
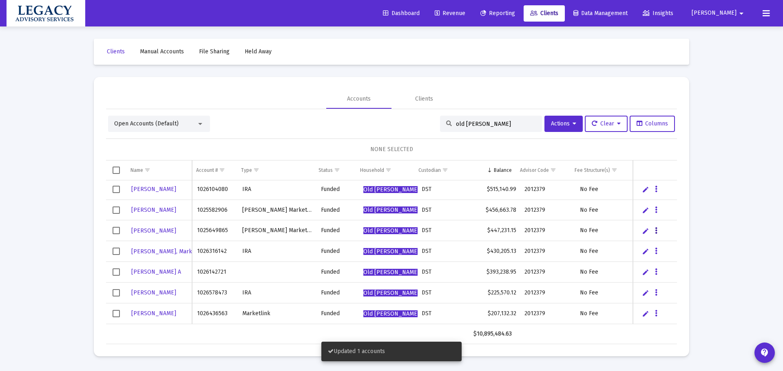
click at [655, 230] on icon "Data grid" at bounding box center [656, 231] width 2 height 10
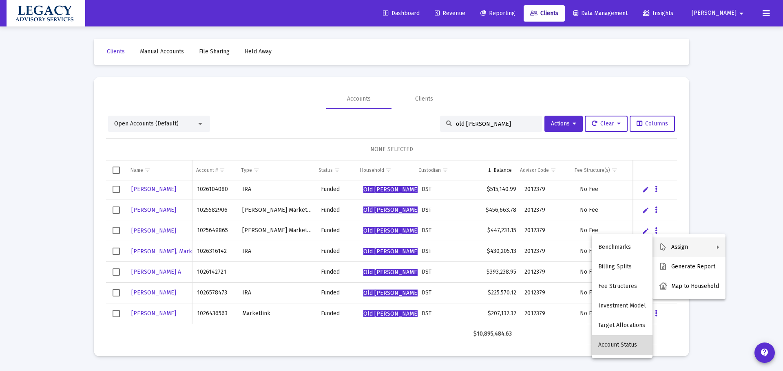
click at [631, 342] on button "Account Status" at bounding box center [621, 345] width 61 height 20
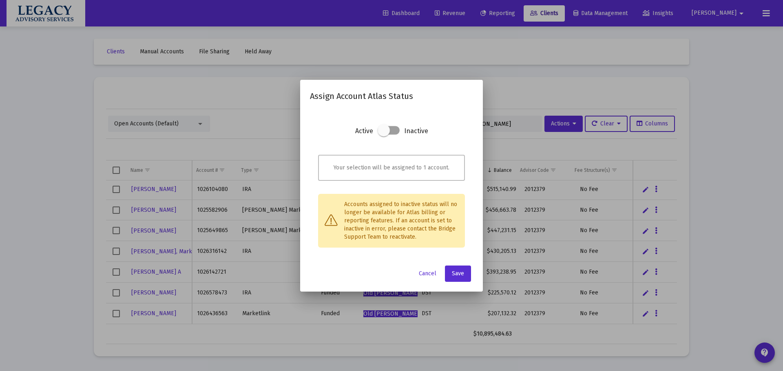
drag, startPoint x: 395, startPoint y: 131, endPoint x: 423, endPoint y: 192, distance: 67.3
click at [395, 131] on span at bounding box center [388, 130] width 22 height 9
click at [384, 135] on input "checkbox" at bounding box center [383, 135] width 1 height 1
checkbox input "true"
click at [465, 275] on button "Save" at bounding box center [458, 274] width 26 height 16
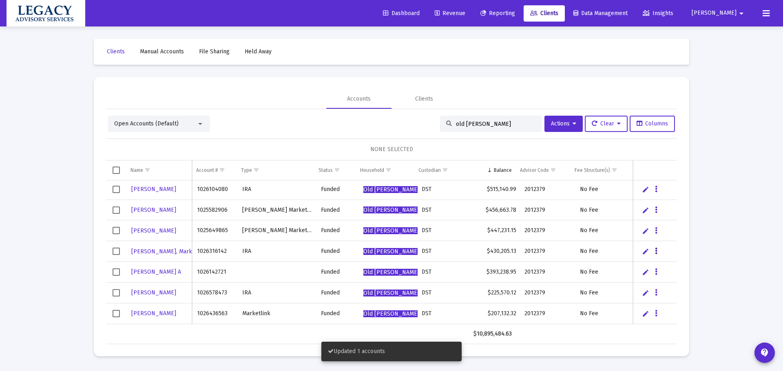
click at [655, 251] on icon "Data grid" at bounding box center [656, 252] width 2 height 10
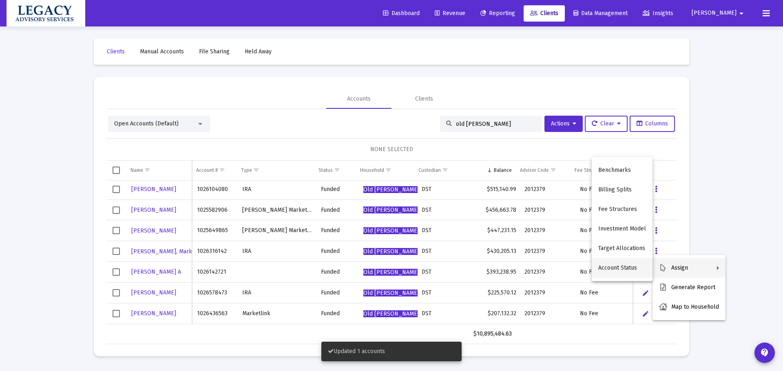
click at [622, 264] on button "Account Status" at bounding box center [621, 268] width 61 height 20
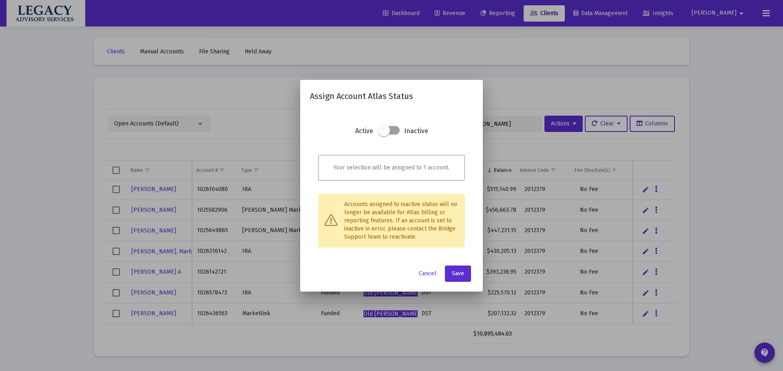
click at [396, 128] on span at bounding box center [388, 130] width 22 height 9
click at [384, 135] on input "checkbox" at bounding box center [383, 135] width 1 height 1
checkbox input "true"
click at [463, 274] on span "Save" at bounding box center [458, 273] width 12 height 7
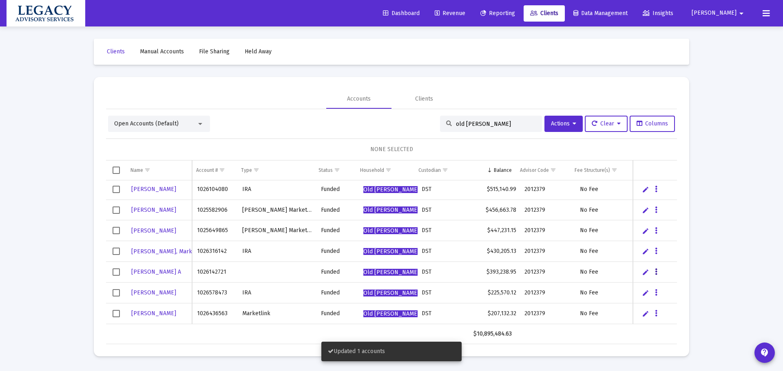
click at [655, 276] on icon "Data grid" at bounding box center [656, 272] width 2 height 10
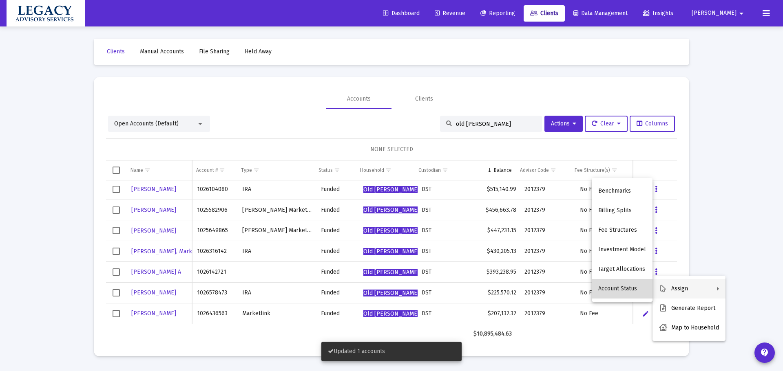
click at [641, 288] on button "Account Status" at bounding box center [621, 289] width 61 height 20
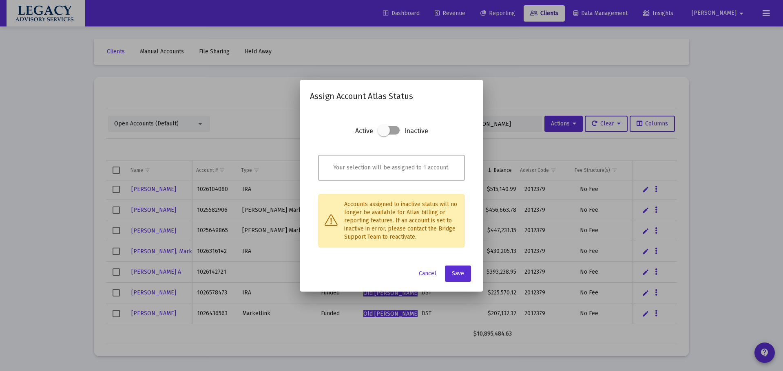
click at [398, 130] on span at bounding box center [388, 130] width 22 height 9
click at [384, 135] on input "checkbox" at bounding box center [383, 135] width 1 height 1
checkbox input "true"
click at [464, 278] on button "Save" at bounding box center [458, 274] width 26 height 16
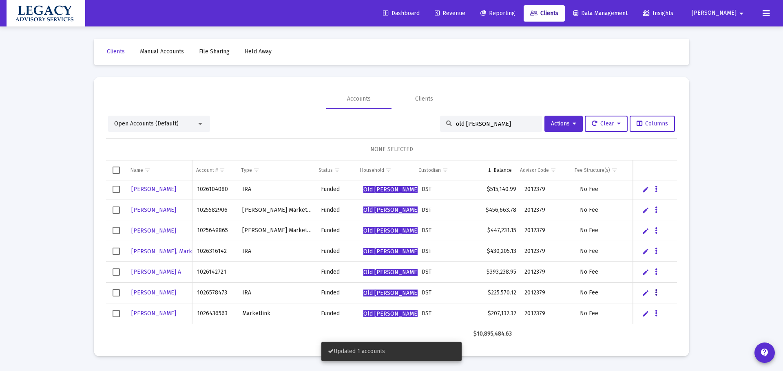
click at [655, 292] on icon "Data grid" at bounding box center [656, 293] width 2 height 10
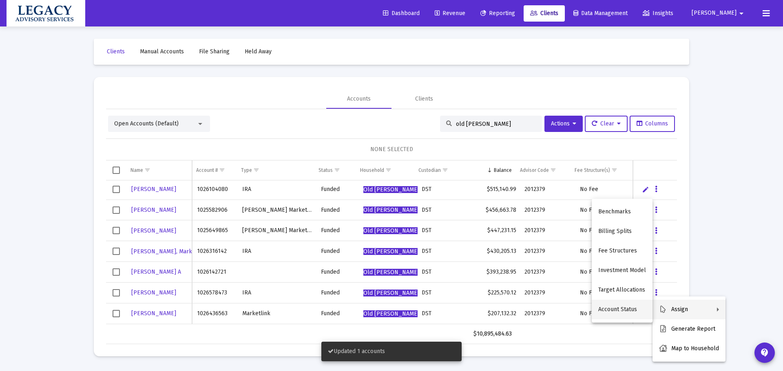
click at [642, 311] on button "Account Status" at bounding box center [621, 310] width 61 height 20
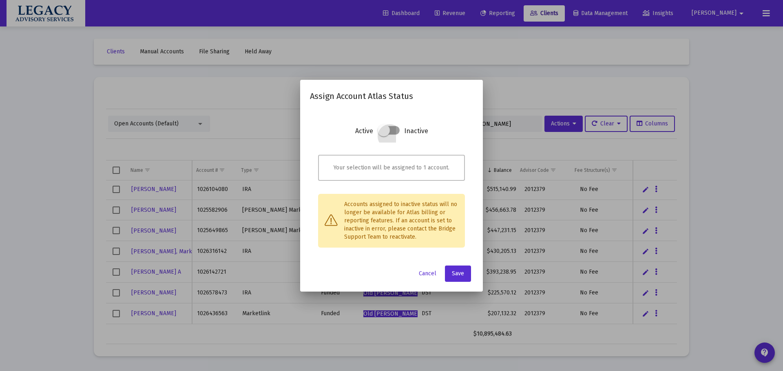
click at [394, 130] on span at bounding box center [388, 130] width 22 height 9
click at [384, 135] on input "checkbox" at bounding box center [383, 135] width 1 height 1
checkbox input "true"
click at [465, 275] on button "Save" at bounding box center [458, 274] width 26 height 16
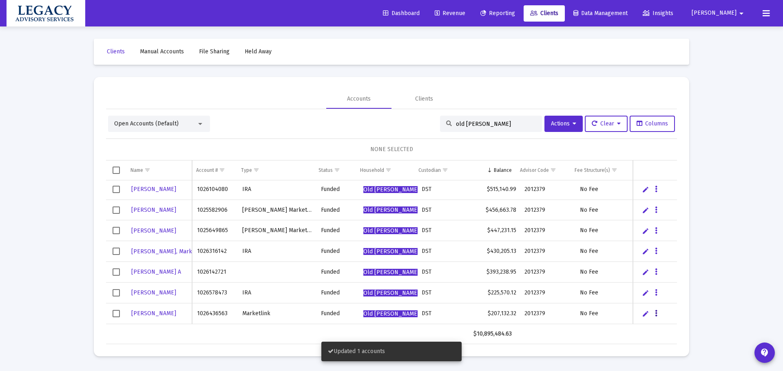
click at [656, 314] on icon "Data grid" at bounding box center [656, 314] width 2 height 10
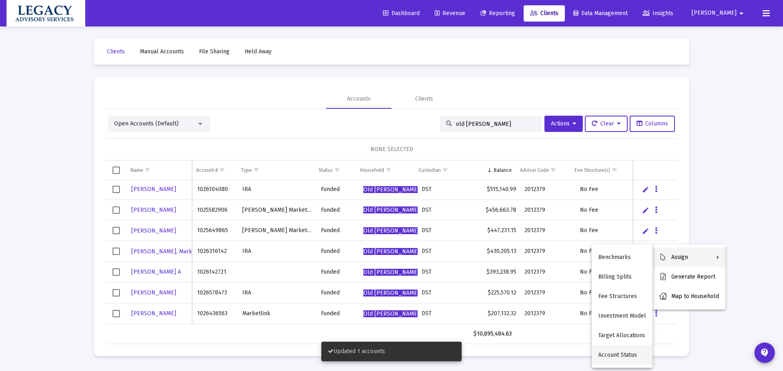
click at [612, 353] on button "Account Status" at bounding box center [621, 356] width 61 height 20
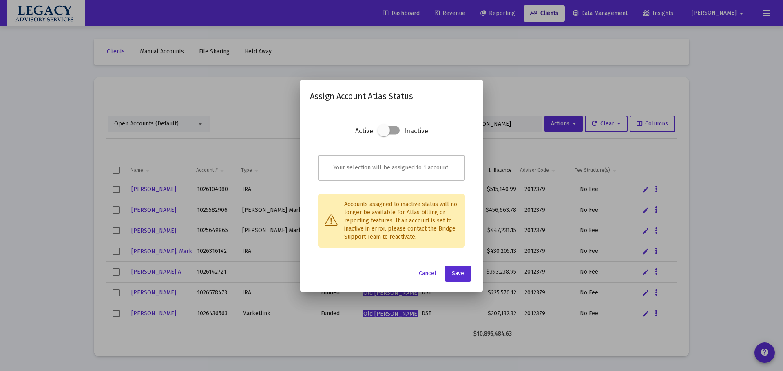
click at [392, 132] on span at bounding box center [388, 130] width 22 height 9
click at [384, 135] on input "checkbox" at bounding box center [383, 135] width 1 height 1
checkbox input "true"
click at [460, 274] on span "Save" at bounding box center [458, 273] width 12 height 7
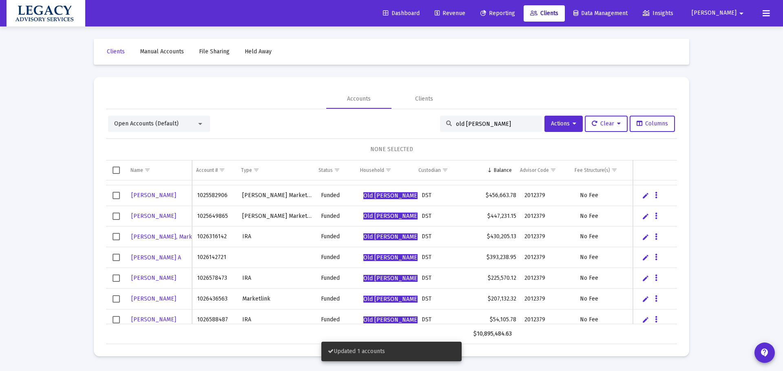
scroll to position [208, 0]
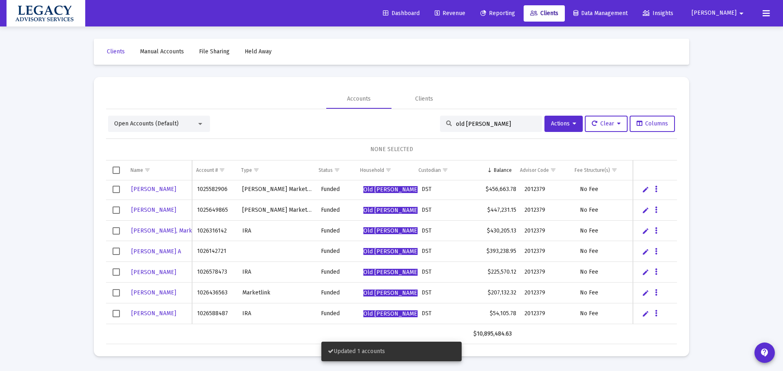
click at [661, 315] on div "Data grid" at bounding box center [656, 313] width 10 height 7
click at [657, 315] on button "Data grid" at bounding box center [655, 313] width 7 height 7
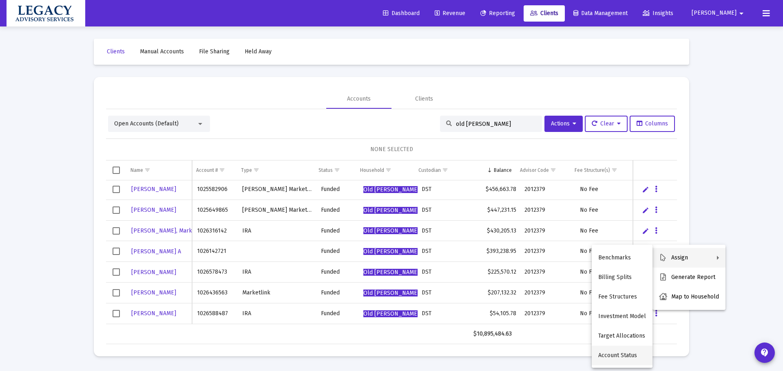
click at [604, 356] on button "Account Status" at bounding box center [621, 356] width 61 height 20
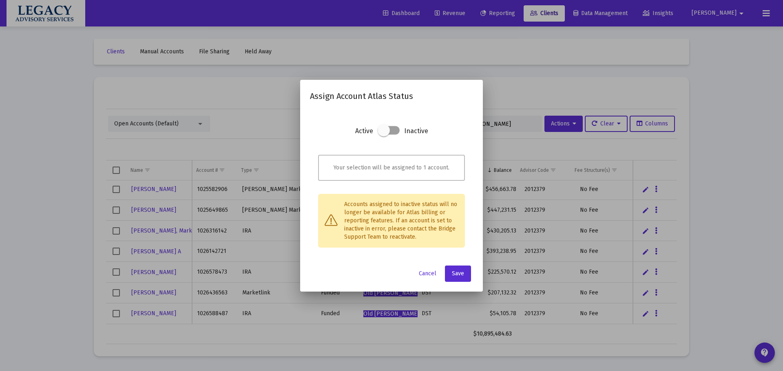
click at [391, 130] on span at bounding box center [388, 130] width 22 height 9
click at [384, 135] on input "checkbox" at bounding box center [383, 135] width 1 height 1
checkbox input "true"
click at [466, 275] on button "Save" at bounding box center [458, 274] width 26 height 16
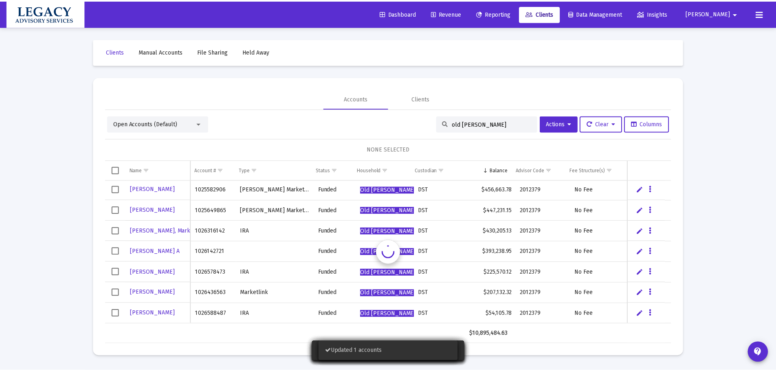
scroll to position [207, 0]
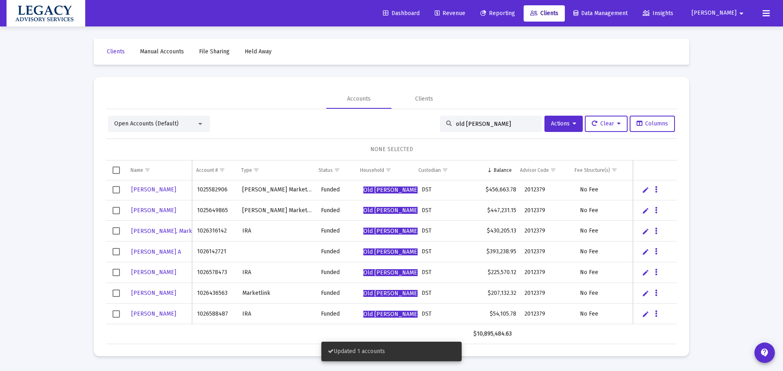
click at [321, 89] on div "Accounts Clients" at bounding box center [391, 99] width 571 height 20
click at [465, 10] on span "Revenue" at bounding box center [449, 13] width 31 height 7
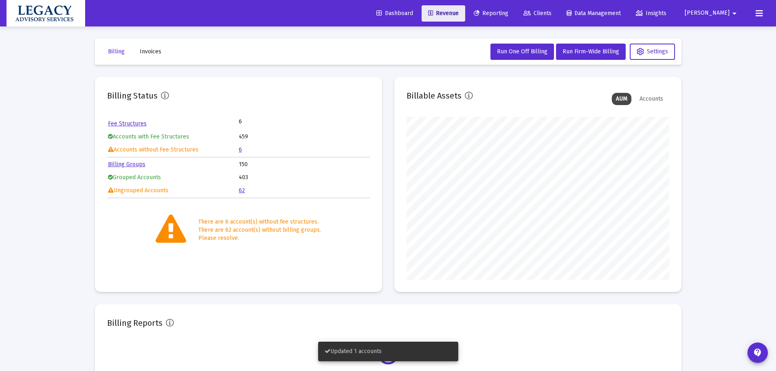
scroll to position [163, 263]
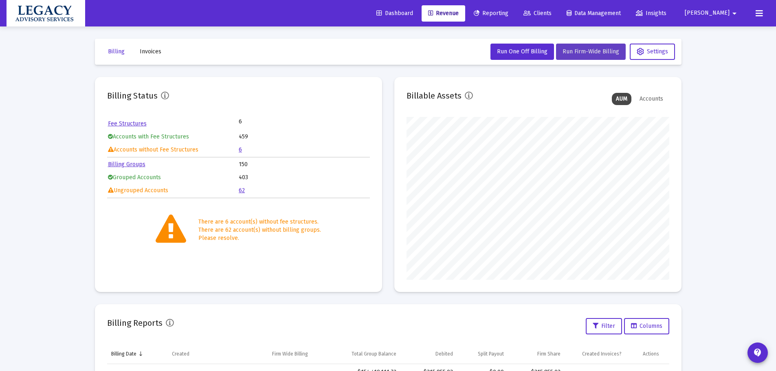
click at [586, 49] on span "Run Firm-Wide Billing" at bounding box center [591, 51] width 57 height 7
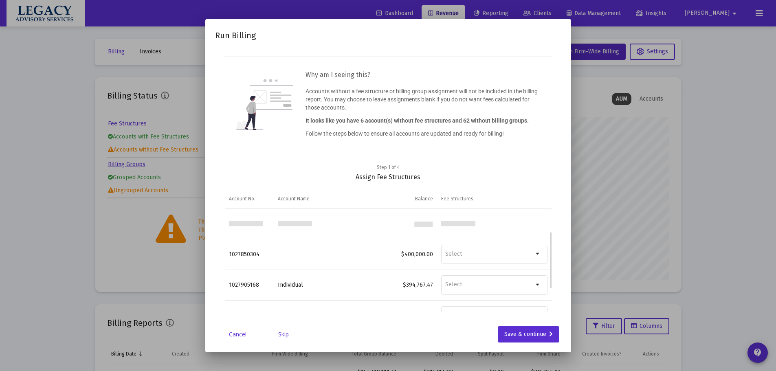
scroll to position [82, 0]
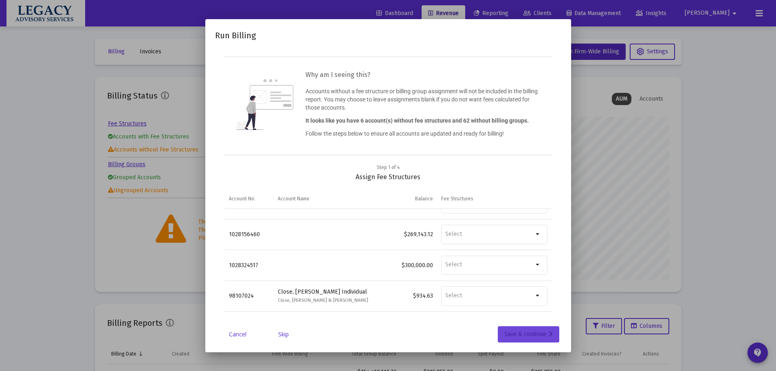
click at [534, 335] on div "Save & continue" at bounding box center [529, 334] width 49 height 16
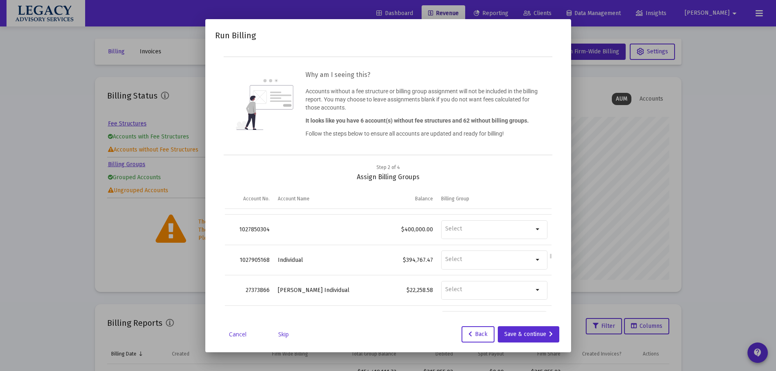
scroll to position [1019, 0]
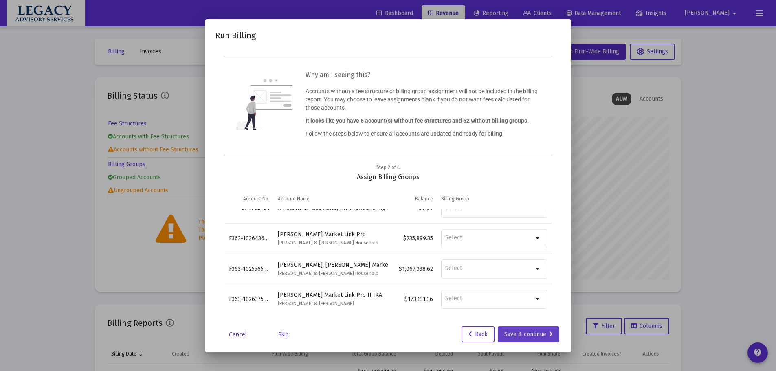
click at [527, 329] on div "Save & continue" at bounding box center [529, 334] width 49 height 16
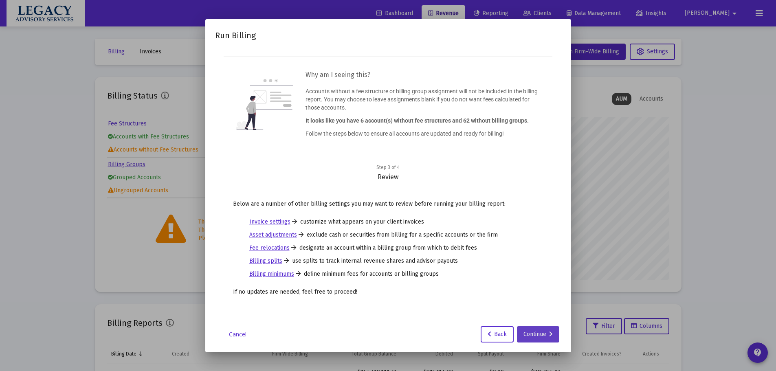
click at [552, 335] on icon at bounding box center [551, 335] width 4 height 6
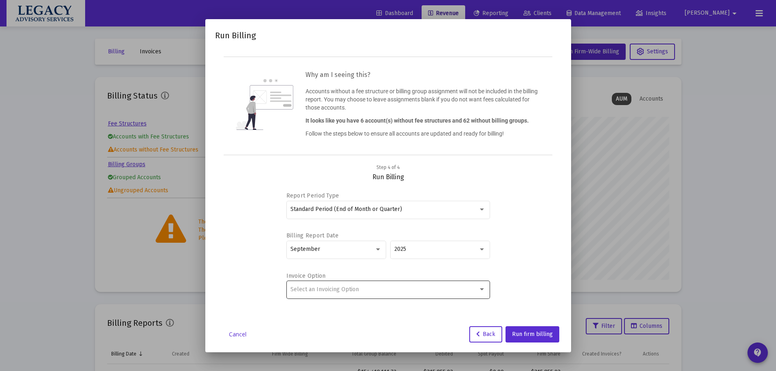
click at [420, 296] on div "Select an Invoicing Option" at bounding box center [388, 290] width 195 height 20
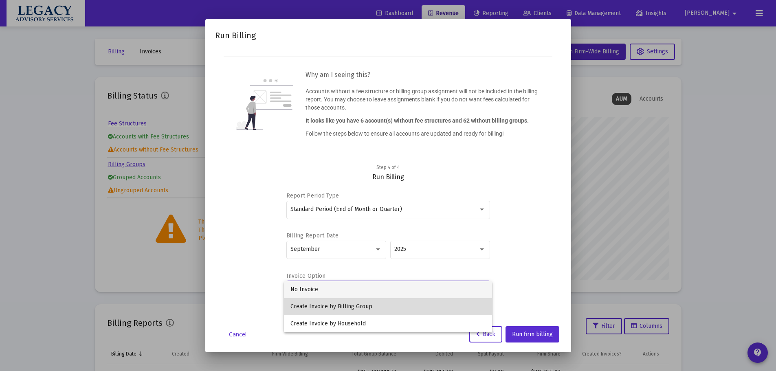
click at [416, 306] on span "Create Invoice by Billing Group" at bounding box center [388, 306] width 195 height 17
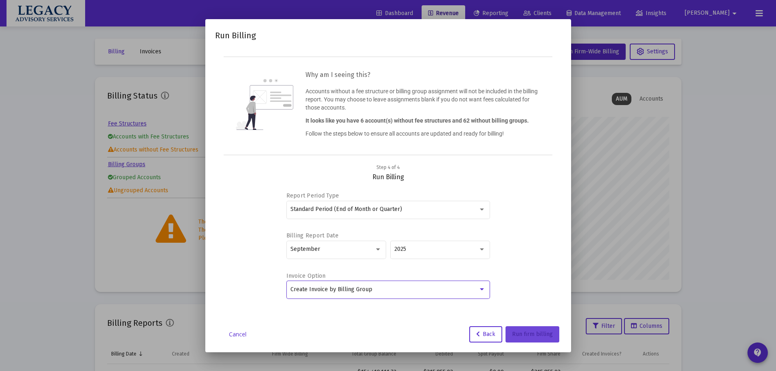
click at [536, 336] on span "Run firm billing" at bounding box center [532, 334] width 41 height 7
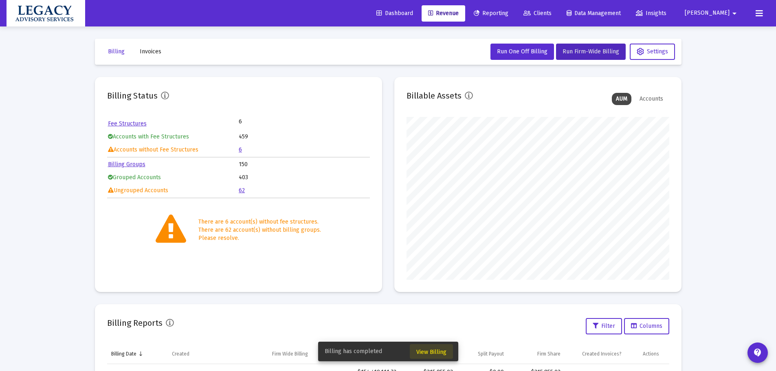
click at [443, 351] on span "View Billing" at bounding box center [432, 352] width 30 height 7
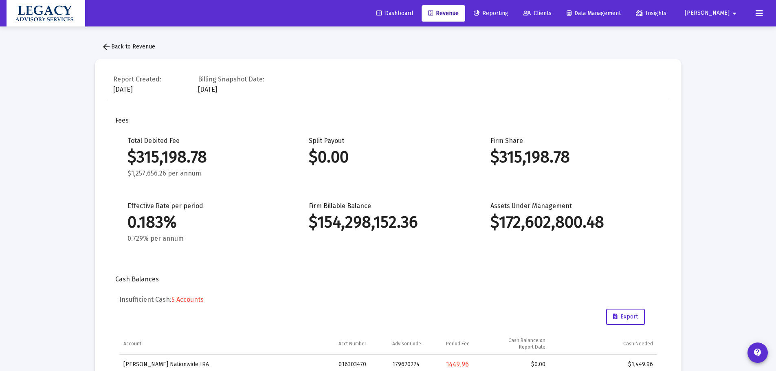
click at [123, 49] on span "arrow_back Back to Revenue" at bounding box center [128, 46] width 54 height 7
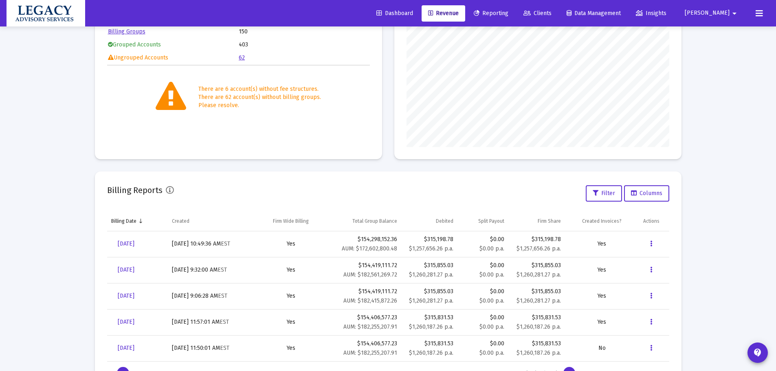
scroll to position [161, 0]
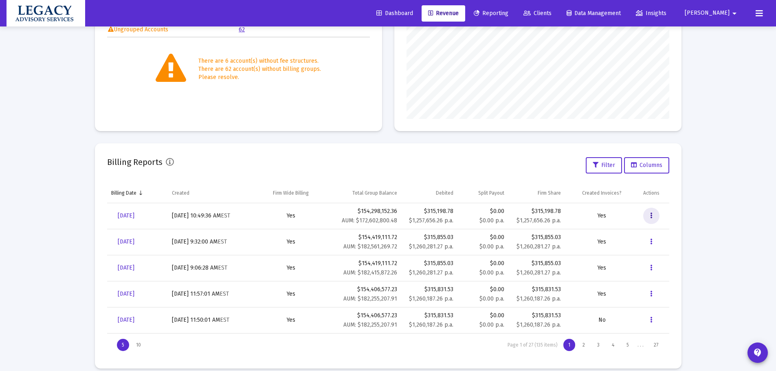
click at [655, 214] on button "Data grid" at bounding box center [652, 216] width 16 height 16
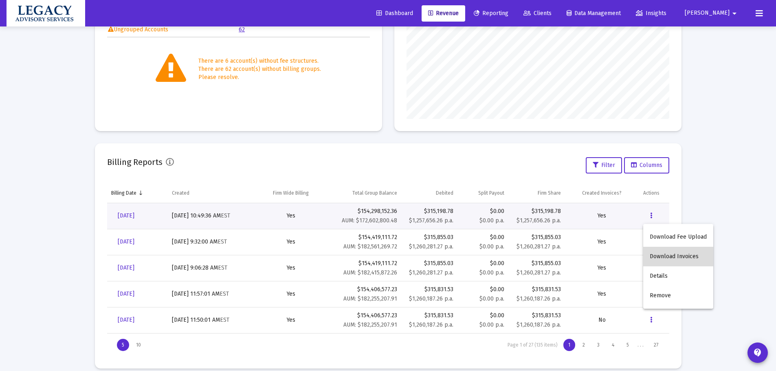
click at [692, 257] on button "Download Invoices" at bounding box center [679, 257] width 70 height 20
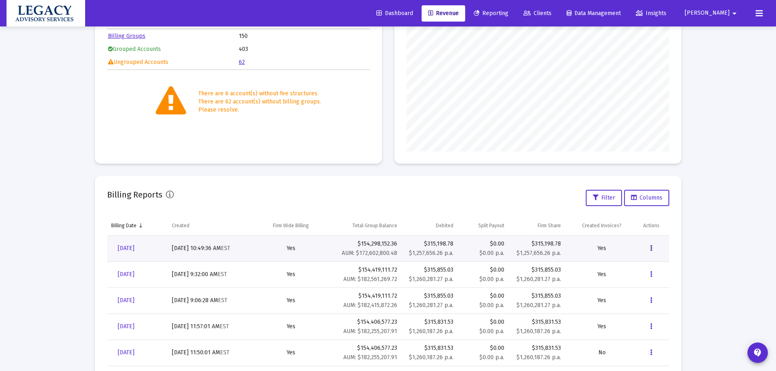
scroll to position [0, 0]
